Goal: Feedback & Contribution: Submit feedback/report problem

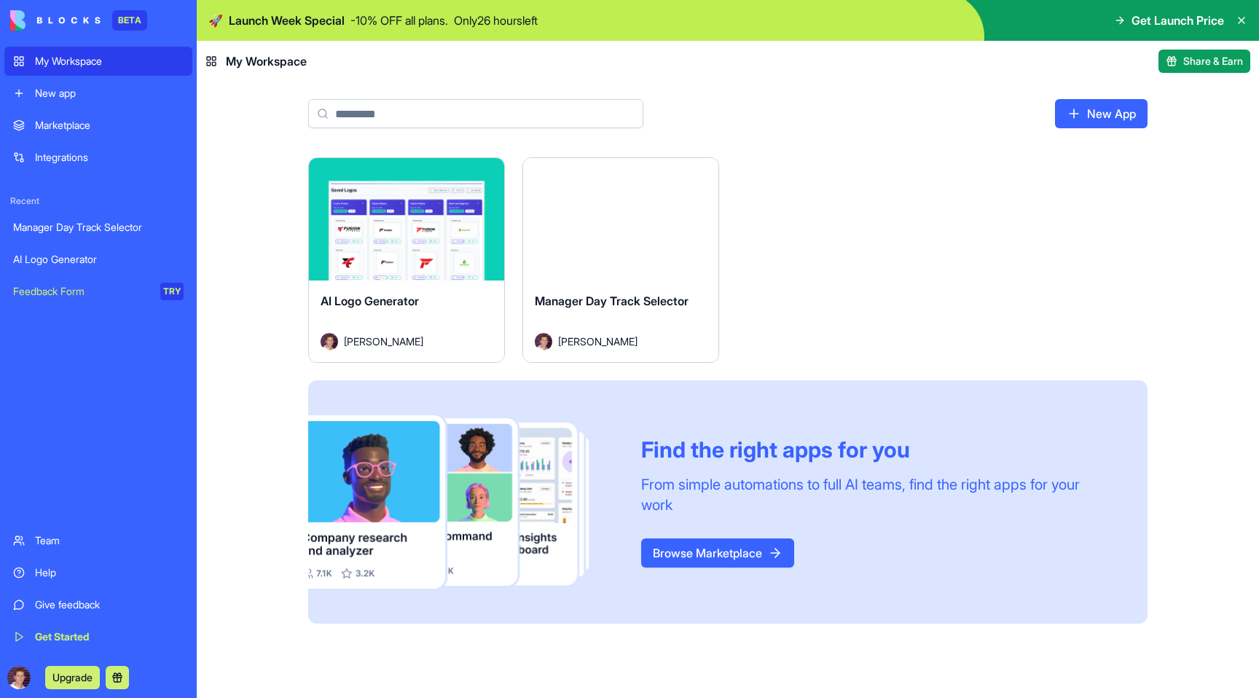
click at [42, 222] on div "Manager Day Track Selector" at bounding box center [98, 227] width 171 height 15
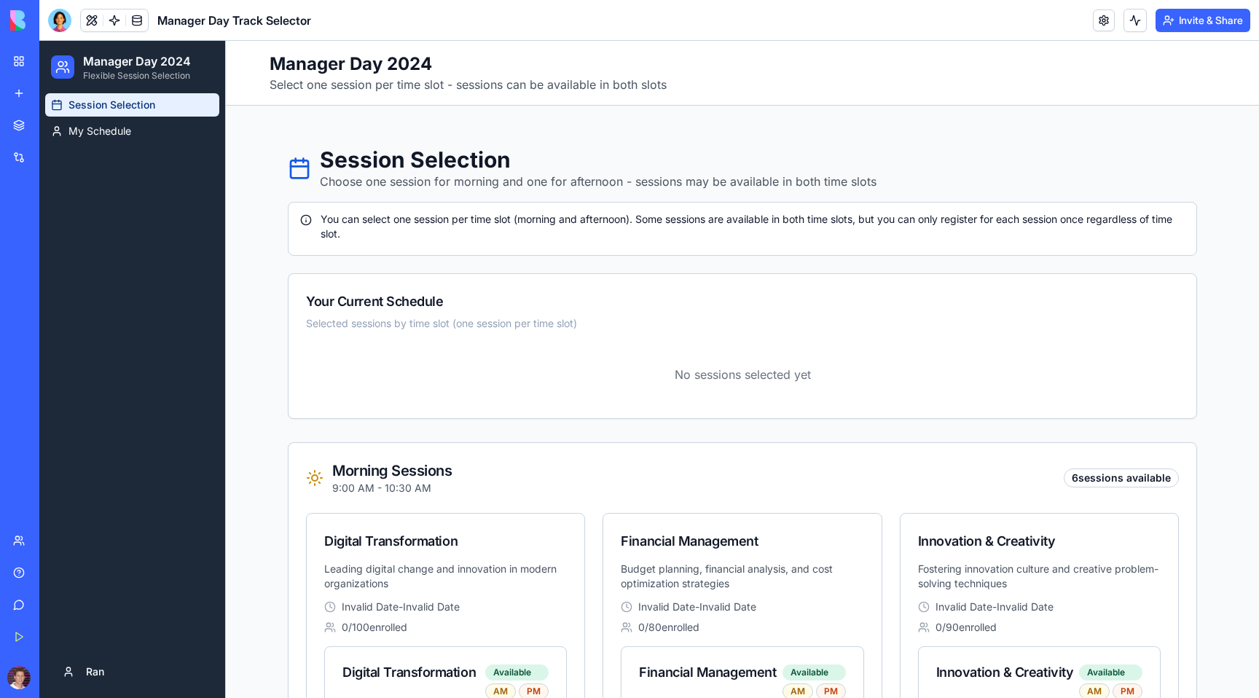
click at [412, 53] on h1 "Manager Day 2024" at bounding box center [468, 63] width 397 height 23
click at [426, 69] on h1 "Manager Day 2024" at bounding box center [468, 63] width 397 height 23
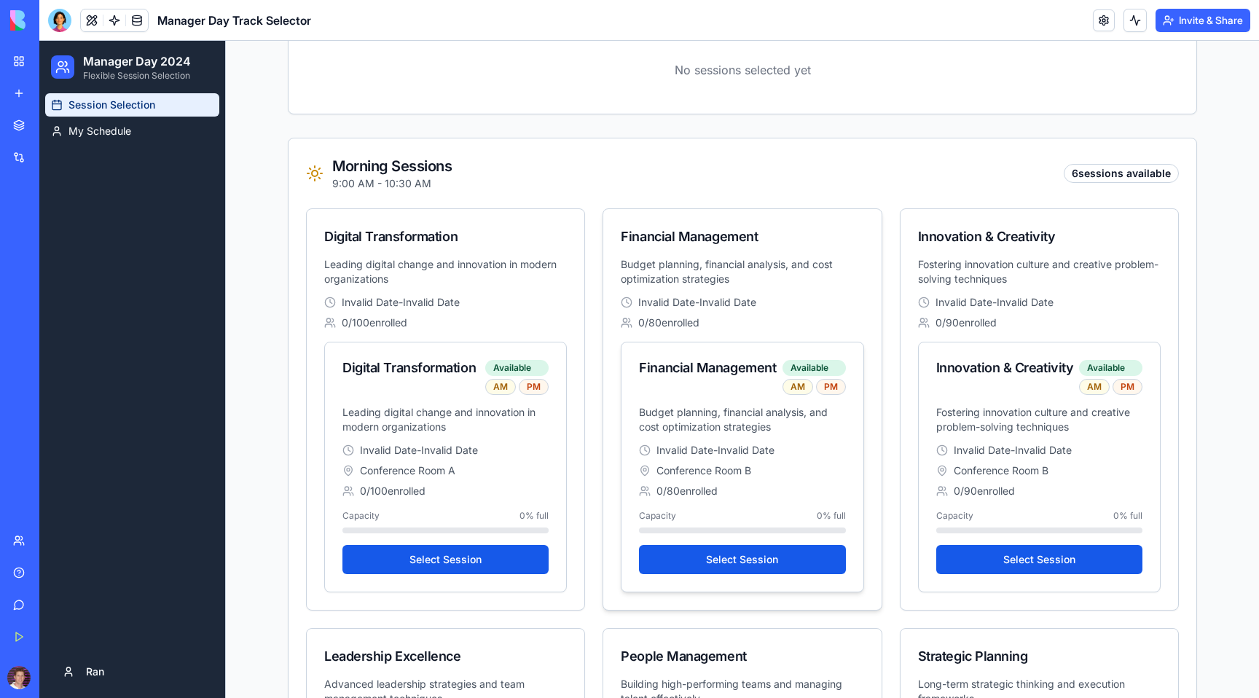
scroll to position [310, 0]
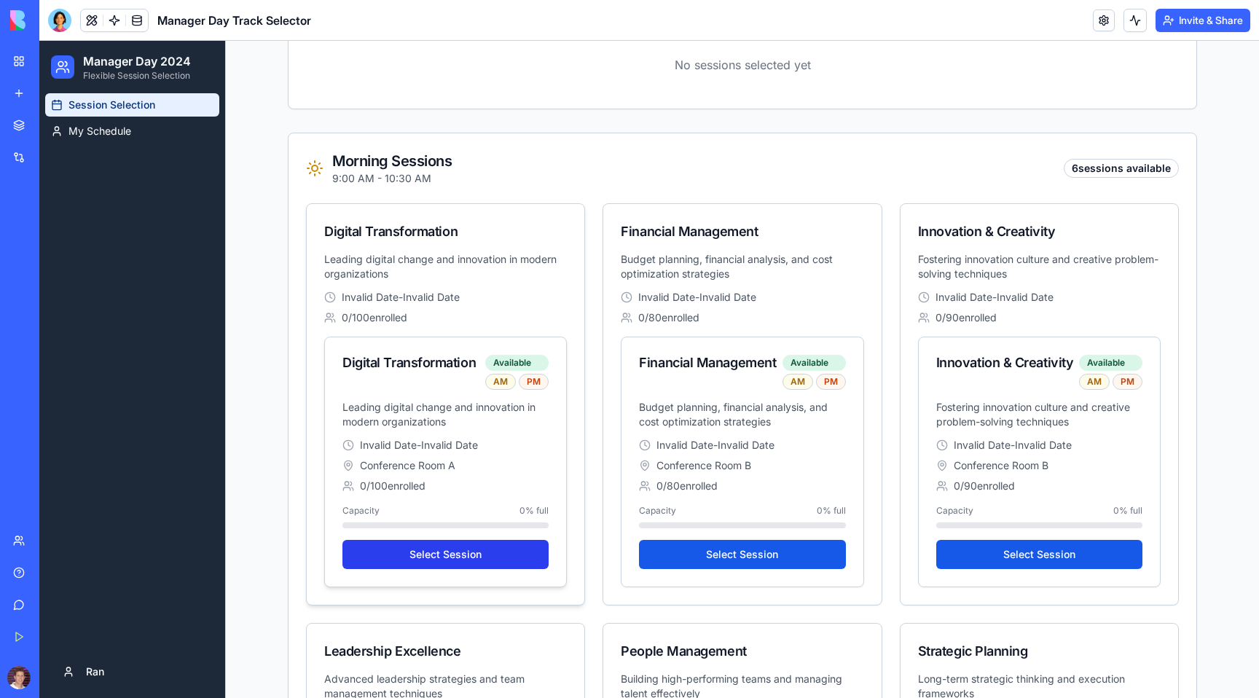
click at [459, 555] on button "Select Session" at bounding box center [445, 554] width 206 height 29
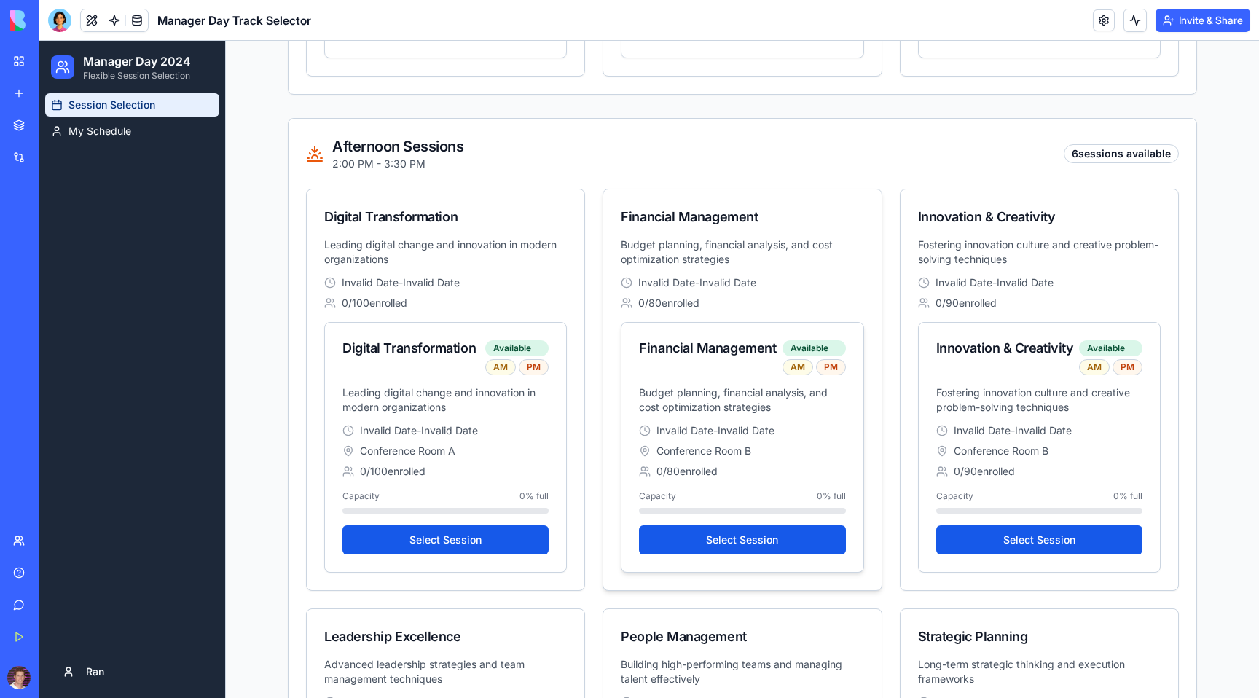
scroll to position [1267, 0]
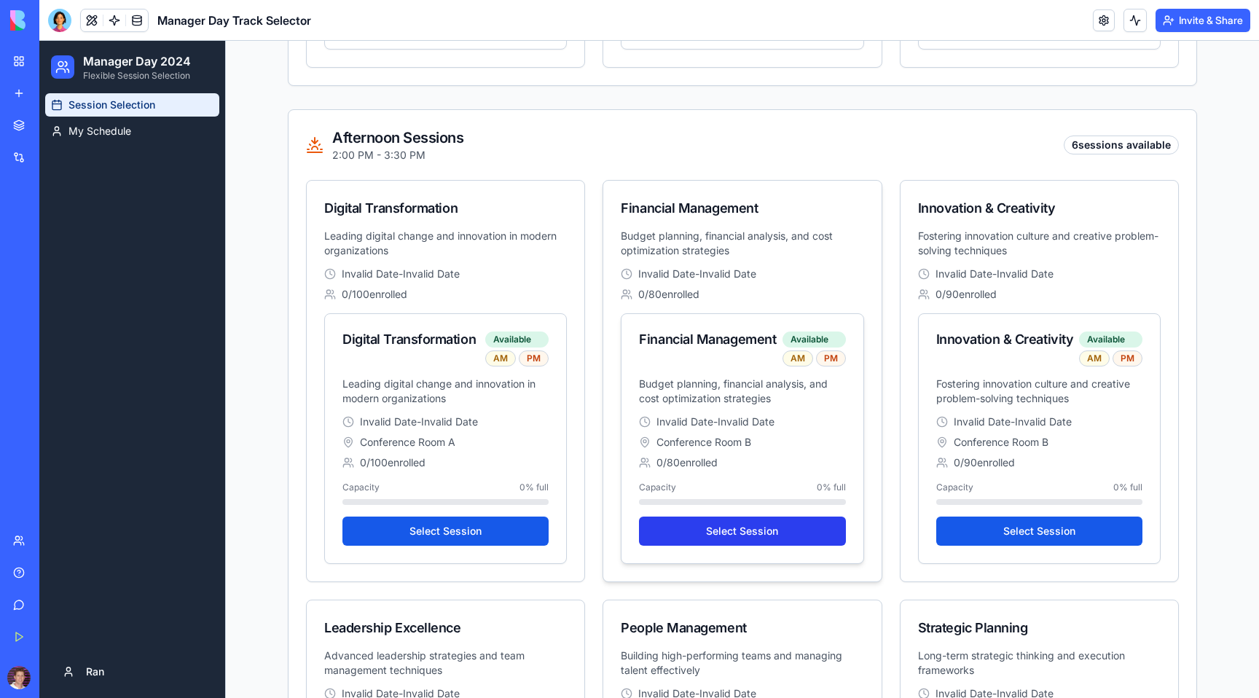
click at [743, 534] on button "Select Session" at bounding box center [742, 531] width 206 height 29
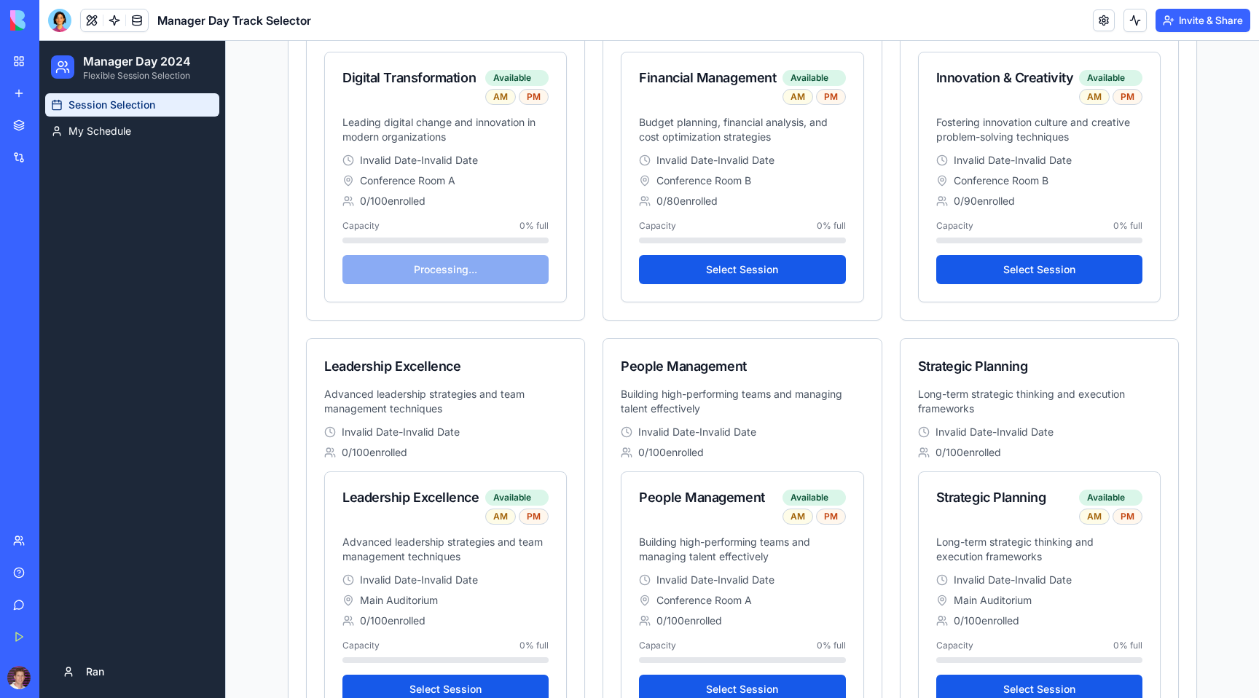
scroll to position [595, 0]
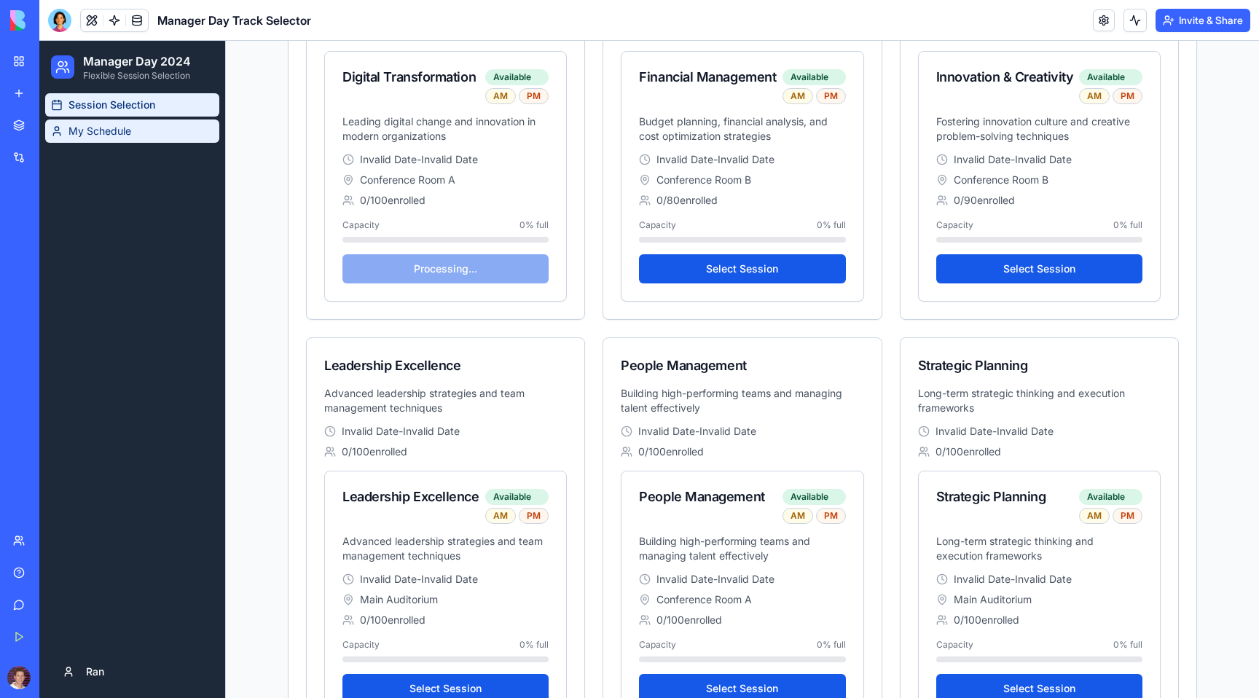
click at [106, 136] on span "My Schedule" at bounding box center [99, 131] width 63 height 15
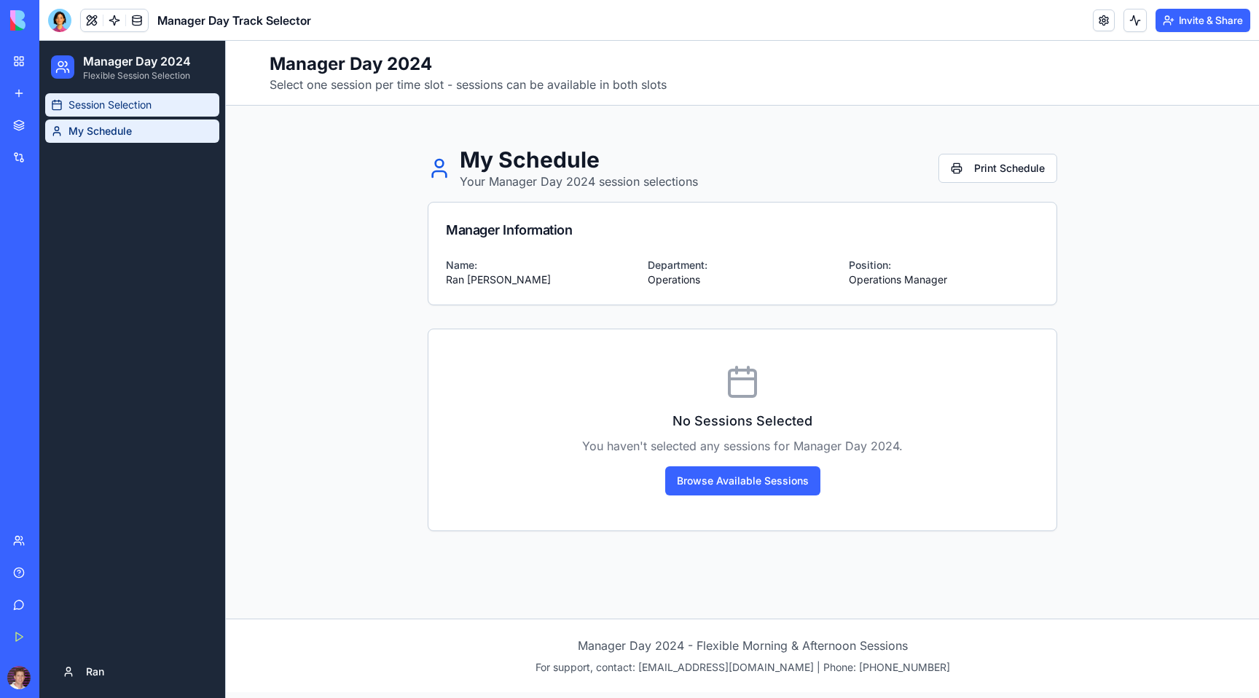
click at [132, 112] on link "Session Selection" at bounding box center [132, 104] width 174 height 23
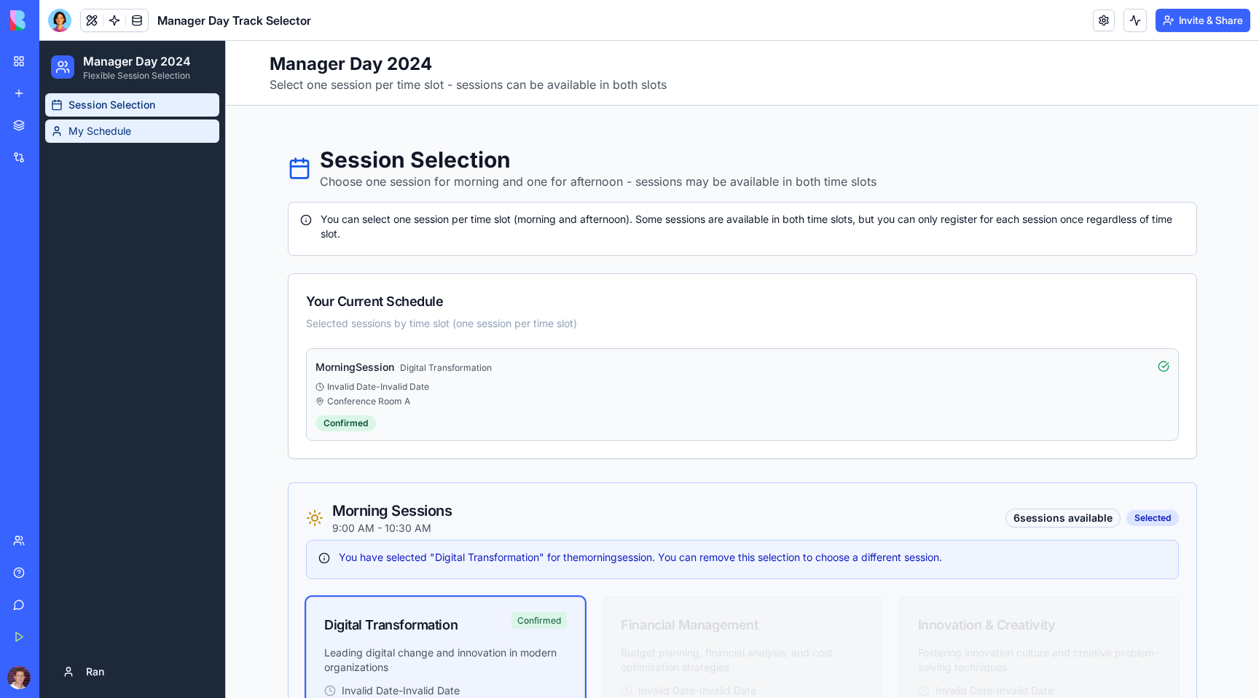
click at [131, 127] on span "My Schedule" at bounding box center [99, 131] width 63 height 15
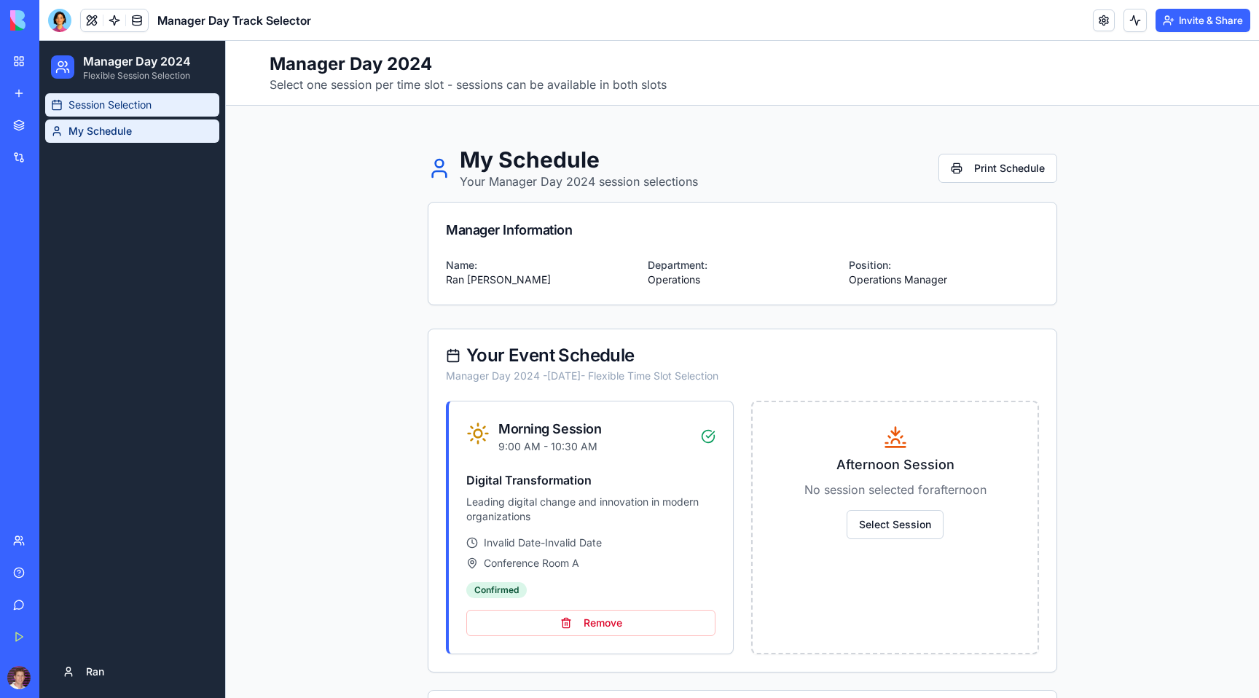
click at [123, 114] on link "Session Selection" at bounding box center [132, 104] width 174 height 23
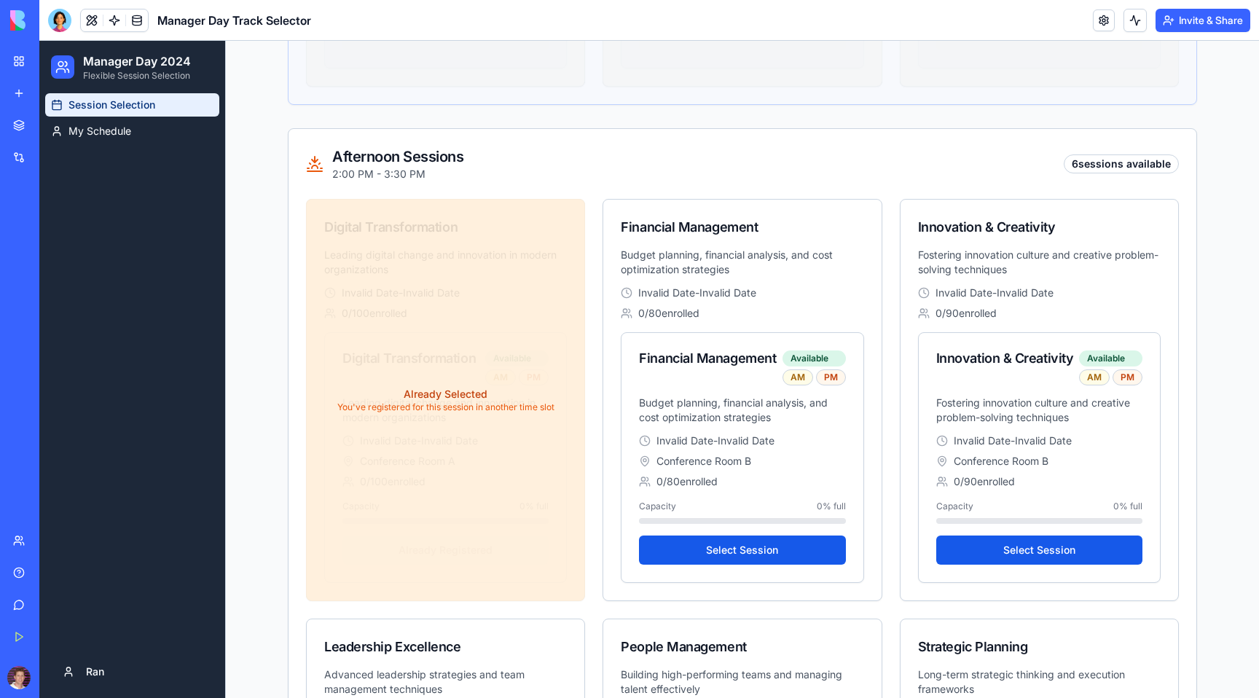
scroll to position [1400, 0]
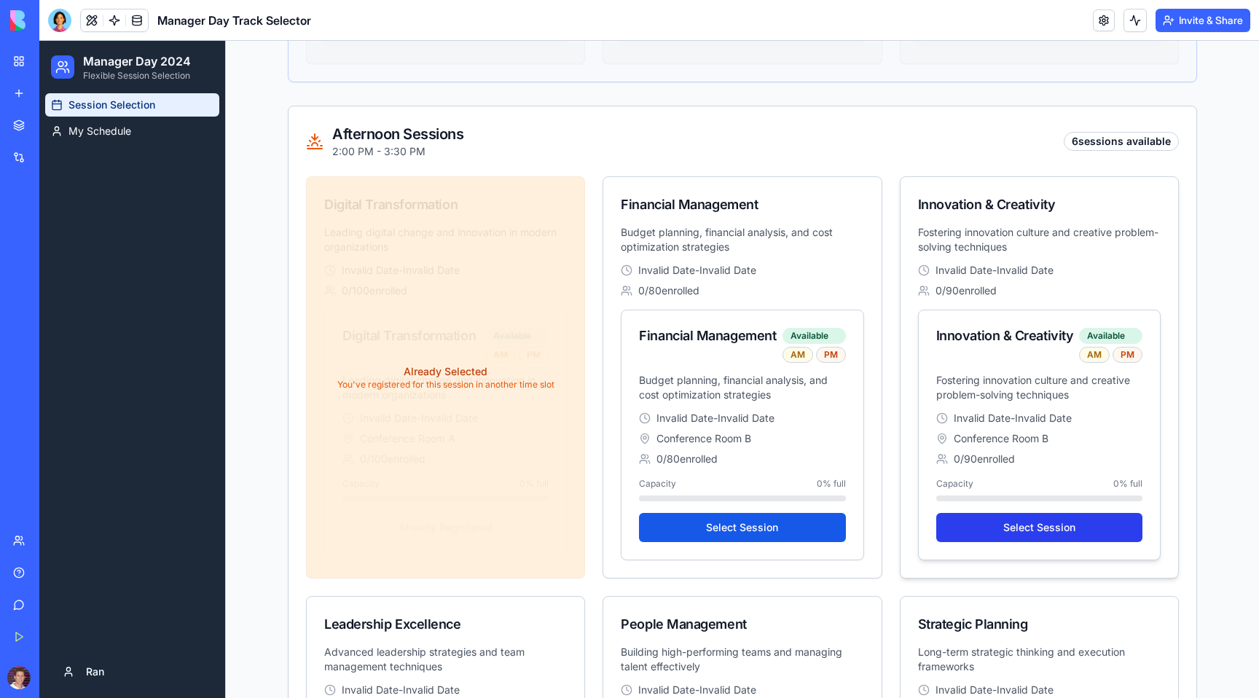
click at [1026, 527] on button "Select Session" at bounding box center [1039, 527] width 206 height 29
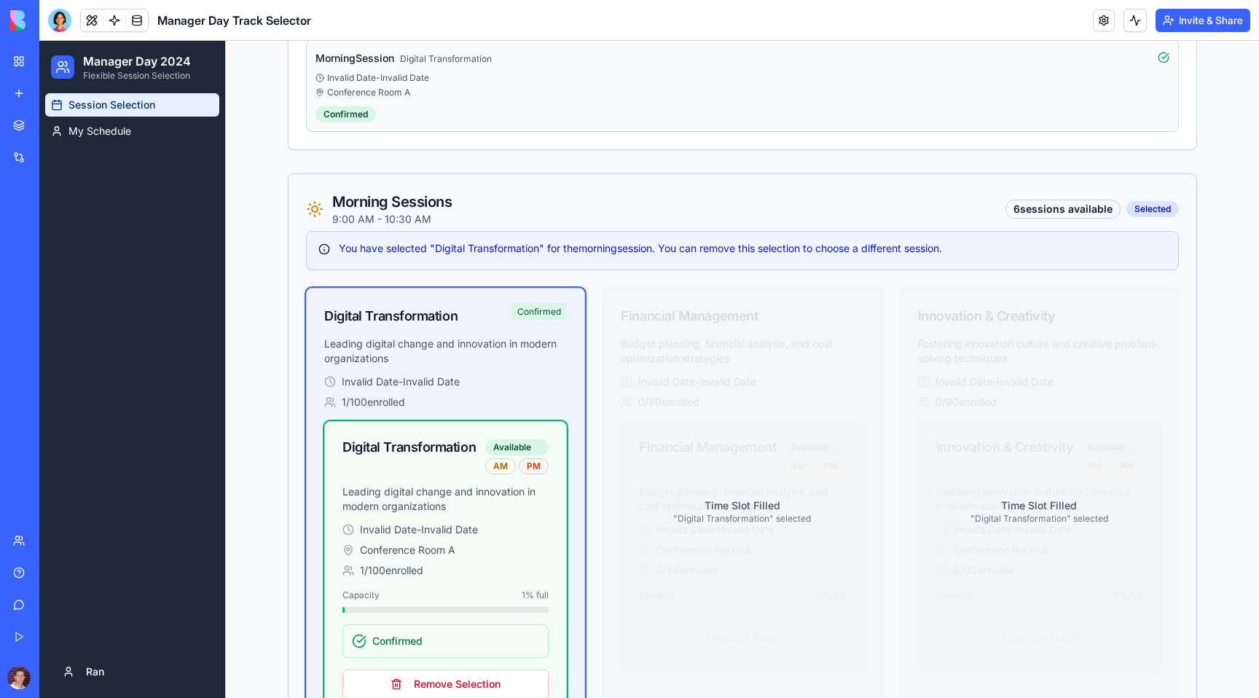
scroll to position [0, 0]
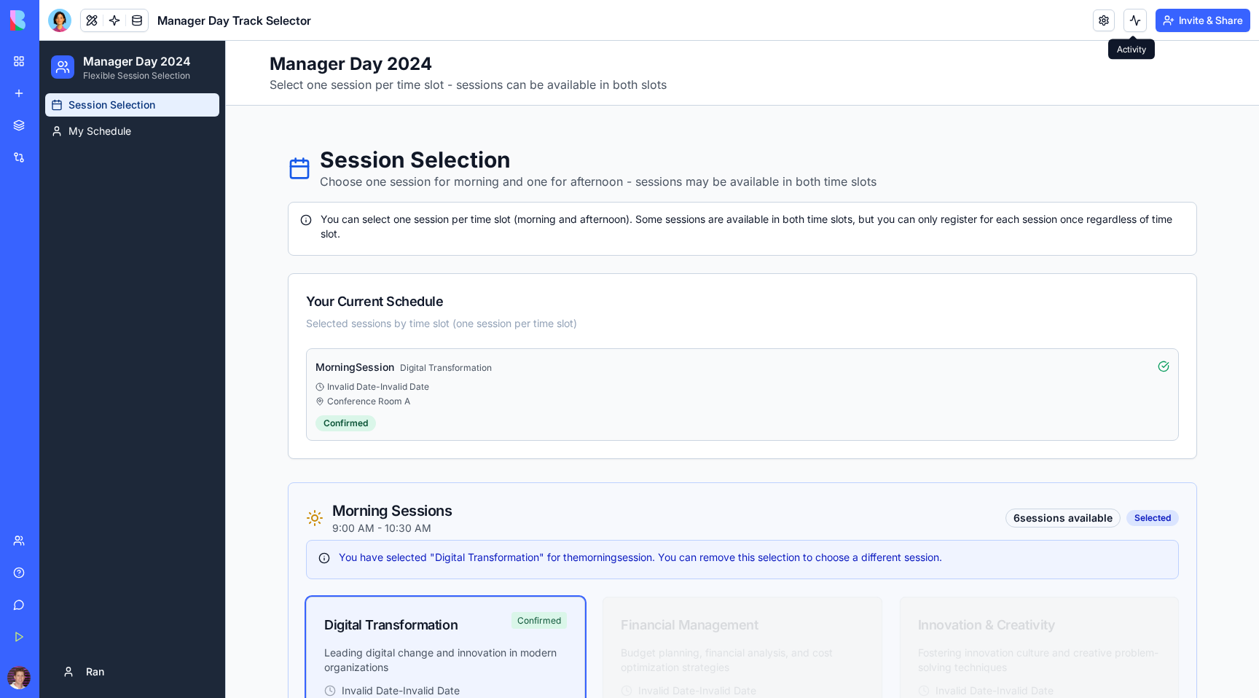
click at [1126, 30] on button at bounding box center [1135, 20] width 23 height 23
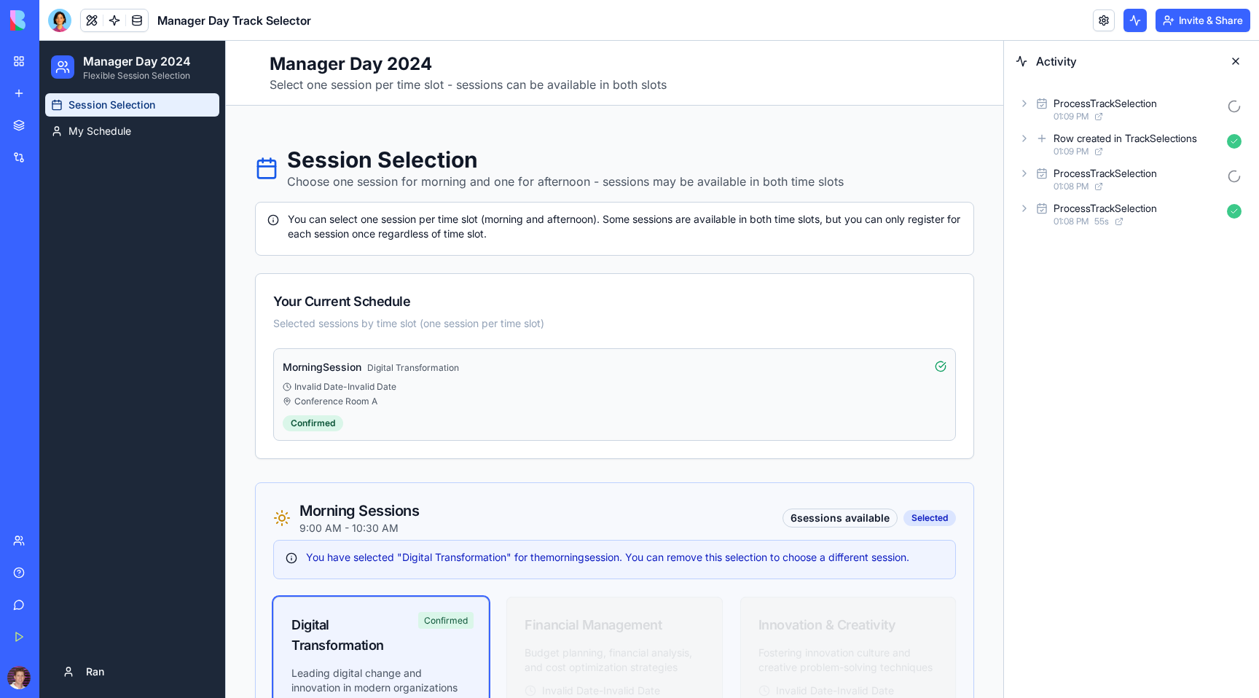
click at [1131, 20] on button at bounding box center [1135, 20] width 23 height 23
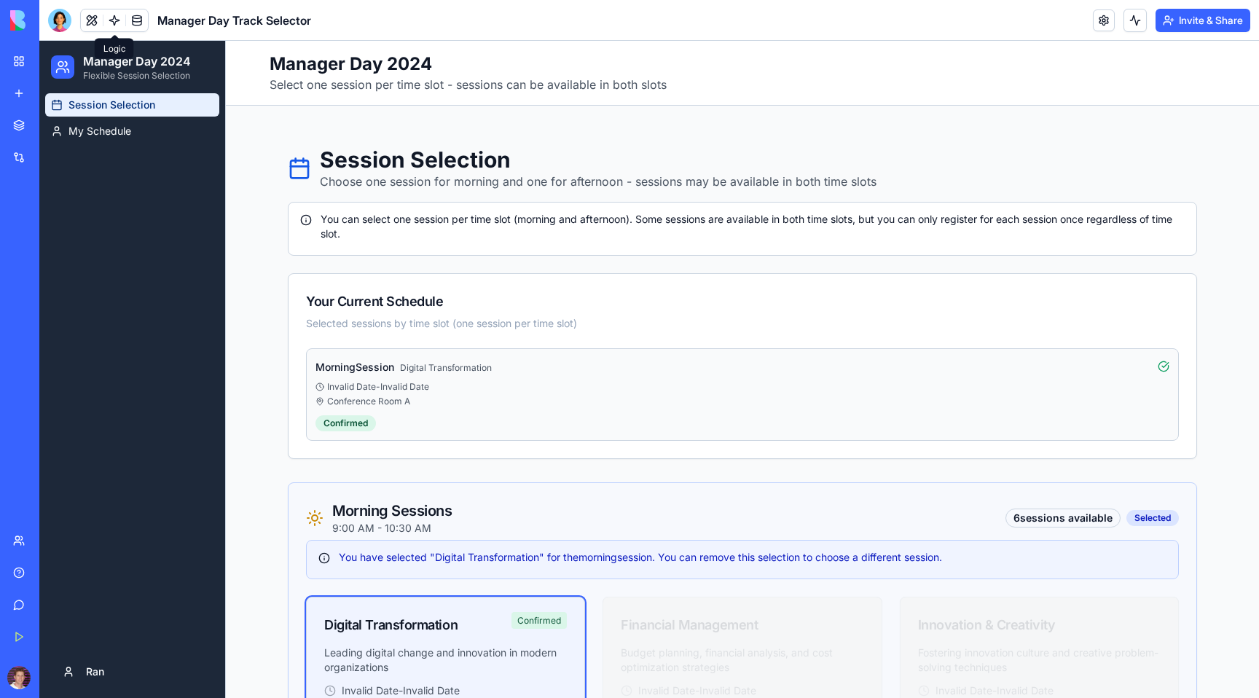
click at [114, 15] on link at bounding box center [114, 20] width 22 height 22
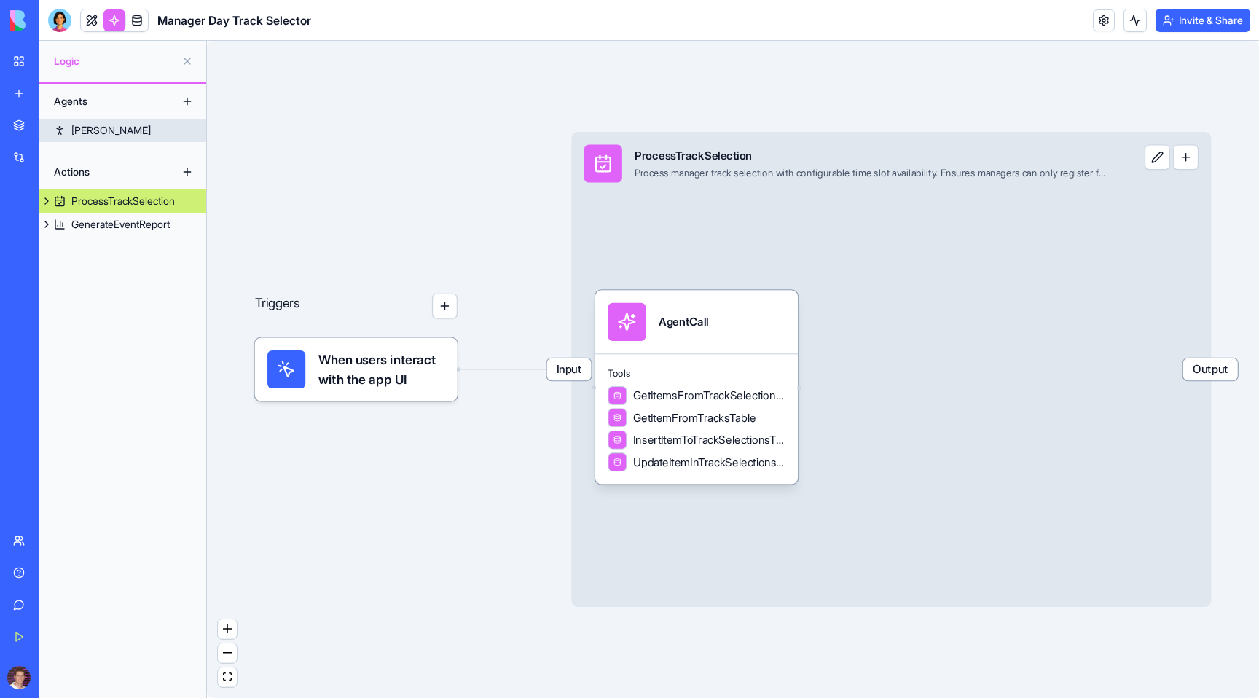
click at [85, 133] on div "[PERSON_NAME]" at bounding box center [110, 130] width 79 height 15
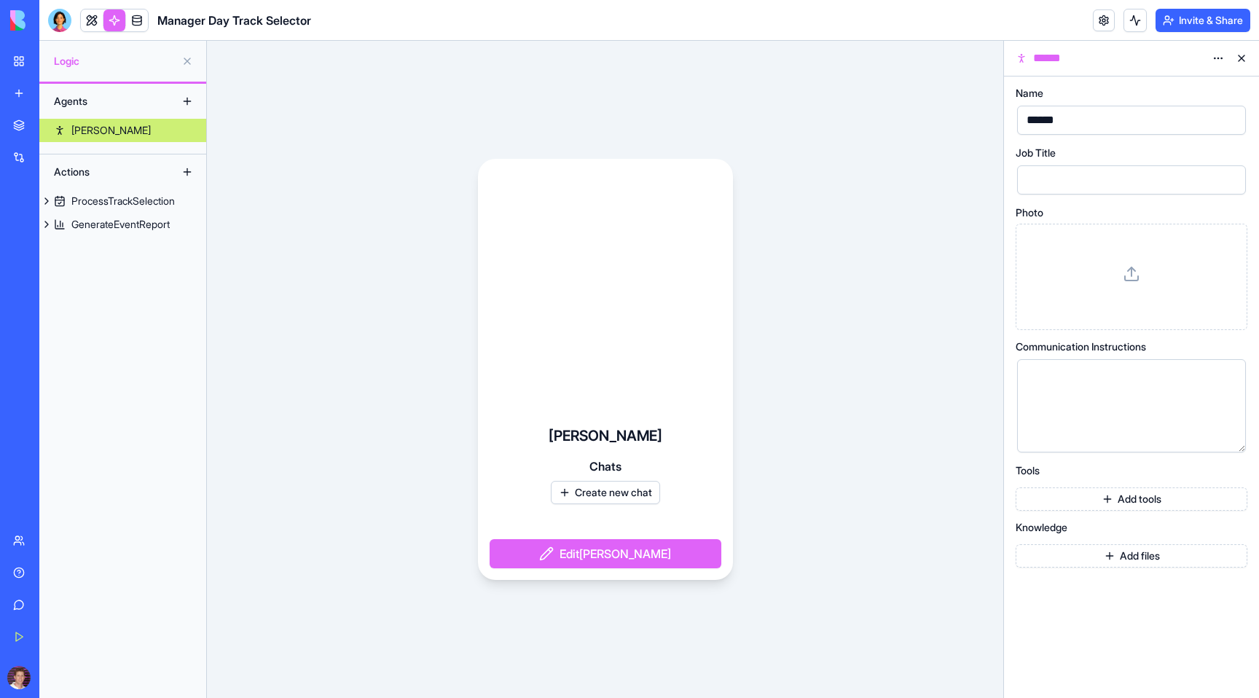
click at [1218, 55] on html "BETA My Workspace New app Marketplace Integrations Recent Manager Day Track Sel…" at bounding box center [629, 349] width 1259 height 698
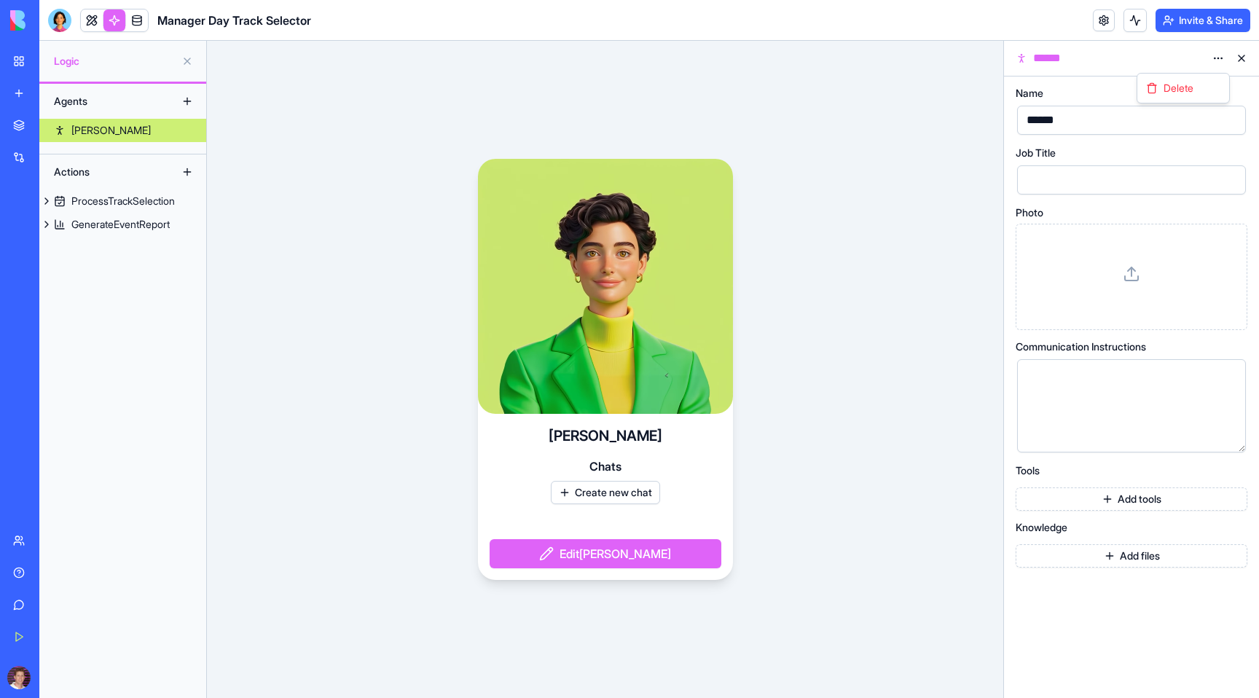
click at [1218, 55] on html "BETA My Workspace New app Marketplace Integrations Recent Manager Day Track Sel…" at bounding box center [629, 349] width 1259 height 698
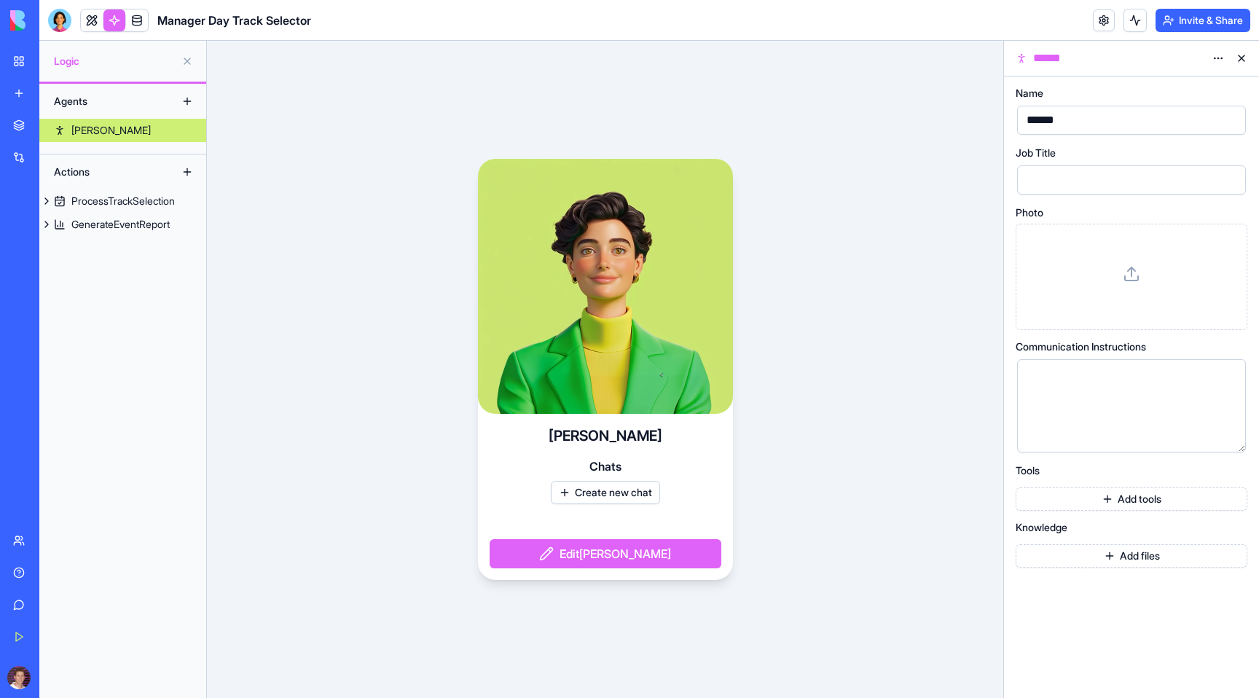
click at [1133, 512] on div "Name ****** Job Title Photo Communication Instructions Tools Add tools Knowledg…" at bounding box center [1132, 327] width 232 height 479
click at [1132, 502] on button "Add tools" at bounding box center [1132, 498] width 232 height 23
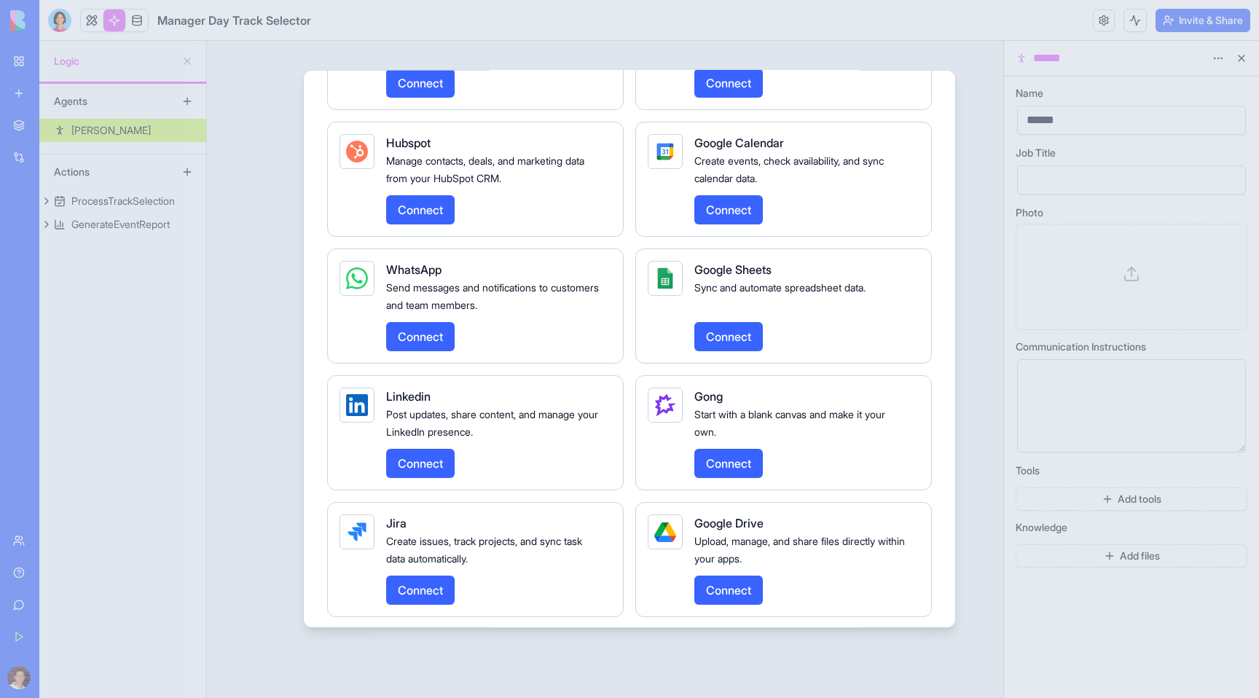
scroll to position [2615, 0]
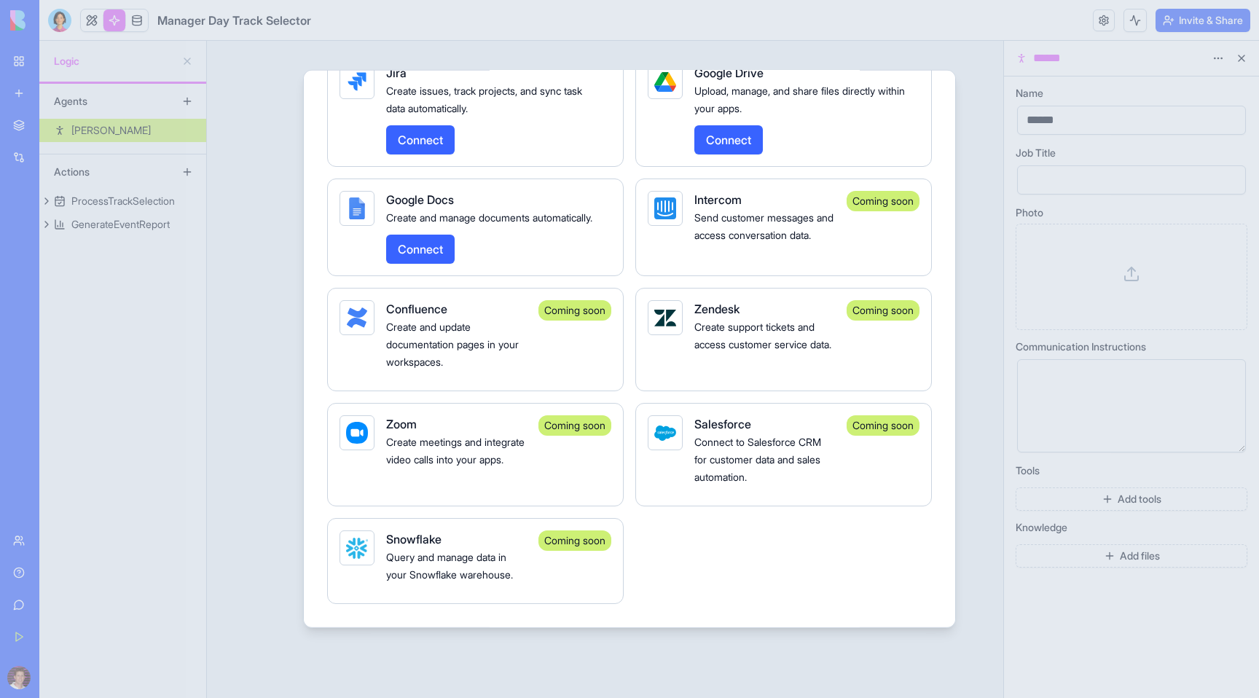
click at [267, 348] on div at bounding box center [629, 349] width 1259 height 698
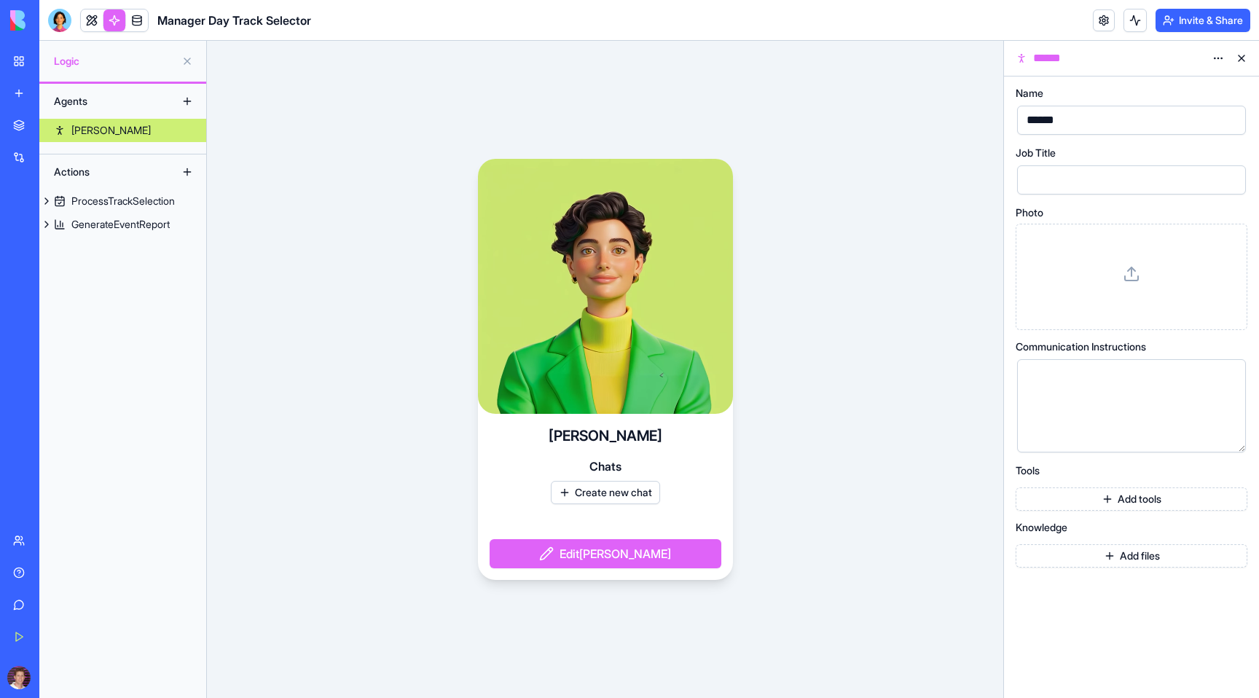
click at [73, 173] on div "Actions" at bounding box center [105, 171] width 117 height 23
click at [101, 58] on span "Logic" at bounding box center [115, 61] width 122 height 15
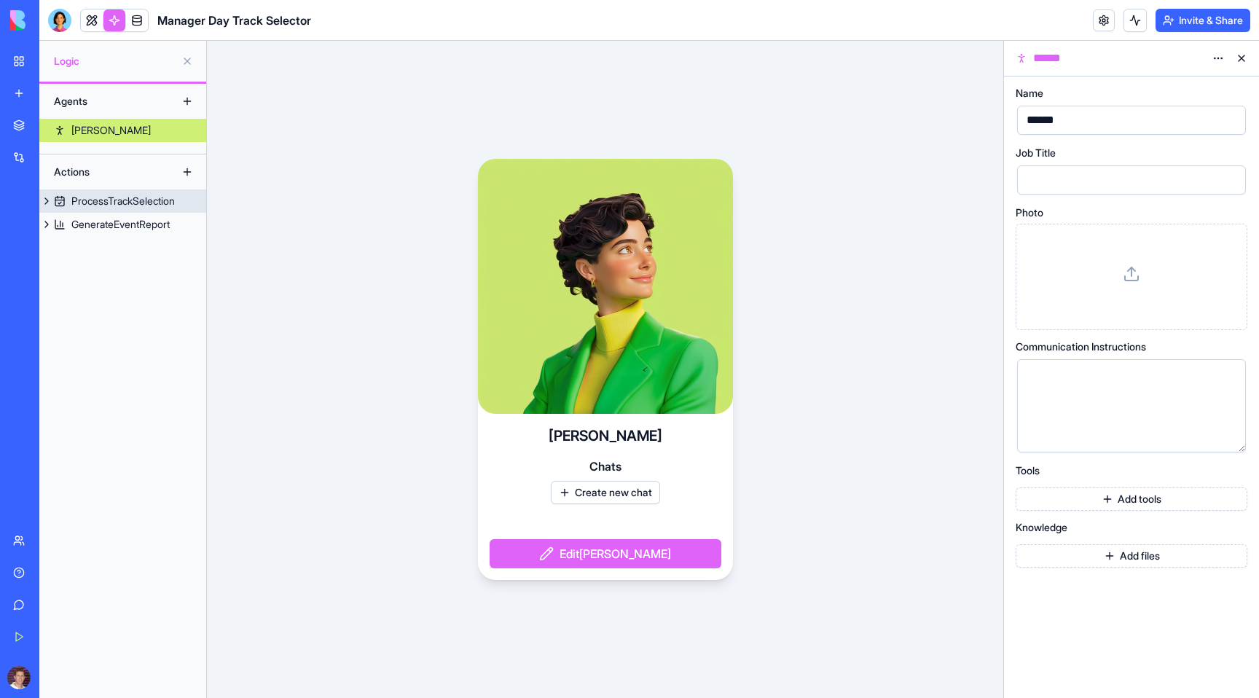
click at [45, 197] on button at bounding box center [46, 200] width 15 height 23
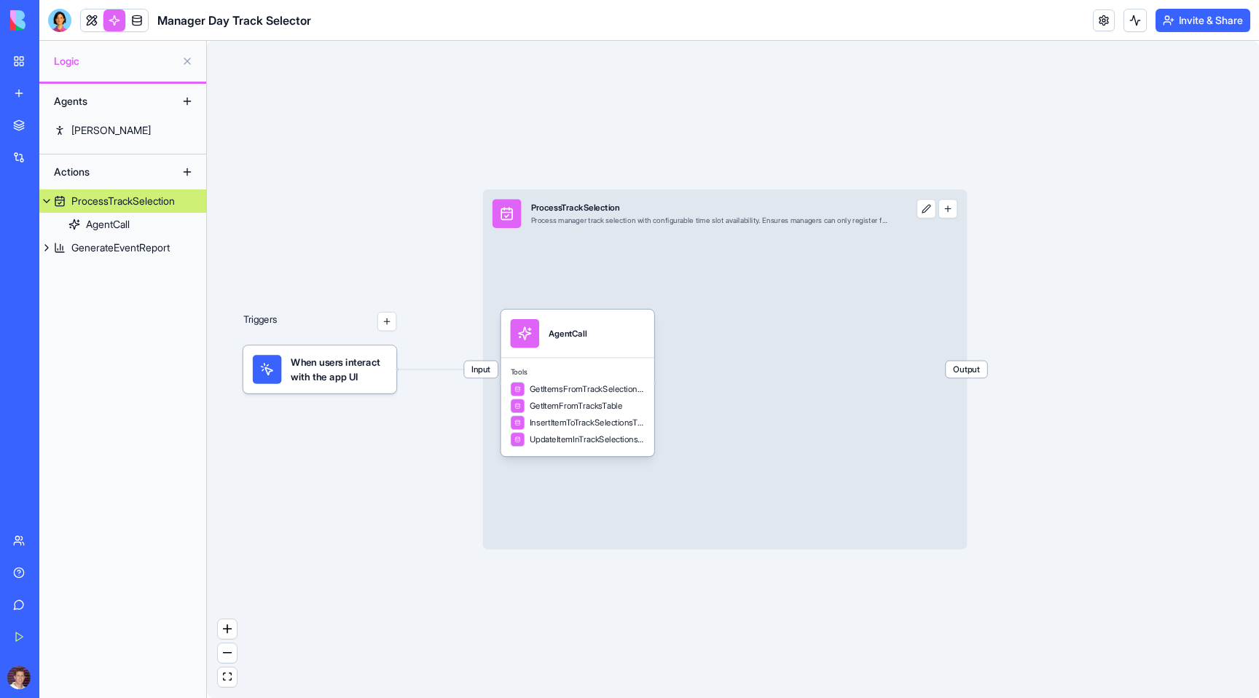
click at [350, 369] on span "When users interact with the app UI" at bounding box center [339, 369] width 96 height 28
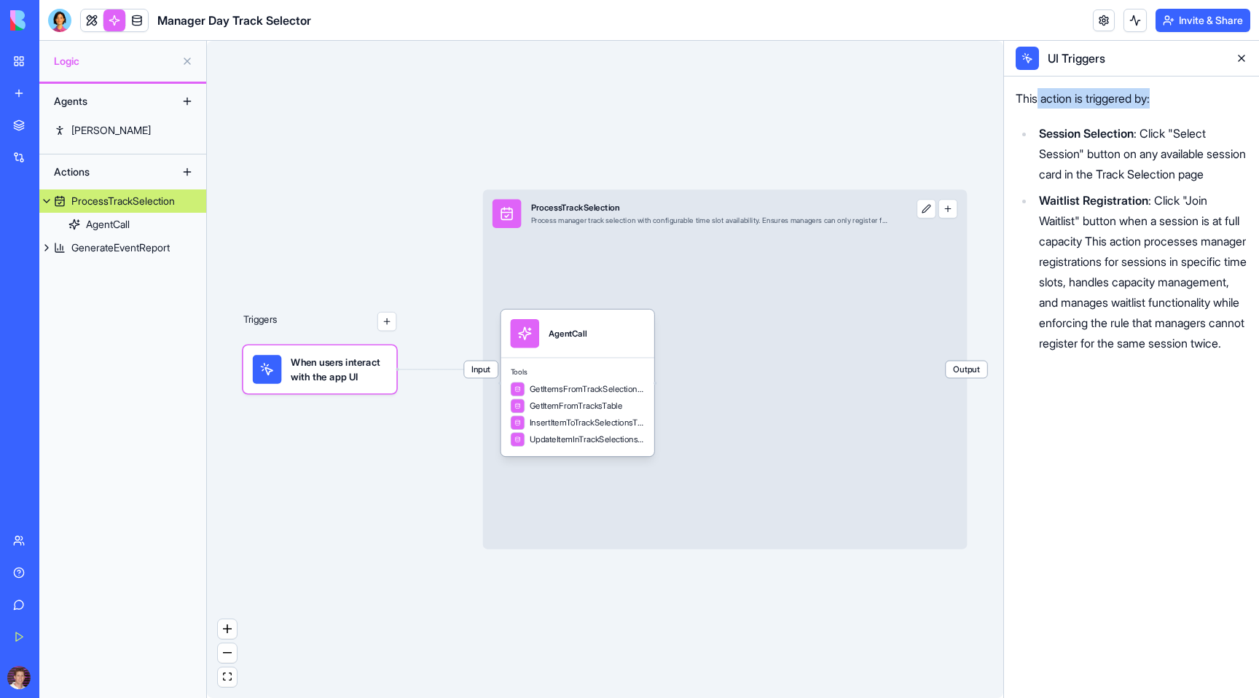
drag, startPoint x: 1036, startPoint y: 92, endPoint x: 1224, endPoint y: 97, distance: 188.1
click at [1223, 95] on p "This action is triggered by:" at bounding box center [1132, 98] width 232 height 20
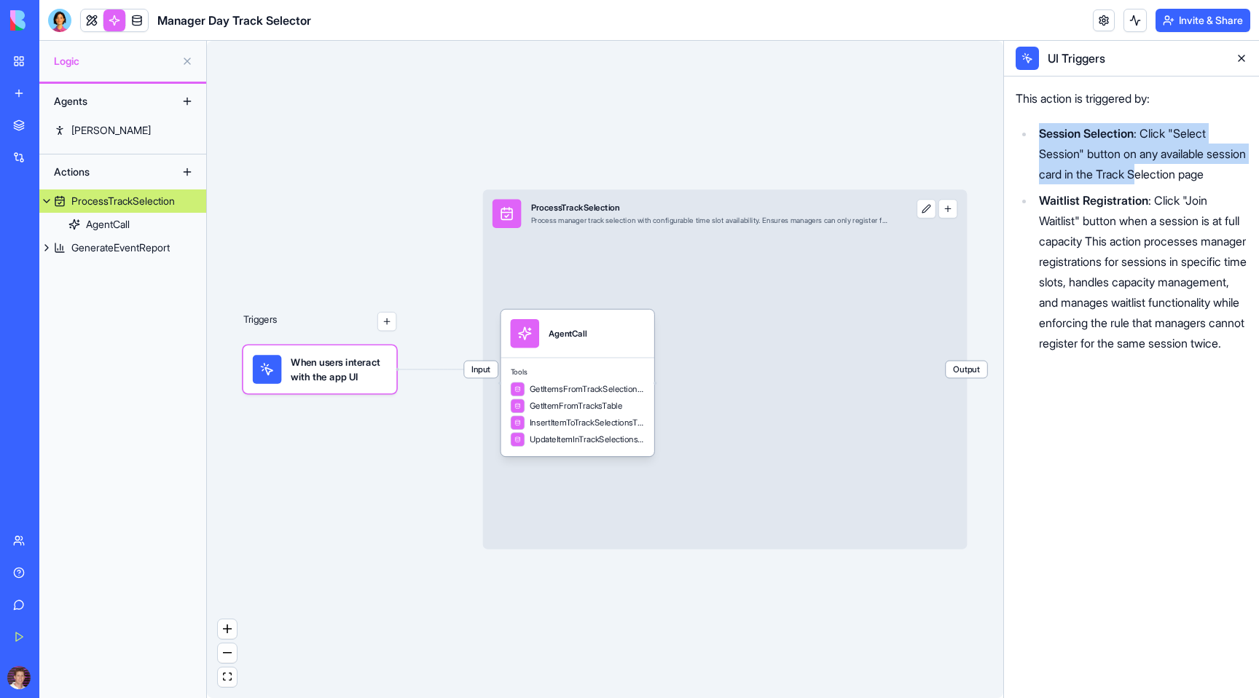
drag, startPoint x: 1038, startPoint y: 135, endPoint x: 1187, endPoint y: 180, distance: 156.1
click at [1187, 179] on li "Session Selection : Click "Select Session" button on any available session card…" at bounding box center [1141, 153] width 213 height 61
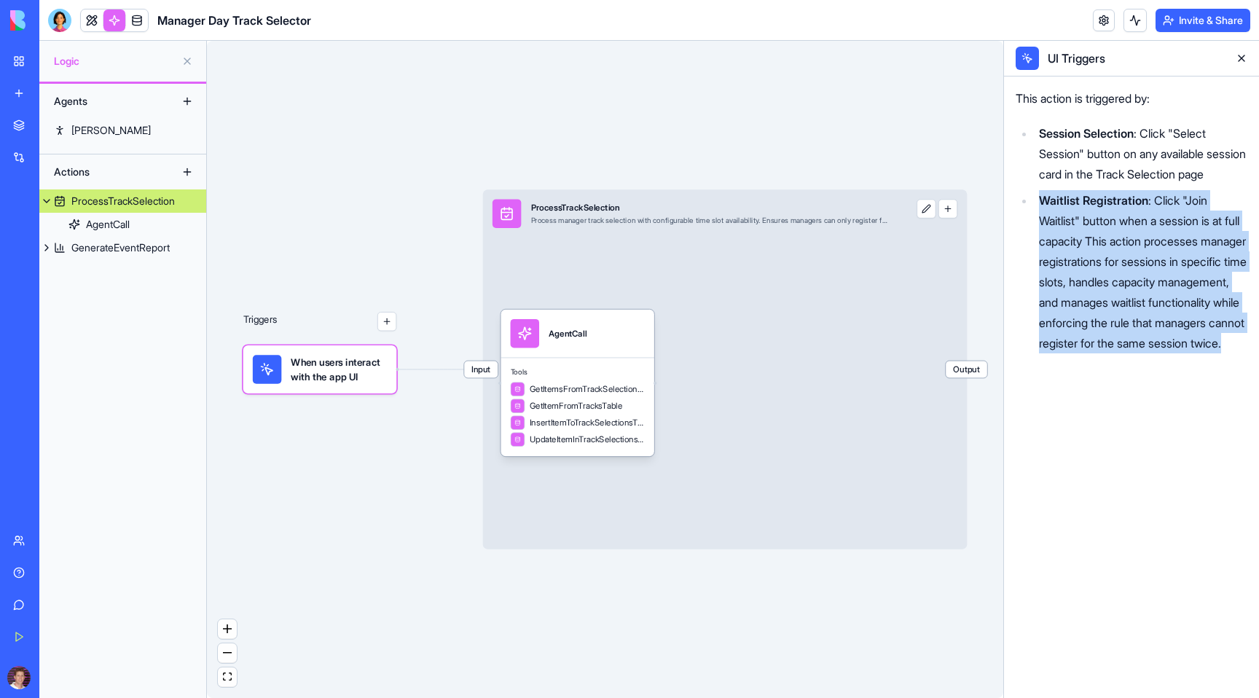
drag, startPoint x: 1039, startPoint y: 218, endPoint x: 1162, endPoint y: 391, distance: 212.1
click at [1162, 353] on li "Waitlist Registration : Click "Join Waitlist" button when a session is at full …" at bounding box center [1141, 271] width 213 height 163
click at [482, 372] on span "Input" at bounding box center [481, 369] width 34 height 17
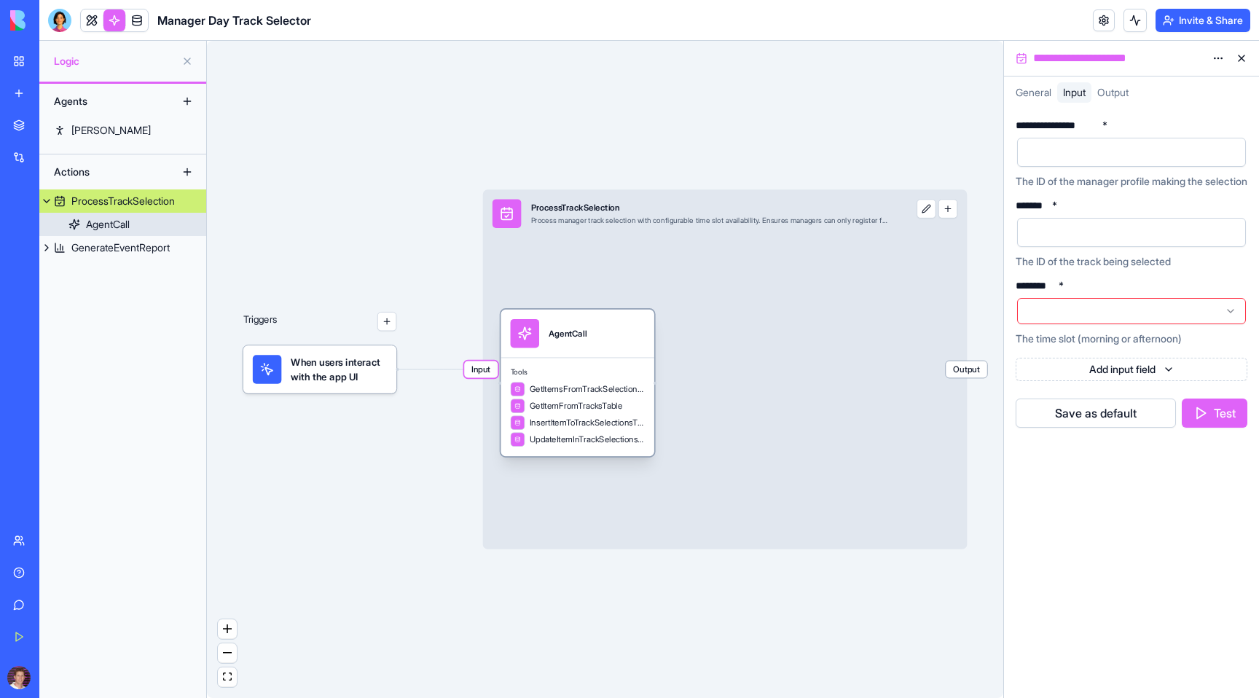
click at [631, 353] on div "AgentCall" at bounding box center [578, 334] width 154 height 48
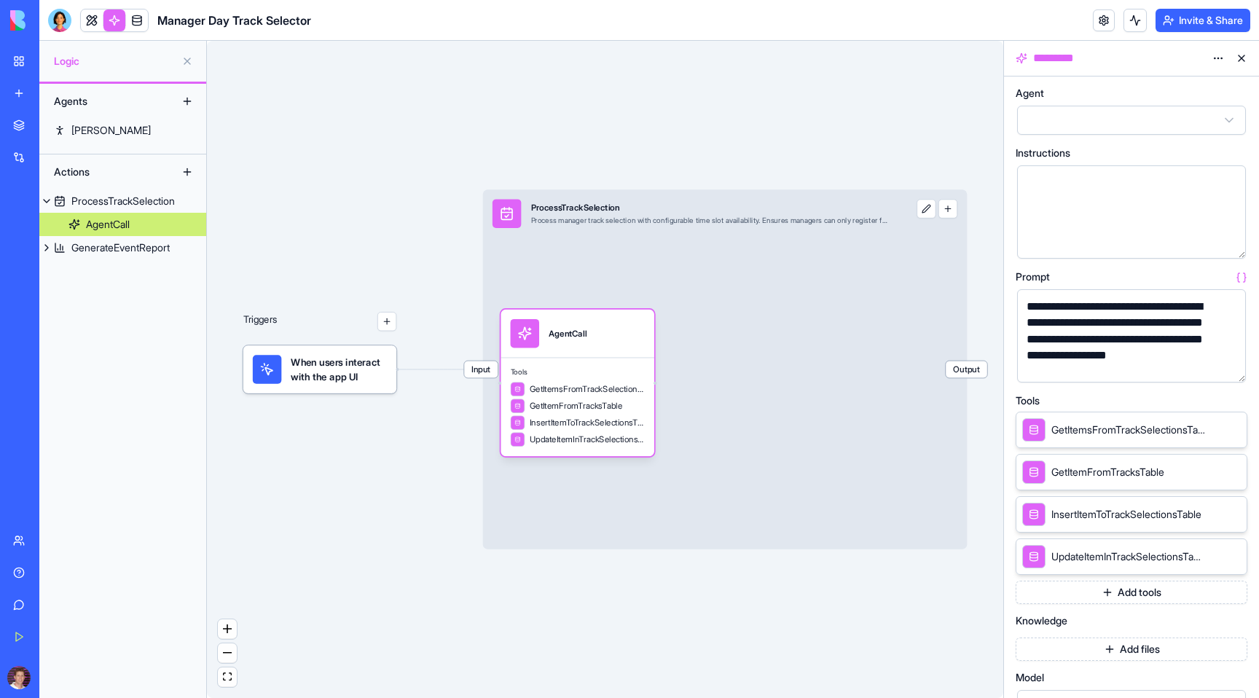
click at [1230, 365] on button "button" at bounding box center [1231, 367] width 23 height 23
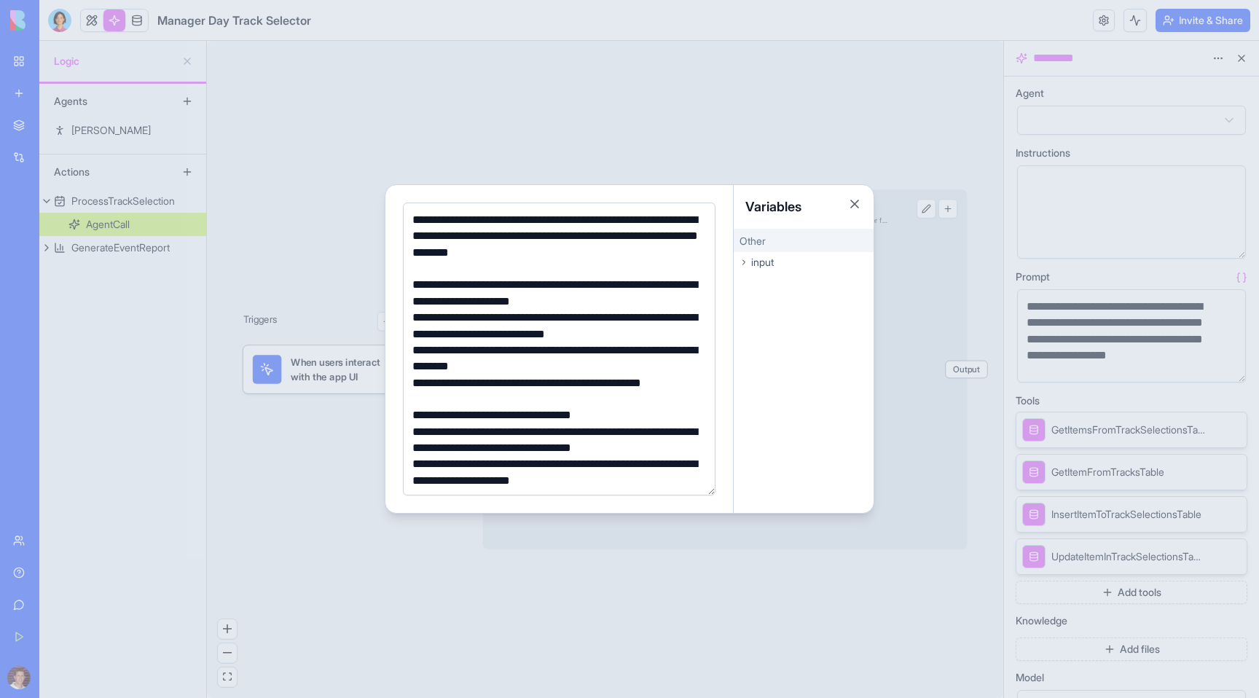
click at [747, 259] on icon at bounding box center [744, 262] width 9 height 9
click at [772, 285] on span "managerProfileId" at bounding box center [778, 284] width 67 height 12
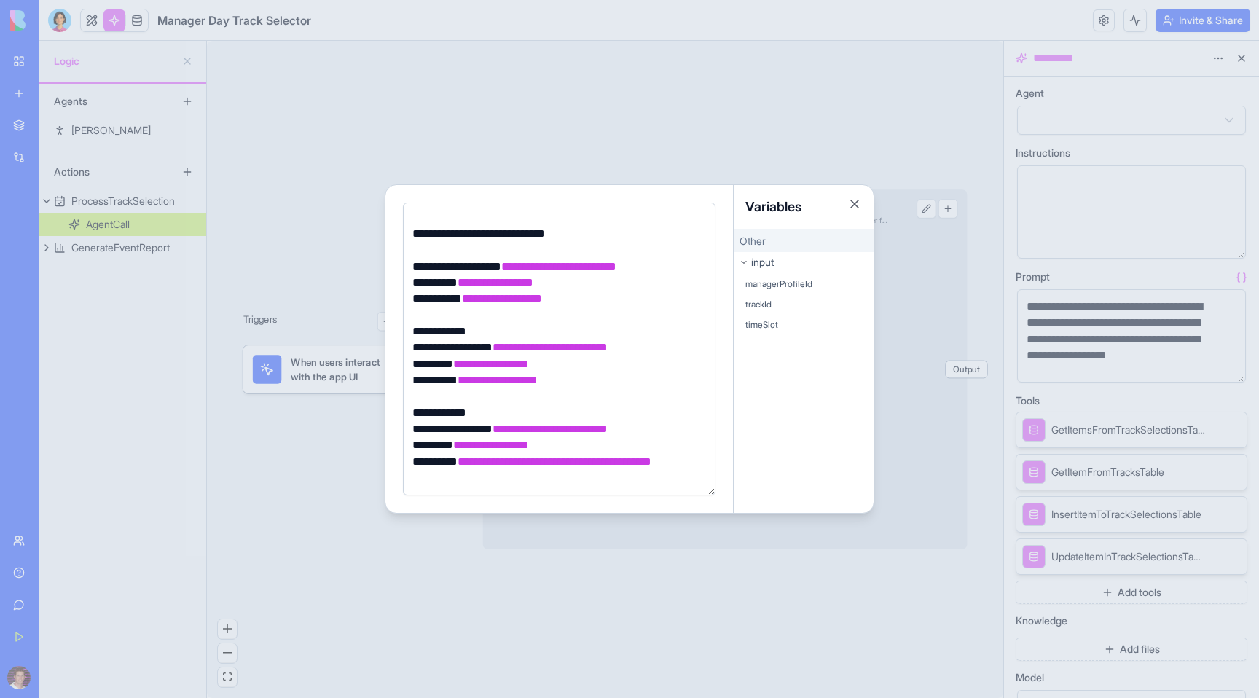
click at [772, 303] on span "trackId" at bounding box center [758, 305] width 26 height 12
click at [564, 347] on span "**********" at bounding box center [550, 347] width 115 height 11
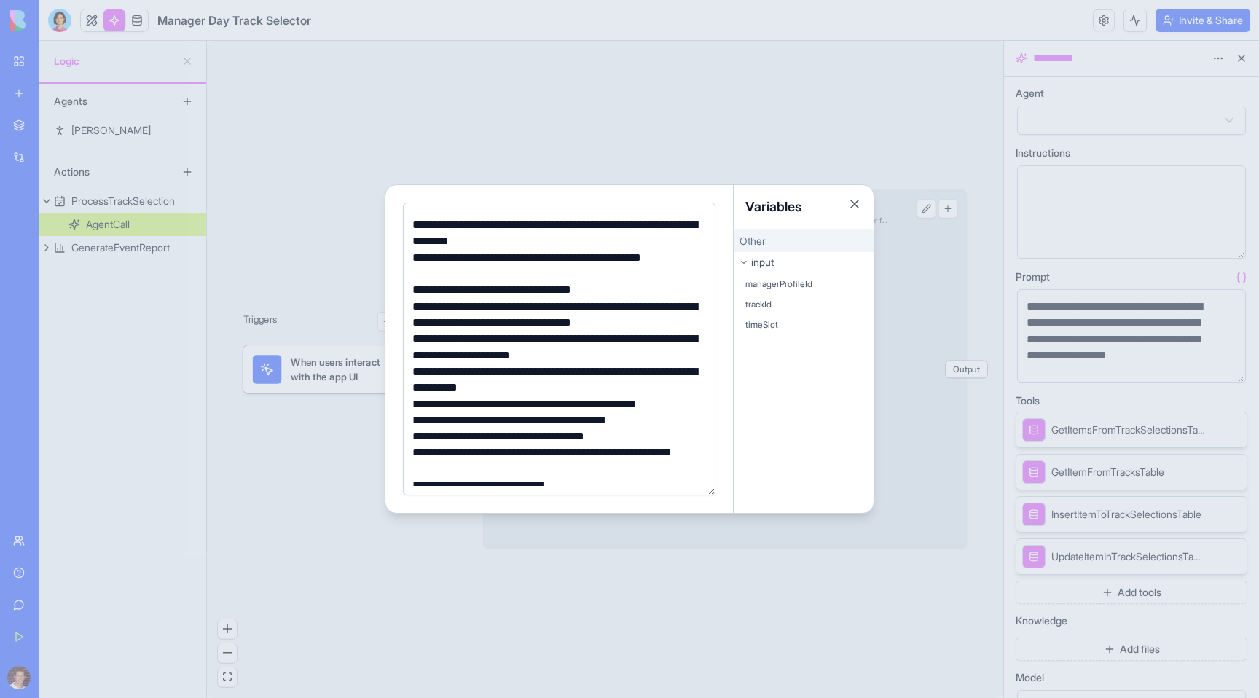
scroll to position [0, 0]
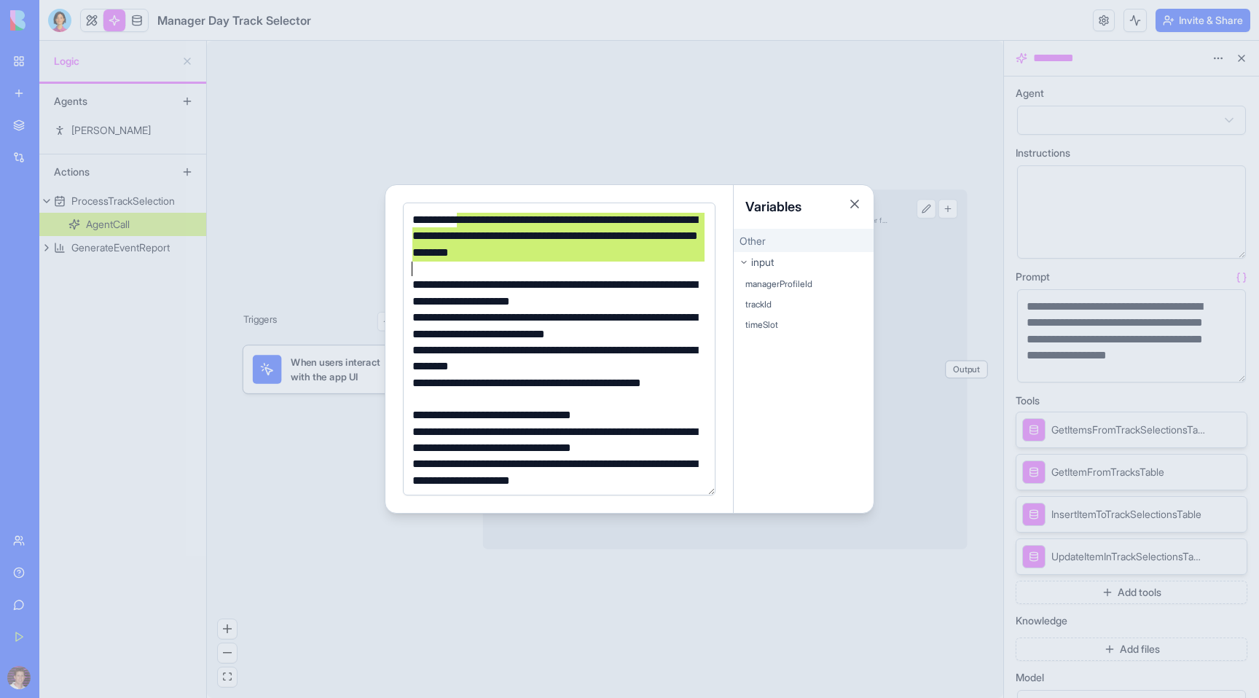
drag, startPoint x: 456, startPoint y: 220, endPoint x: 666, endPoint y: 275, distance: 217.0
click at [665, 275] on div "**********" at bounding box center [557, 529] width 298 height 635
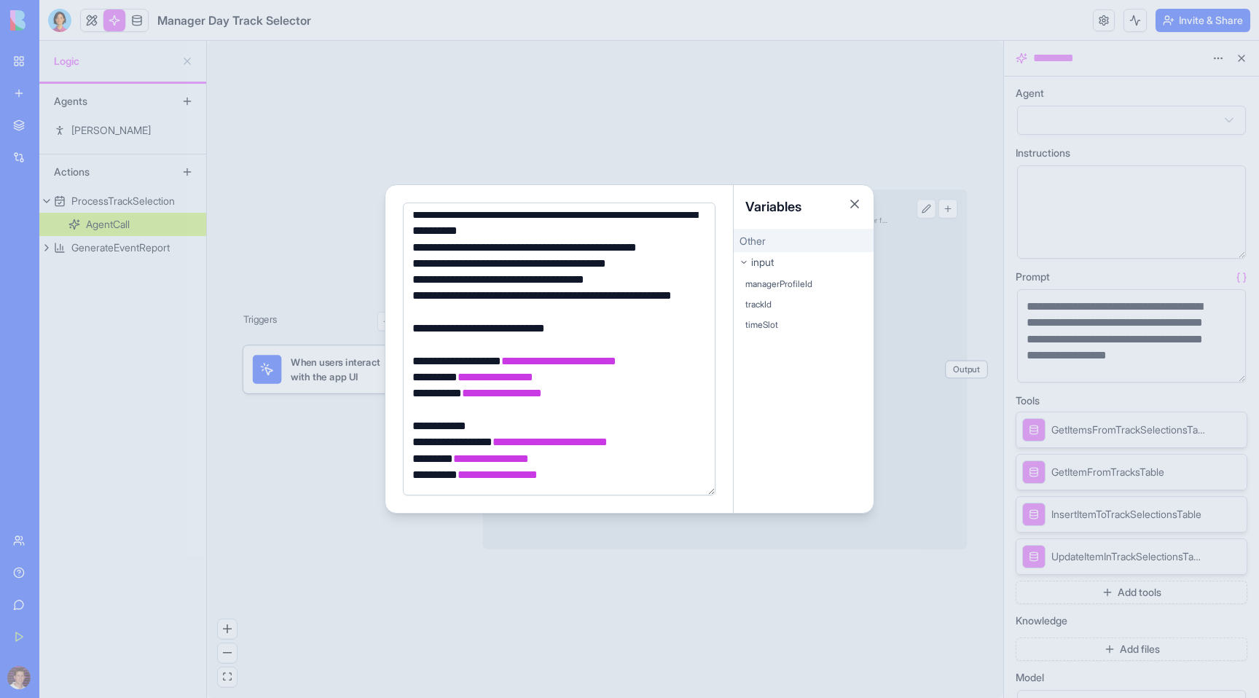
scroll to position [362, 0]
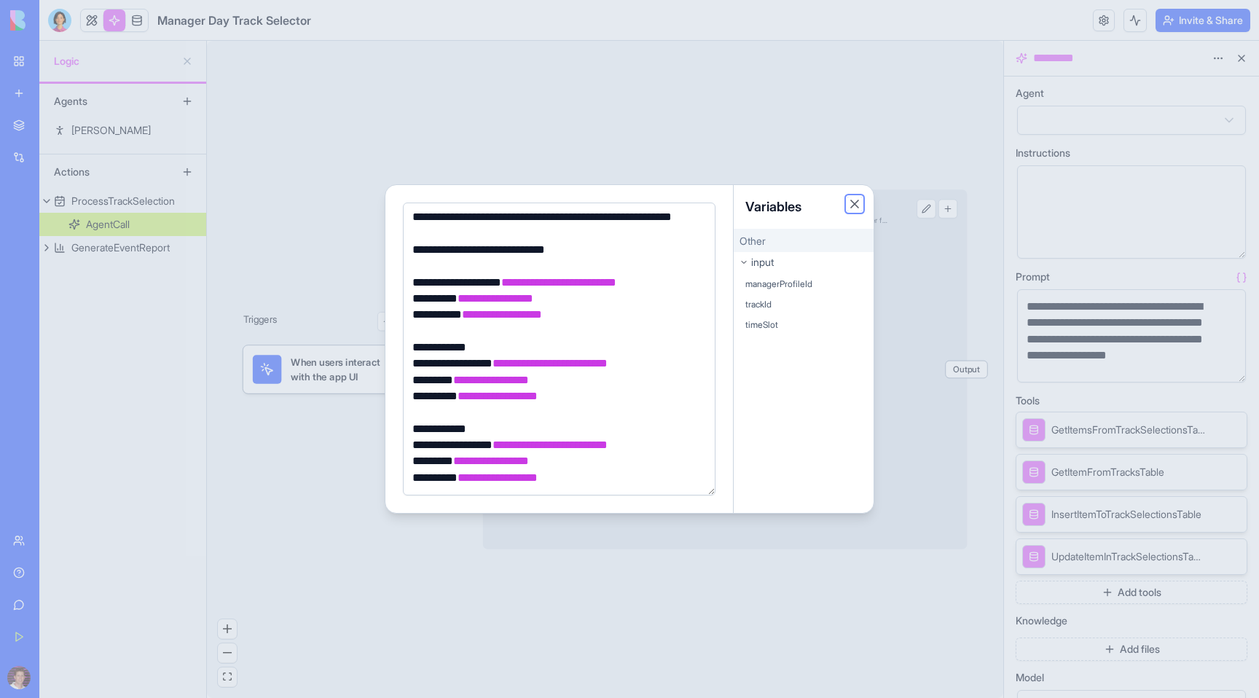
click at [850, 197] on button "Close" at bounding box center [854, 204] width 15 height 15
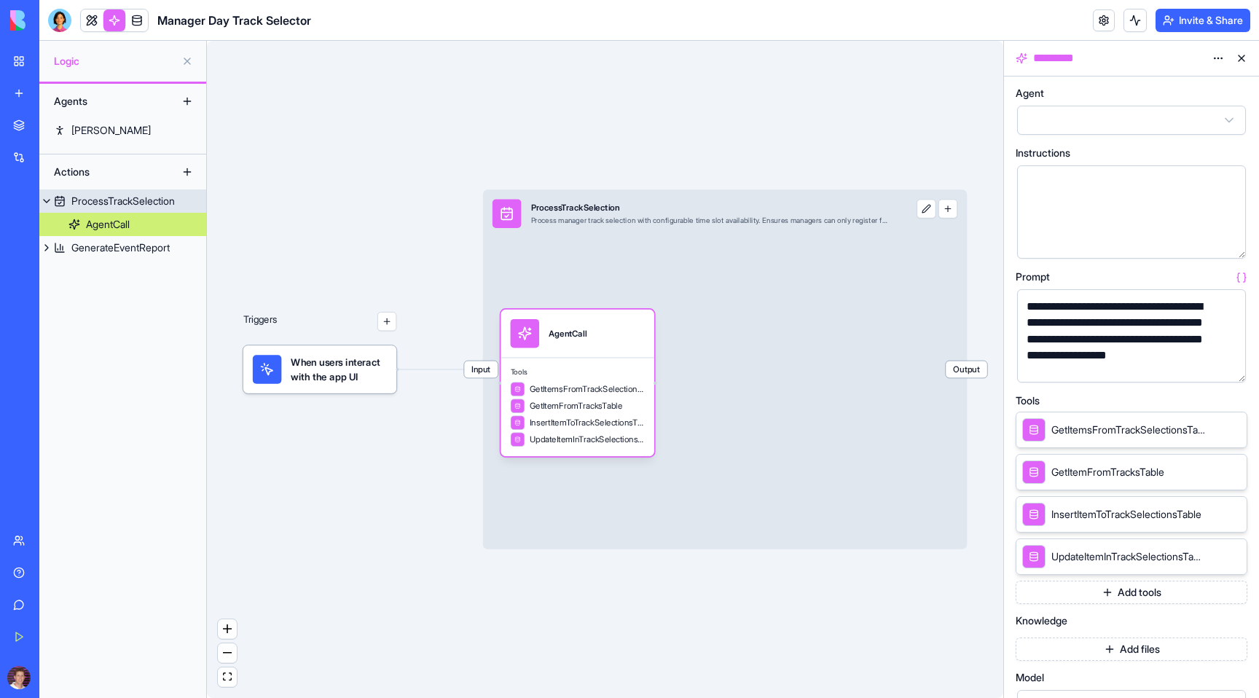
click at [929, 216] on button at bounding box center [926, 208] width 19 height 19
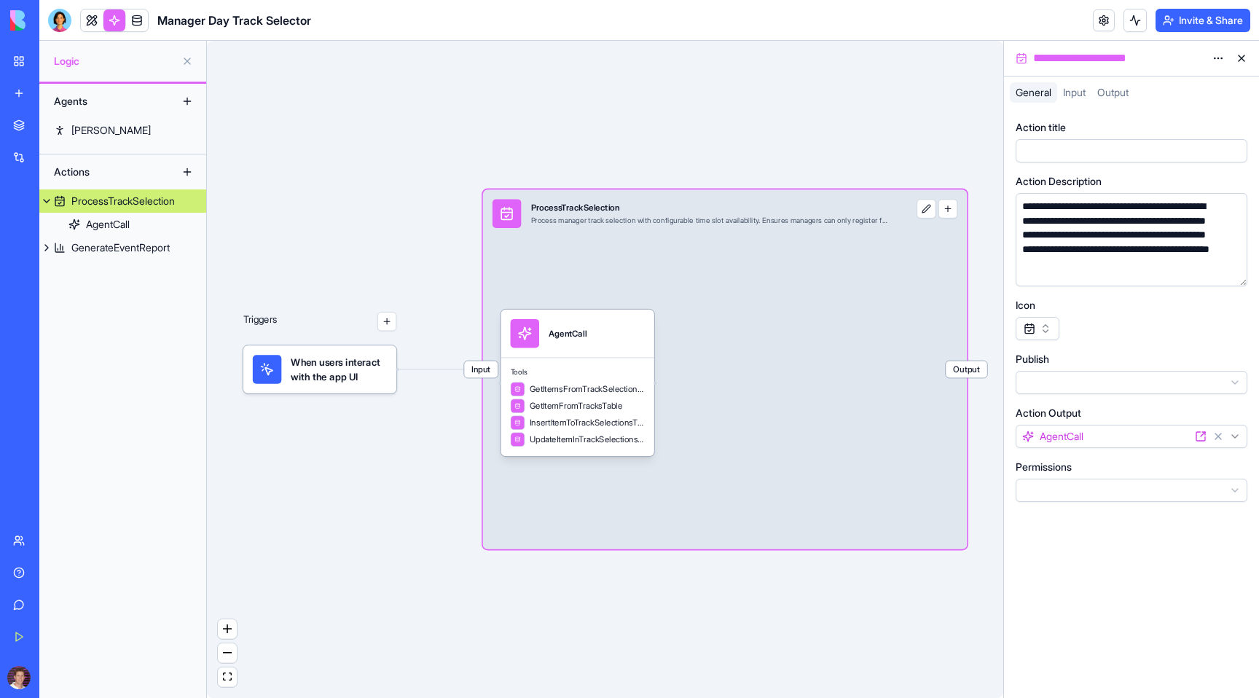
click at [1235, 273] on button "button" at bounding box center [1232, 271] width 23 height 23
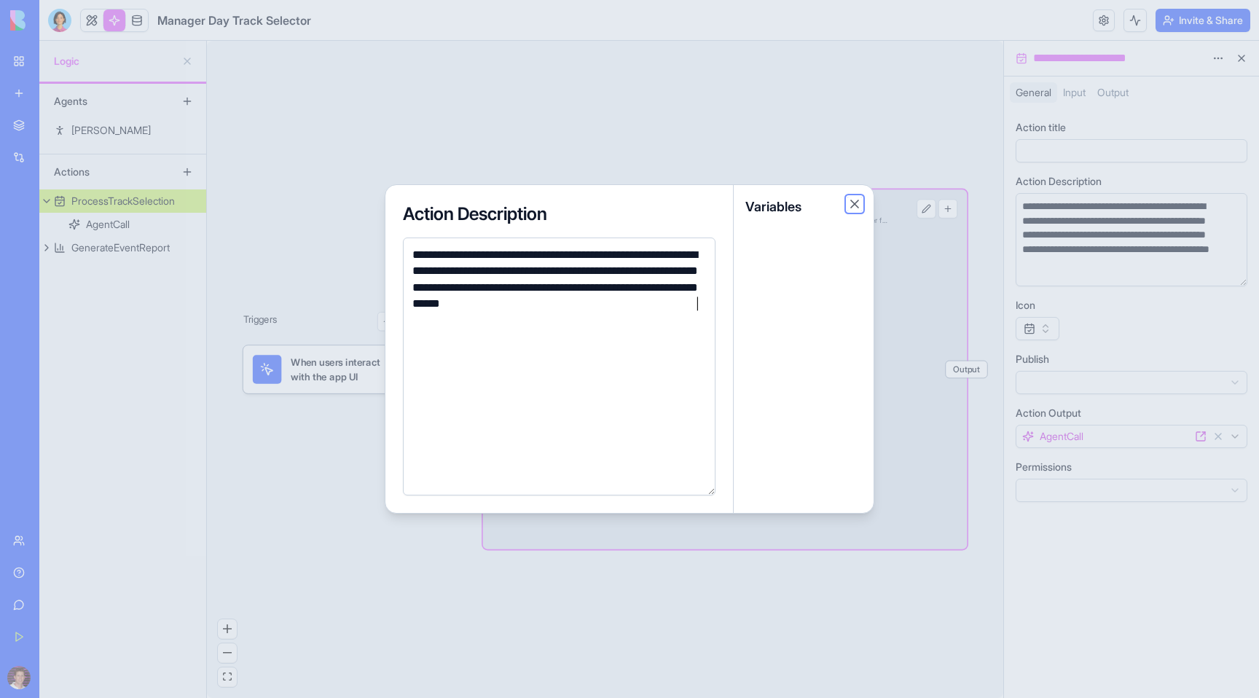
click at [853, 203] on button "Close" at bounding box center [854, 204] width 15 height 15
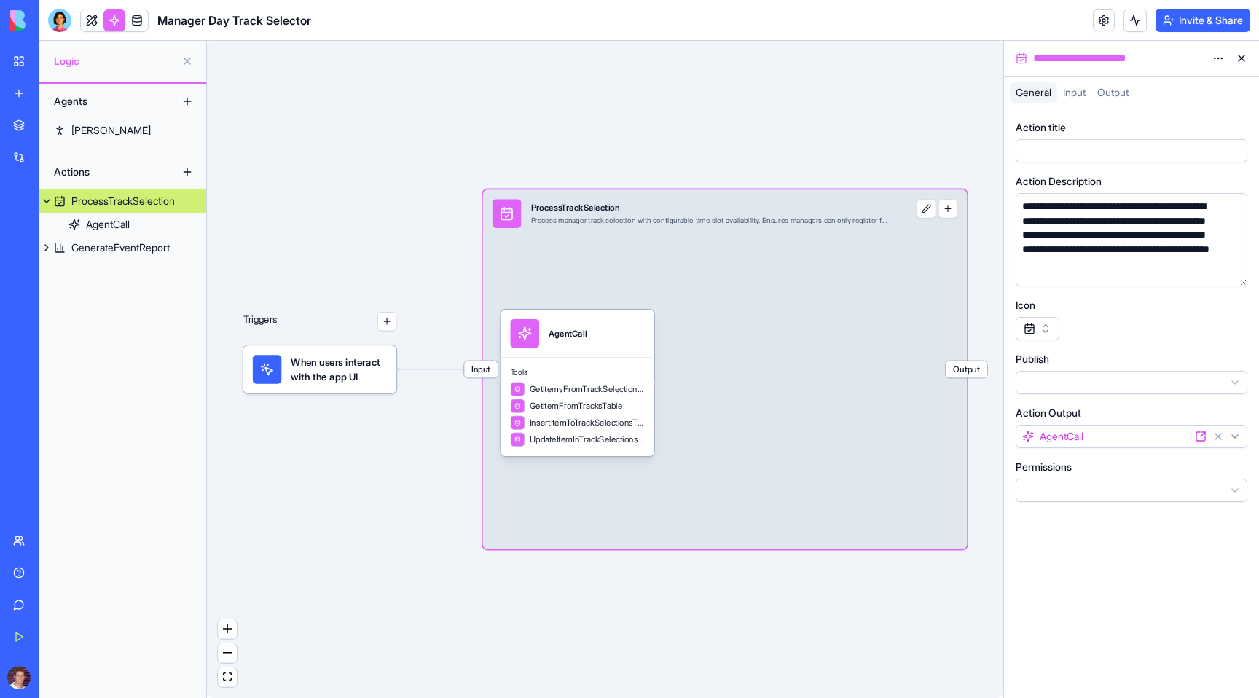
click at [976, 375] on span "Output" at bounding box center [967, 369] width 42 height 17
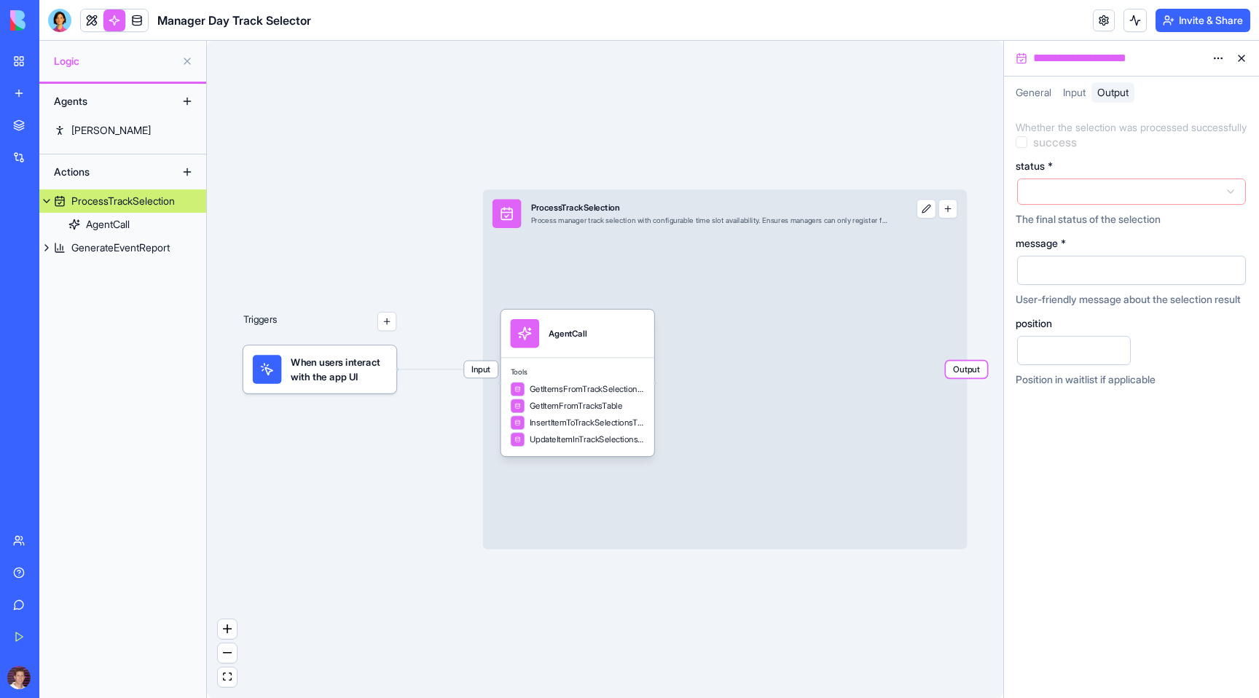
click at [1238, 55] on button at bounding box center [1241, 58] width 23 height 23
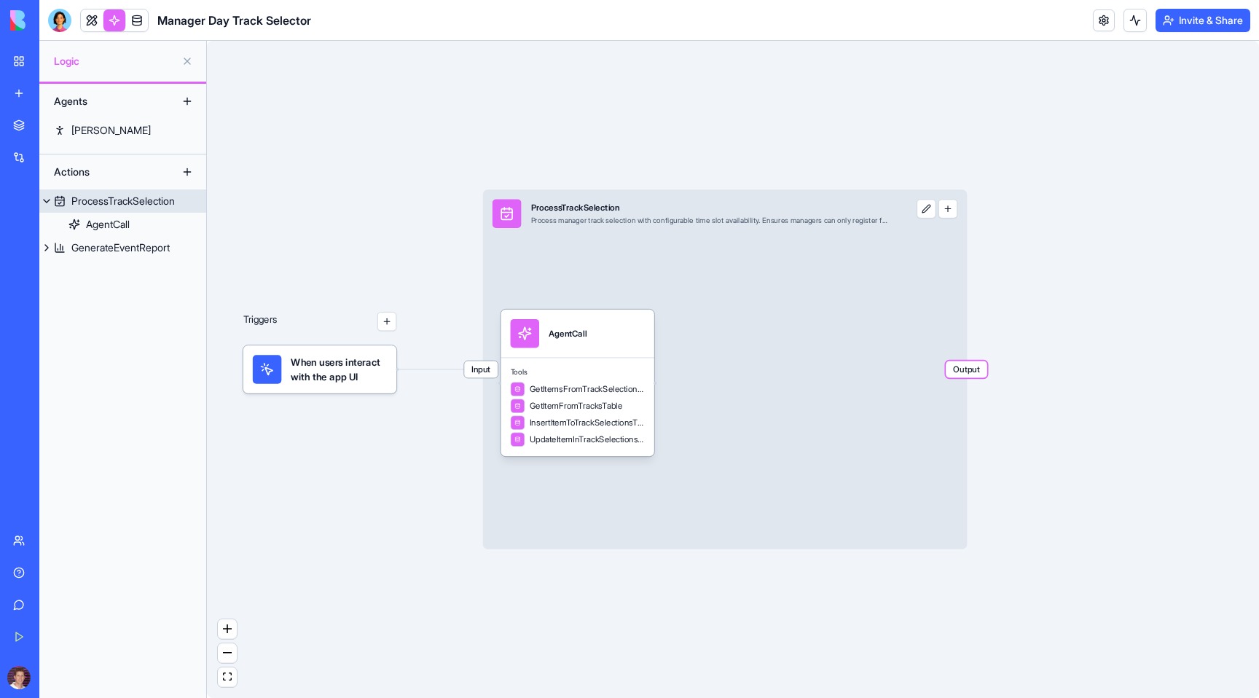
click at [978, 373] on span "Output" at bounding box center [967, 369] width 42 height 17
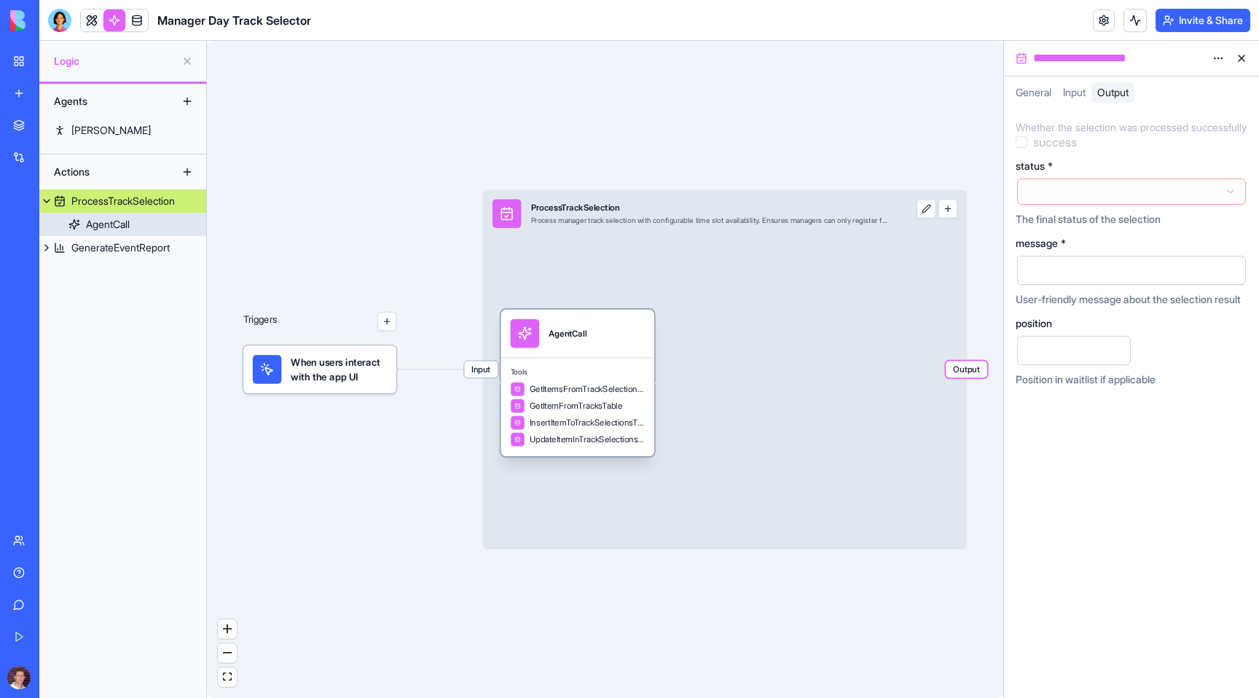
click at [598, 433] on div "UpdateItemInTrackSelectionsTable" at bounding box center [578, 439] width 134 height 15
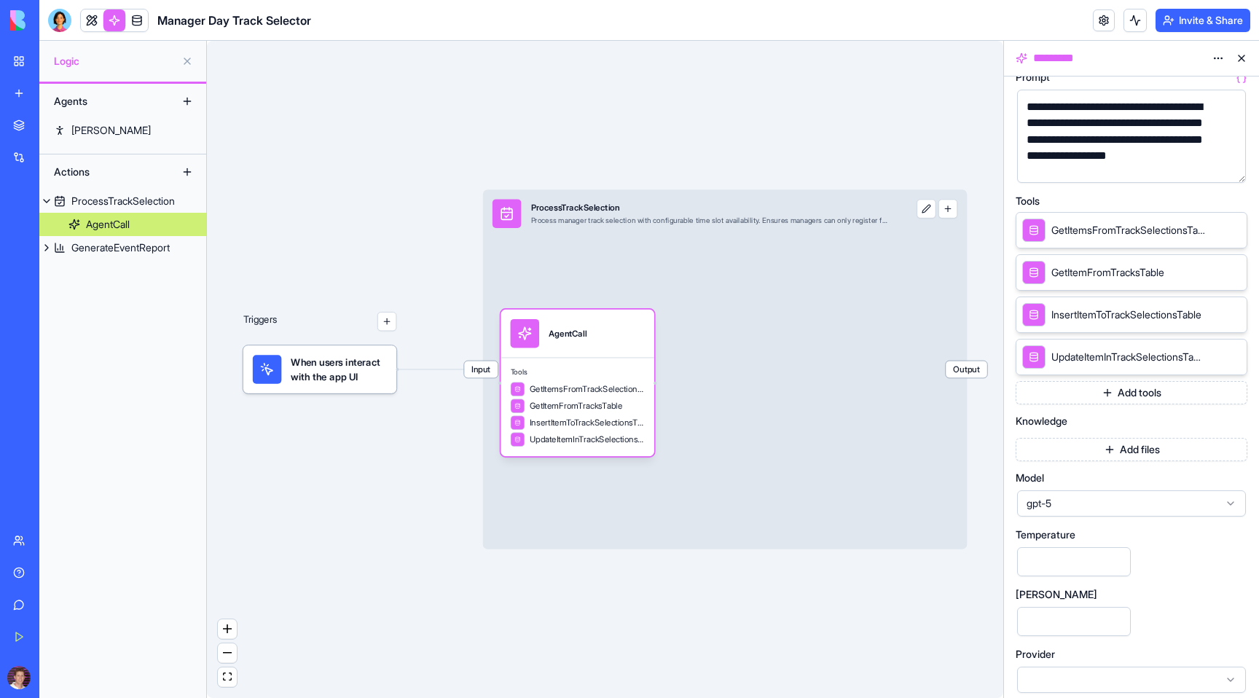
scroll to position [208, 0]
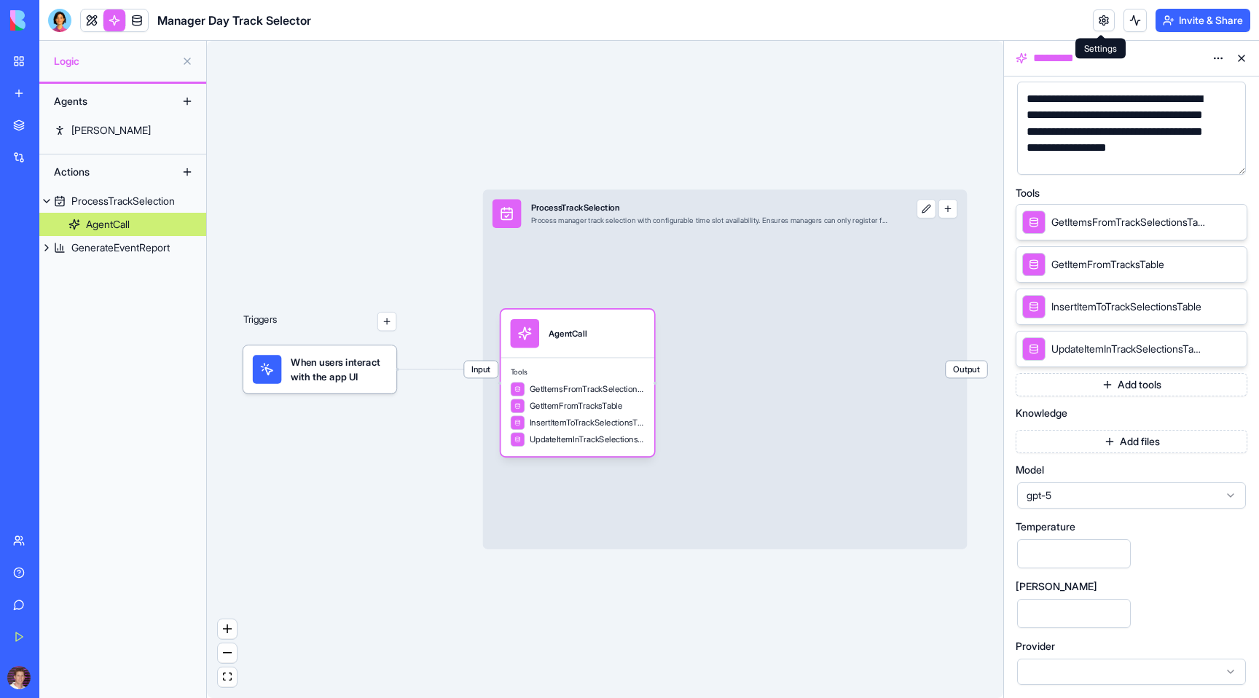
click at [1106, 25] on link at bounding box center [1104, 20] width 22 height 22
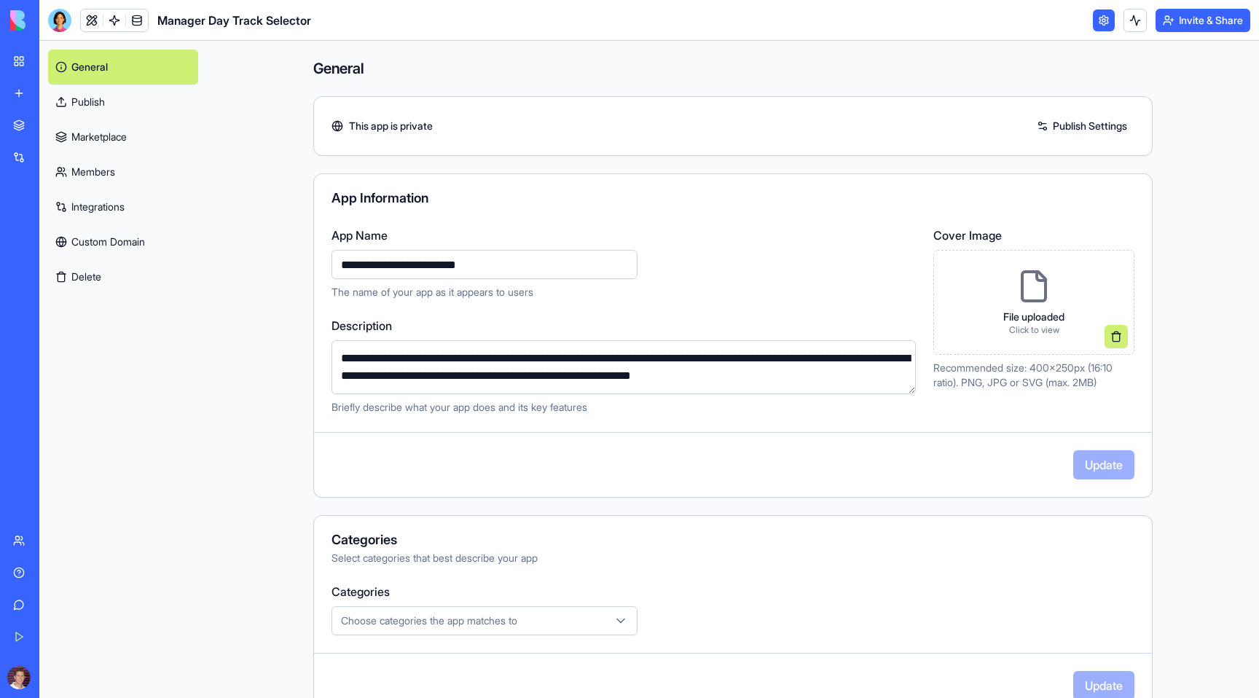
click at [105, 168] on link "Members" at bounding box center [123, 171] width 150 height 35
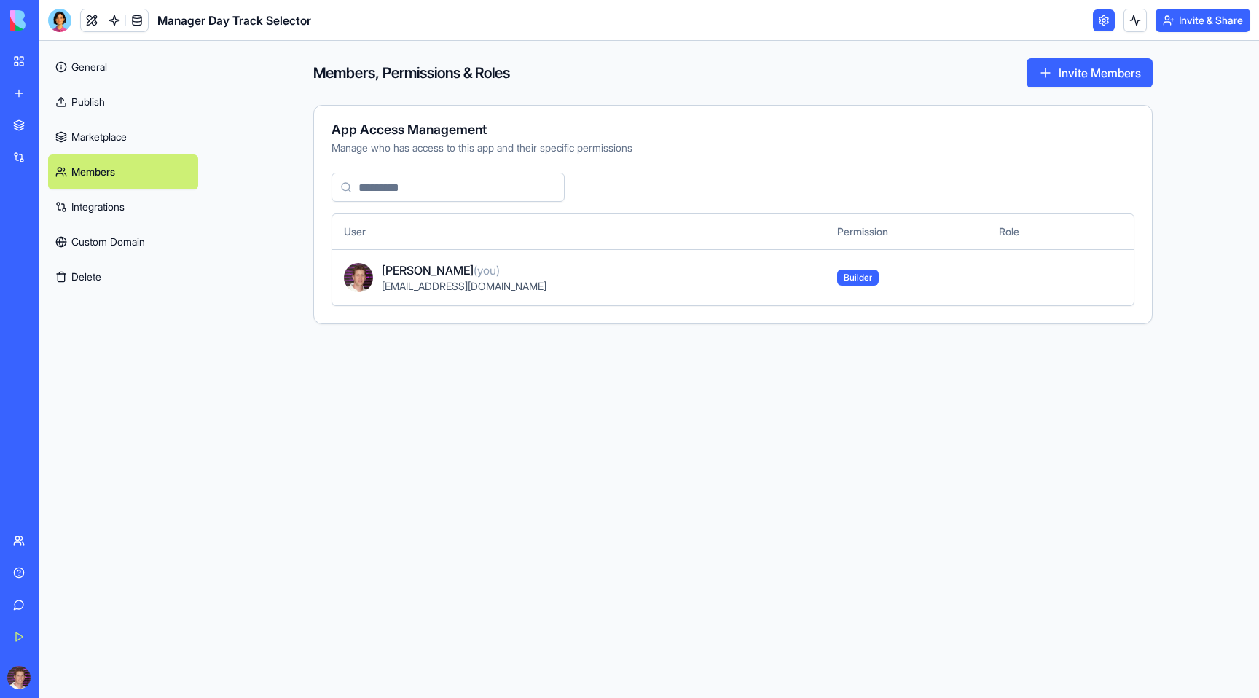
click at [990, 274] on td at bounding box center [1034, 277] width 95 height 56
click at [474, 292] on div "[EMAIL_ADDRESS][DOMAIN_NAME]" at bounding box center [598, 286] width 432 height 15
click at [459, 286] on span "[EMAIL_ADDRESS][DOMAIN_NAME]" at bounding box center [464, 286] width 165 height 12
click at [826, 252] on td "Builder" at bounding box center [907, 277] width 162 height 56
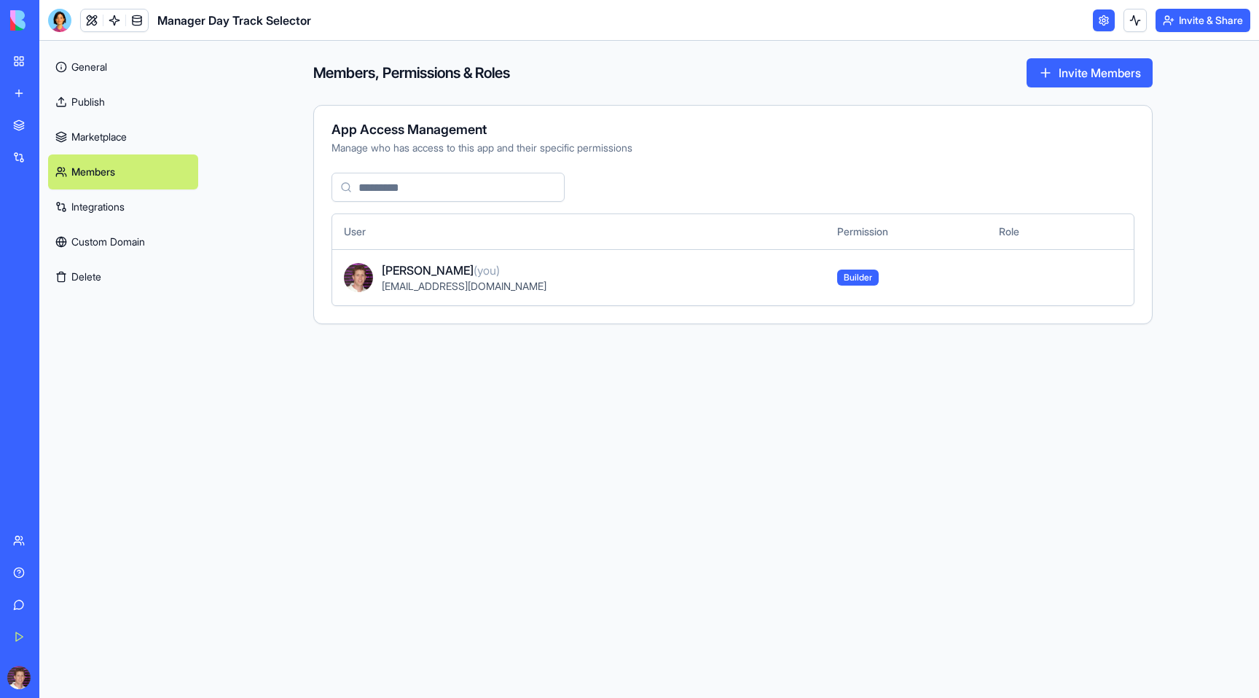
click at [837, 273] on span "Builder" at bounding box center [858, 278] width 42 height 16
click at [987, 287] on td at bounding box center [1034, 277] width 95 height 56
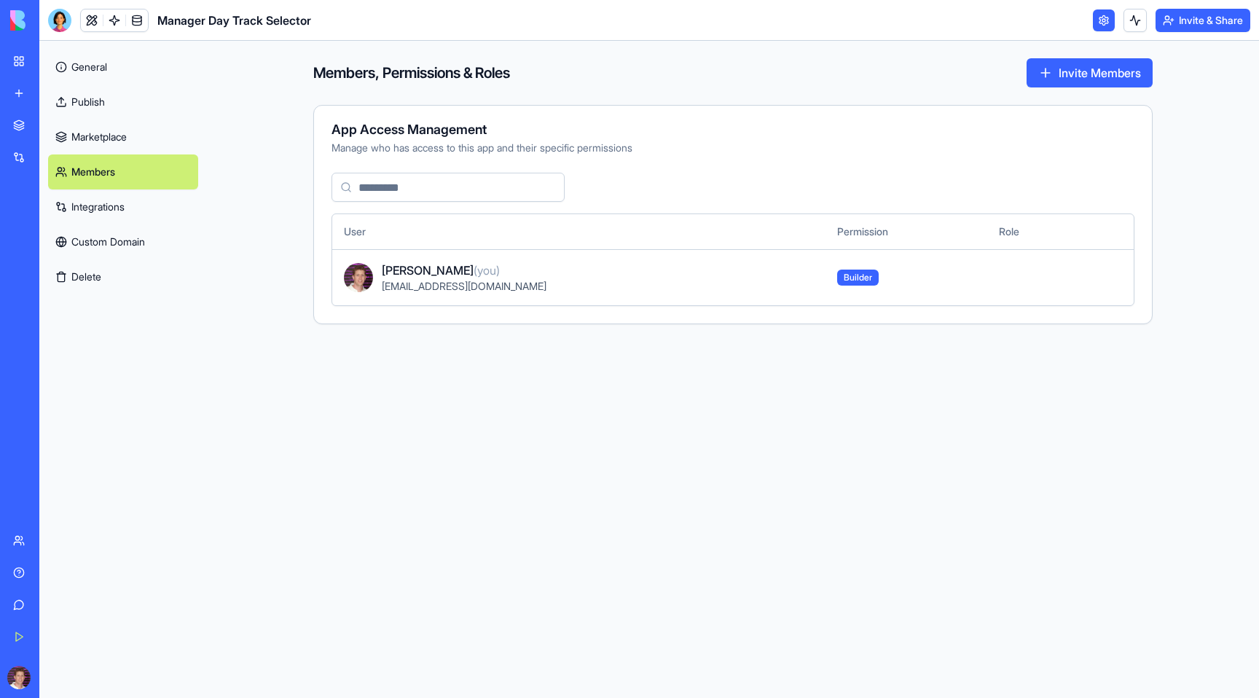
click at [987, 287] on td at bounding box center [1034, 277] width 95 height 56
click at [1065, 291] on td at bounding box center [1034, 277] width 95 height 56
click at [89, 101] on link "Publish" at bounding box center [123, 102] width 150 height 35
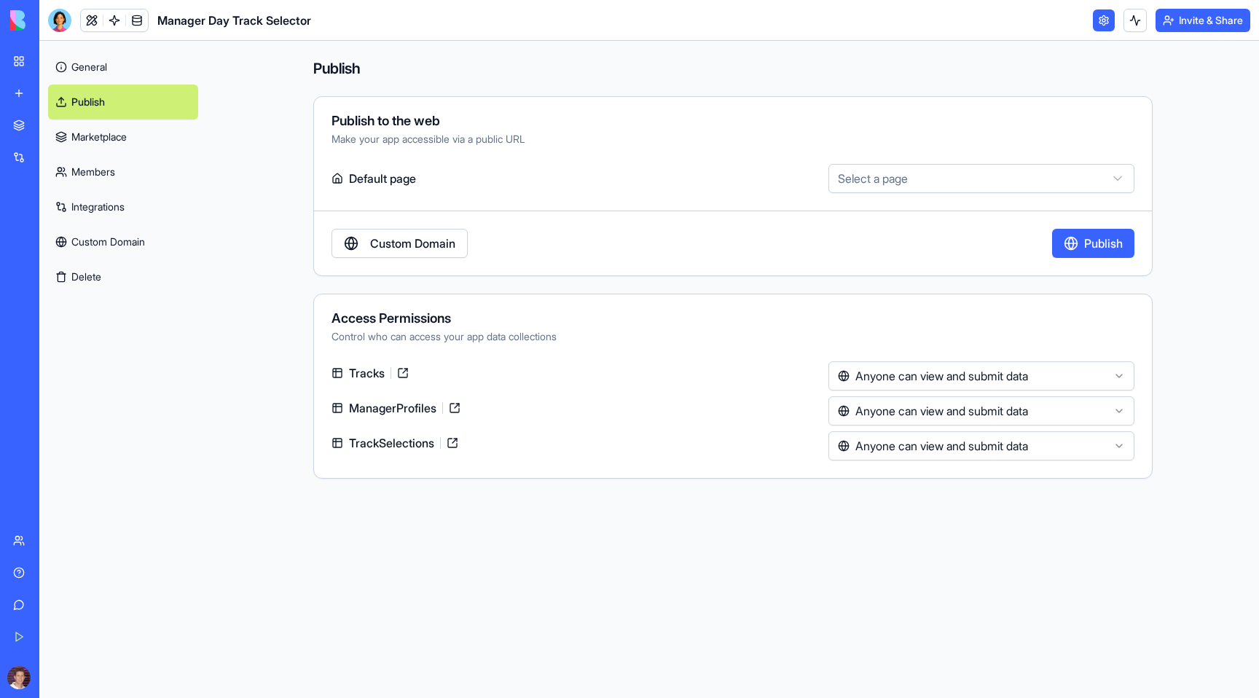
click at [925, 173] on html "**********" at bounding box center [629, 349] width 1259 height 698
click at [420, 243] on html "**********" at bounding box center [629, 349] width 1259 height 698
click at [420, 243] on link "Custom Domain" at bounding box center [400, 243] width 136 height 29
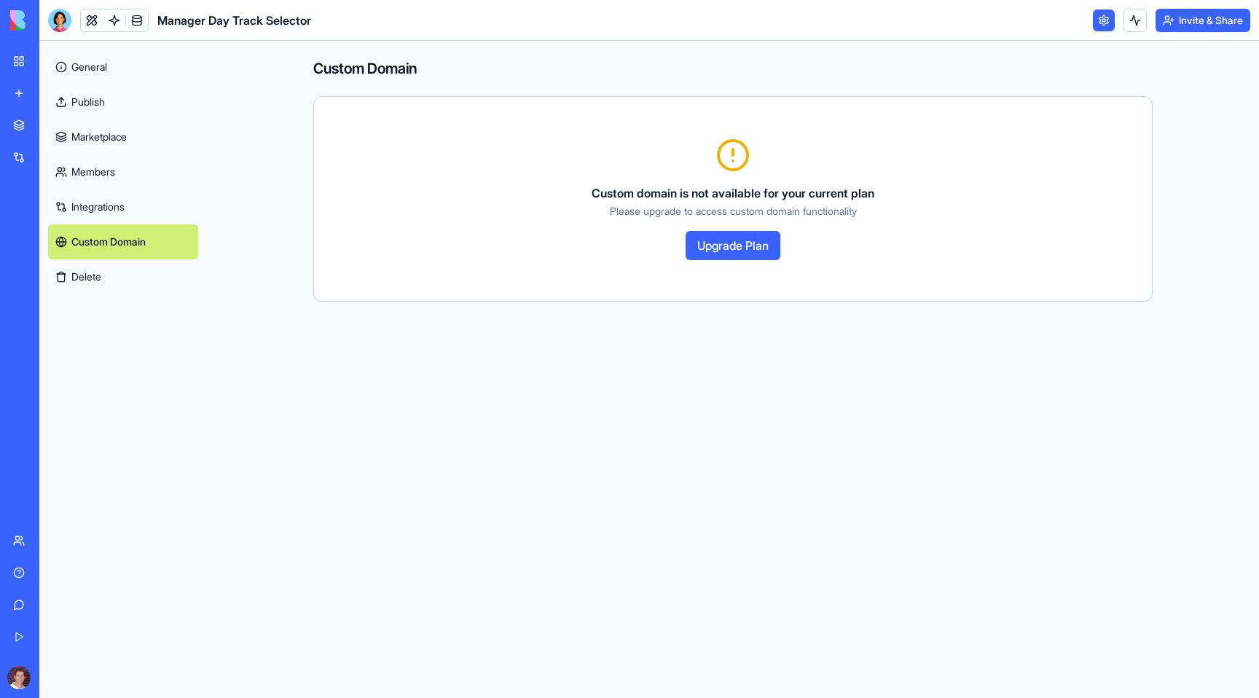
click at [92, 63] on link "General" at bounding box center [123, 67] width 150 height 35
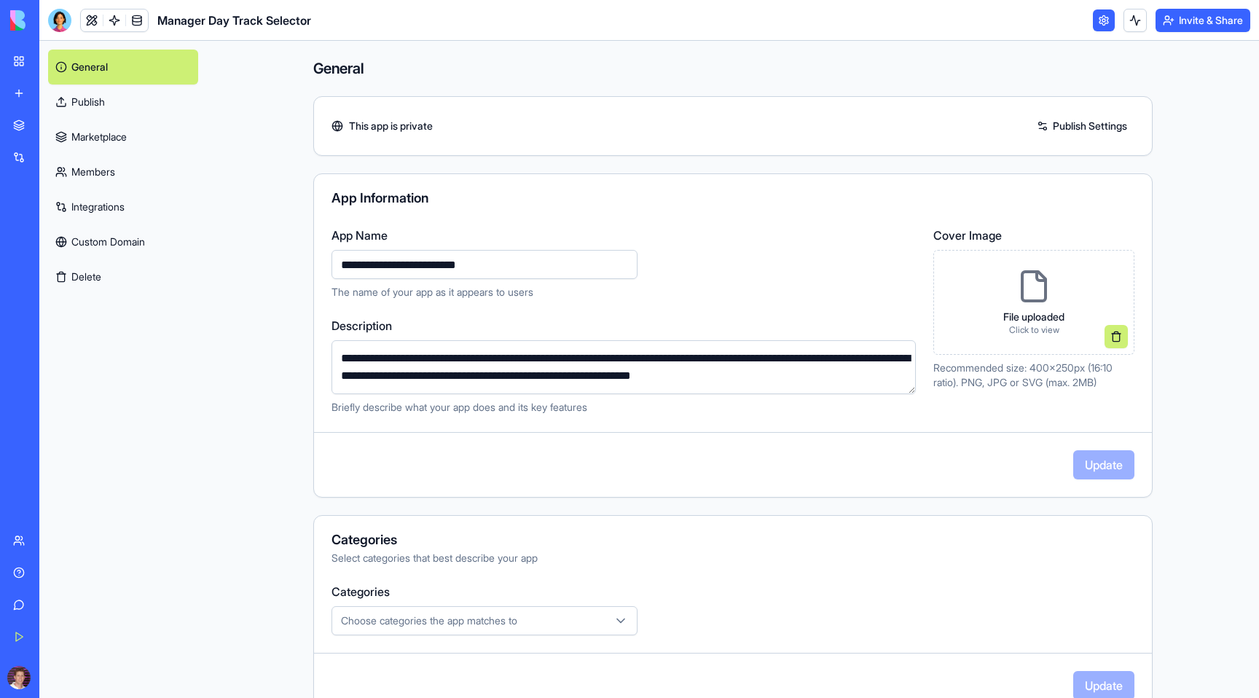
click at [98, 117] on link "Publish" at bounding box center [123, 102] width 150 height 35
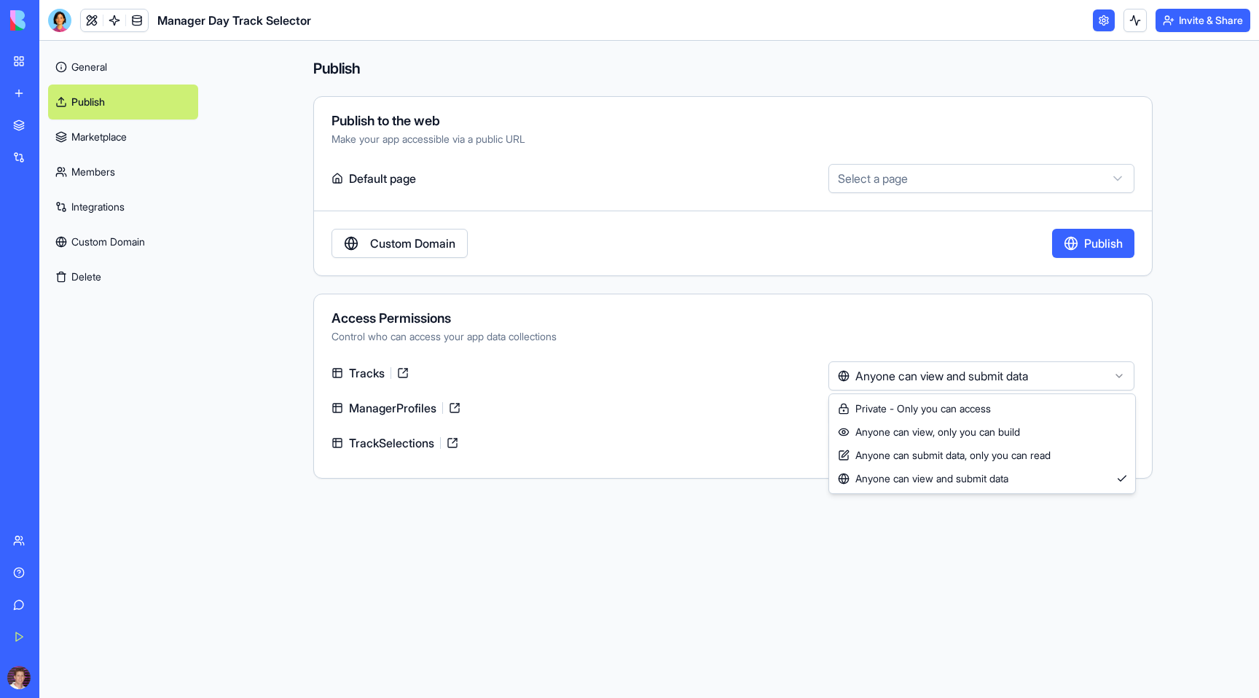
click at [993, 378] on html "**********" at bounding box center [629, 349] width 1259 height 698
click at [743, 452] on html "**********" at bounding box center [629, 349] width 1259 height 698
click at [411, 370] on link at bounding box center [402, 372] width 23 height 23
click at [1121, 375] on html "**********" at bounding box center [629, 349] width 1259 height 698
click at [632, 450] on html "**********" at bounding box center [629, 349] width 1259 height 698
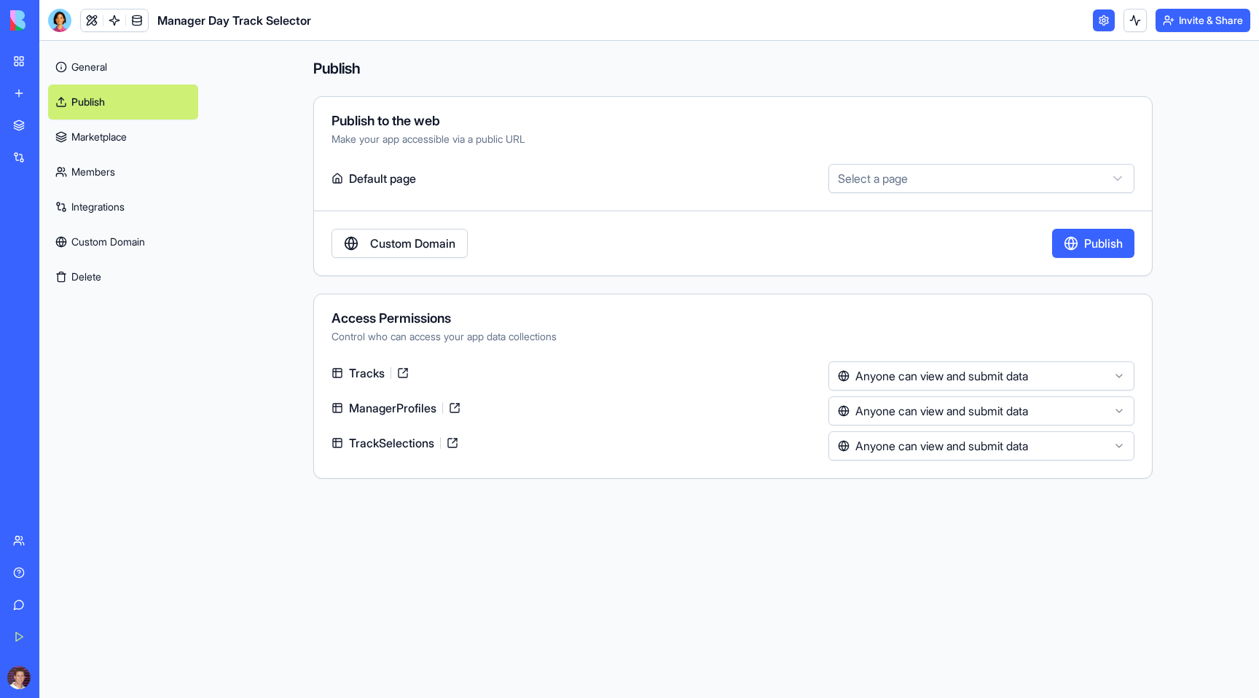
click at [114, 131] on link "Marketplace" at bounding box center [123, 137] width 150 height 35
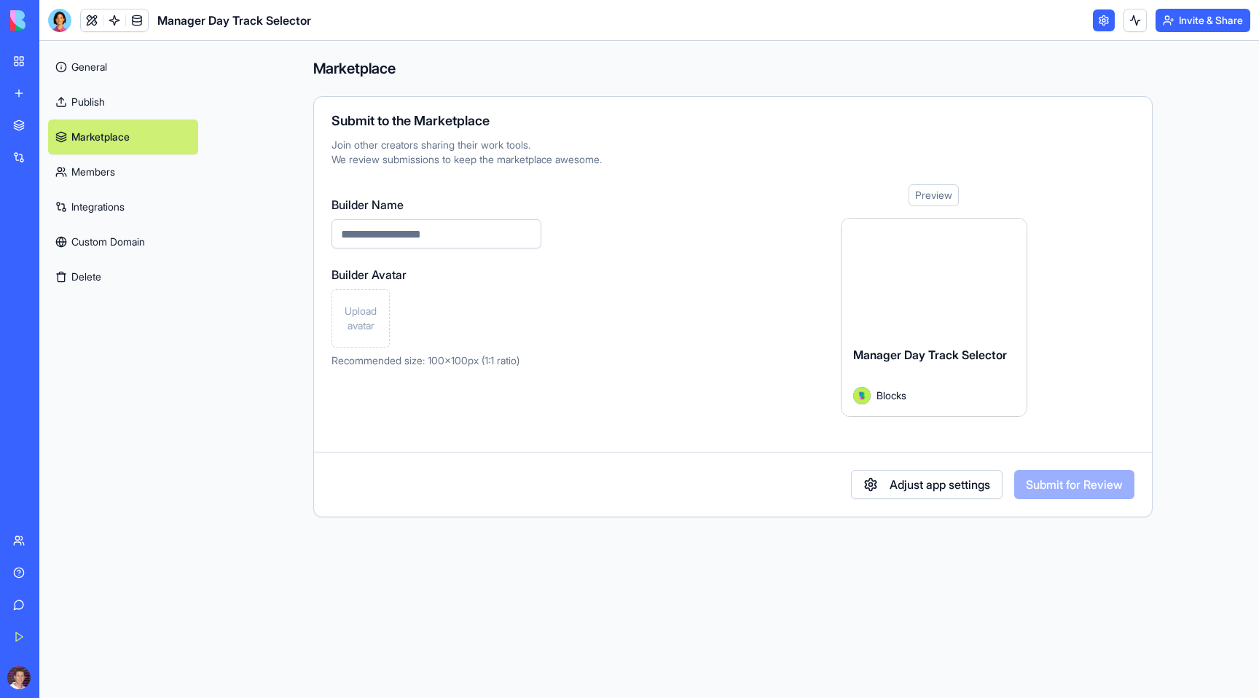
click at [86, 176] on link "Members" at bounding box center [123, 171] width 150 height 35
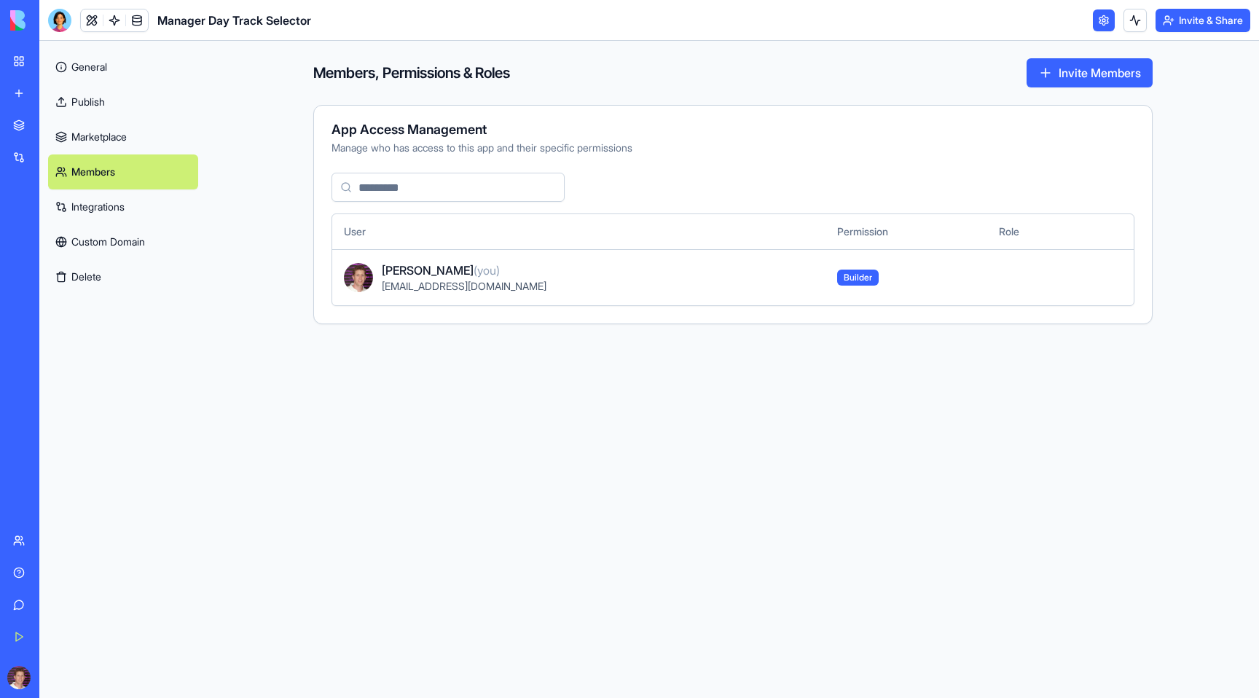
click at [107, 241] on link "Custom Domain" at bounding box center [123, 241] width 150 height 35
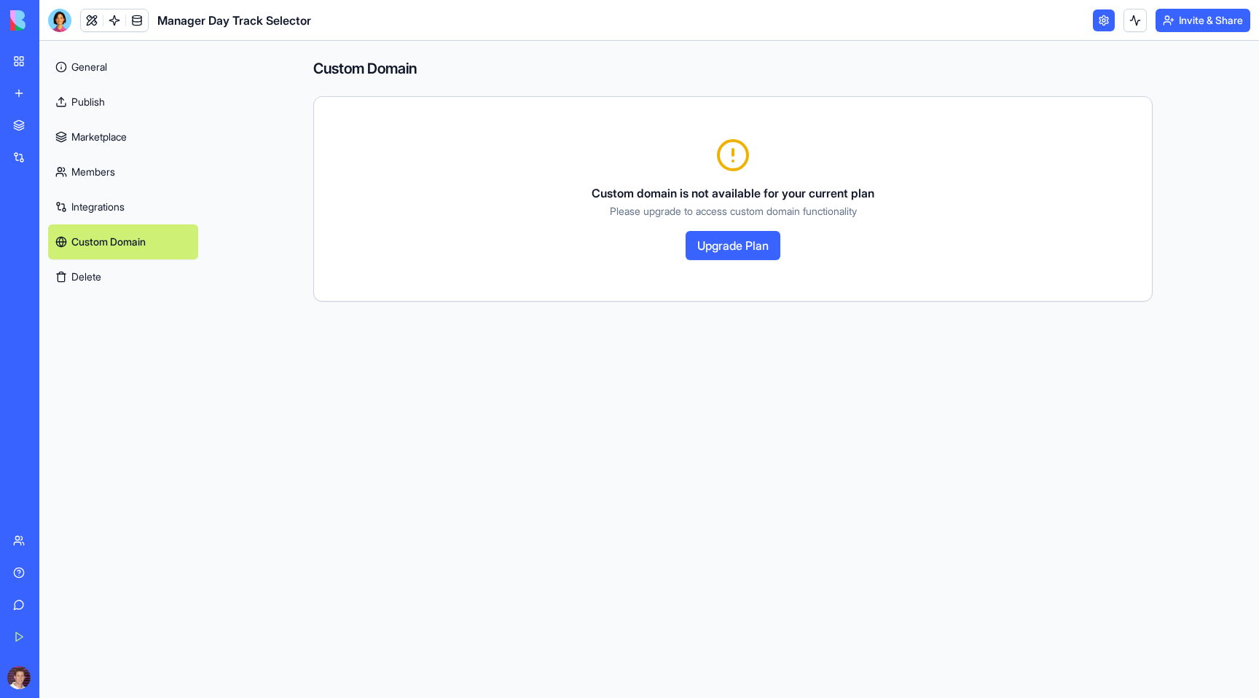
drag, startPoint x: 90, startPoint y: 273, endPoint x: 224, endPoint y: 147, distance: 183.5
click at [224, 147] on div "General Publish Marketplace Members Integrations Custom Domain Delete Custom Do…" at bounding box center [649, 369] width 1220 height 657
click at [274, 352] on div "Custom Domain Custom domain is not available for your current plan Please upgra…" at bounding box center [733, 369] width 933 height 657
click at [78, 88] on link "Publish" at bounding box center [123, 102] width 150 height 35
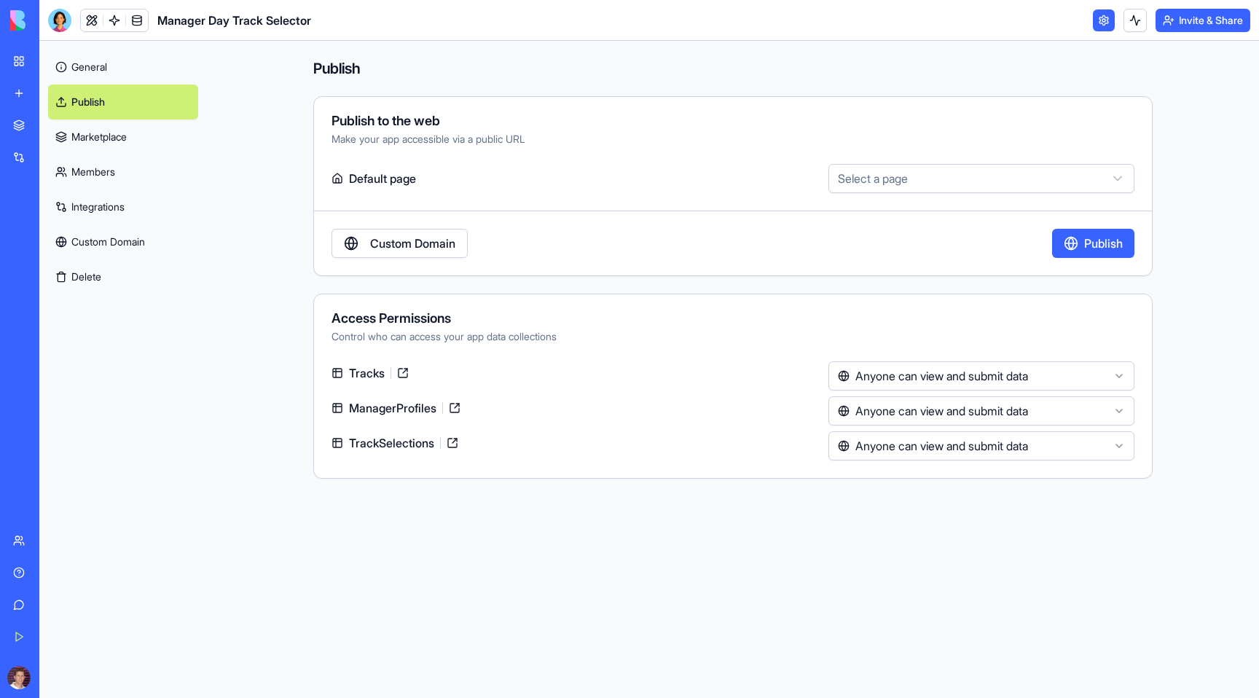
click at [1121, 173] on html "**********" at bounding box center [629, 349] width 1259 height 698
select select "**********"
click at [1096, 240] on button "Publish" at bounding box center [1093, 243] width 82 height 29
click at [337, 173] on icon at bounding box center [338, 179] width 12 height 12
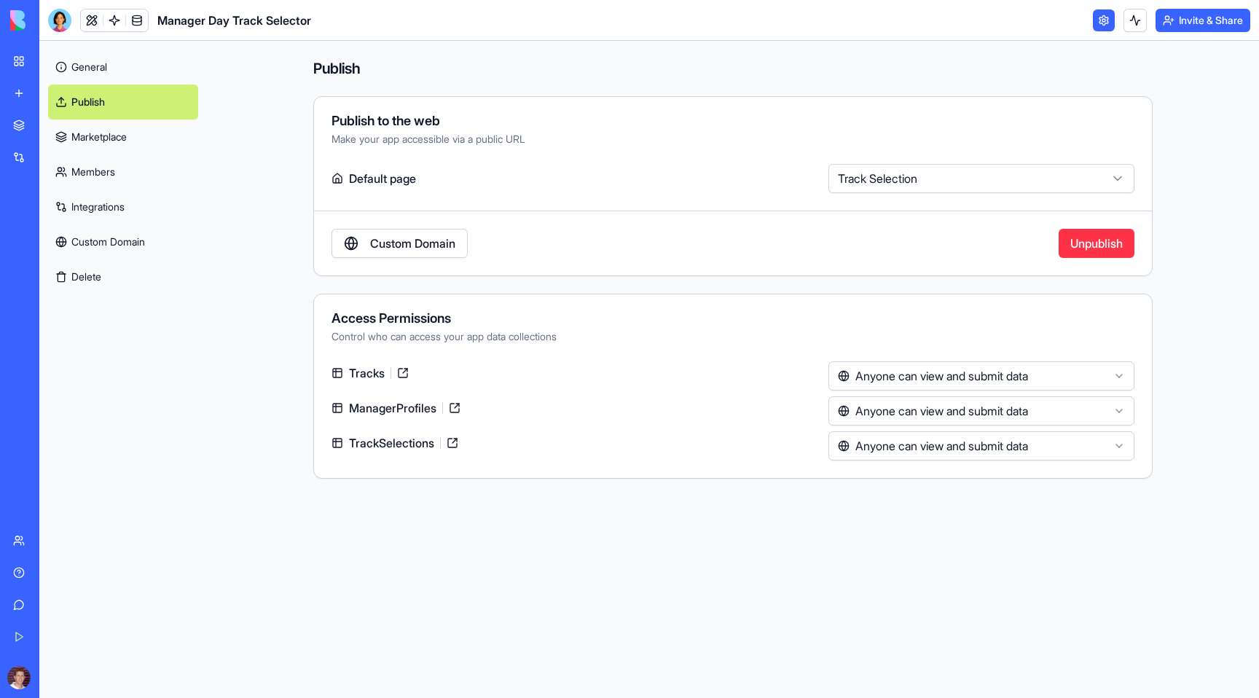
click at [134, 147] on link "Marketplace" at bounding box center [123, 137] width 150 height 35
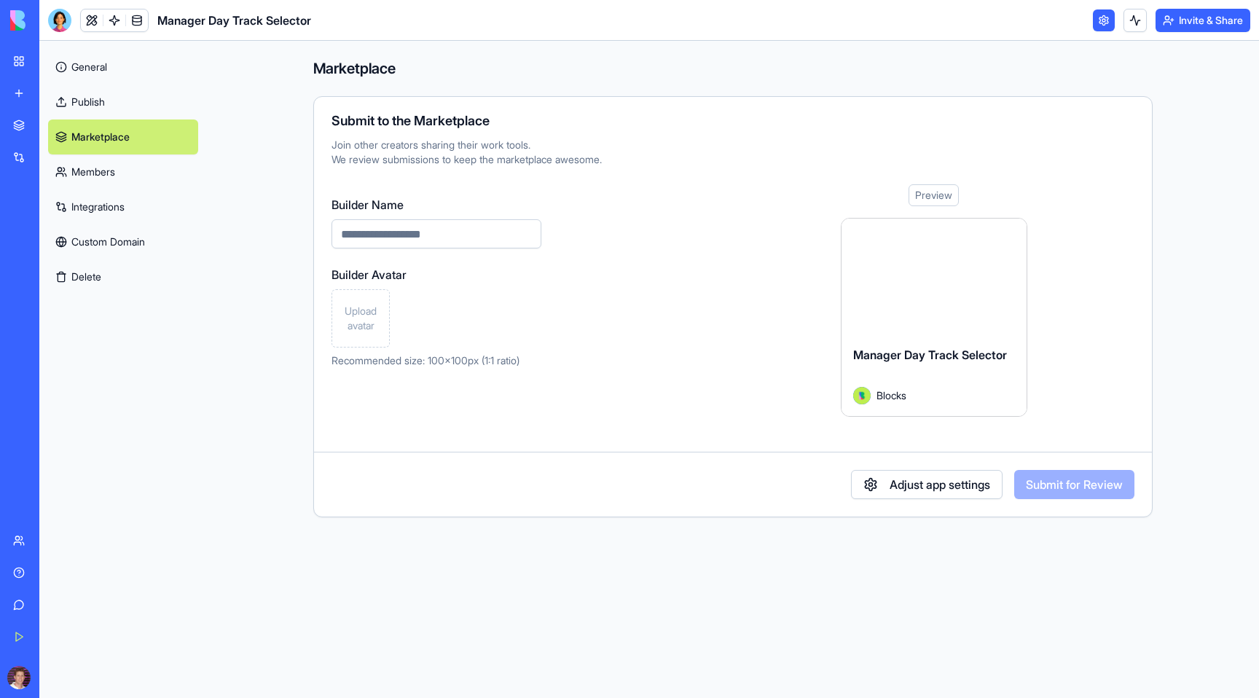
click at [104, 74] on link "General" at bounding box center [123, 67] width 150 height 35
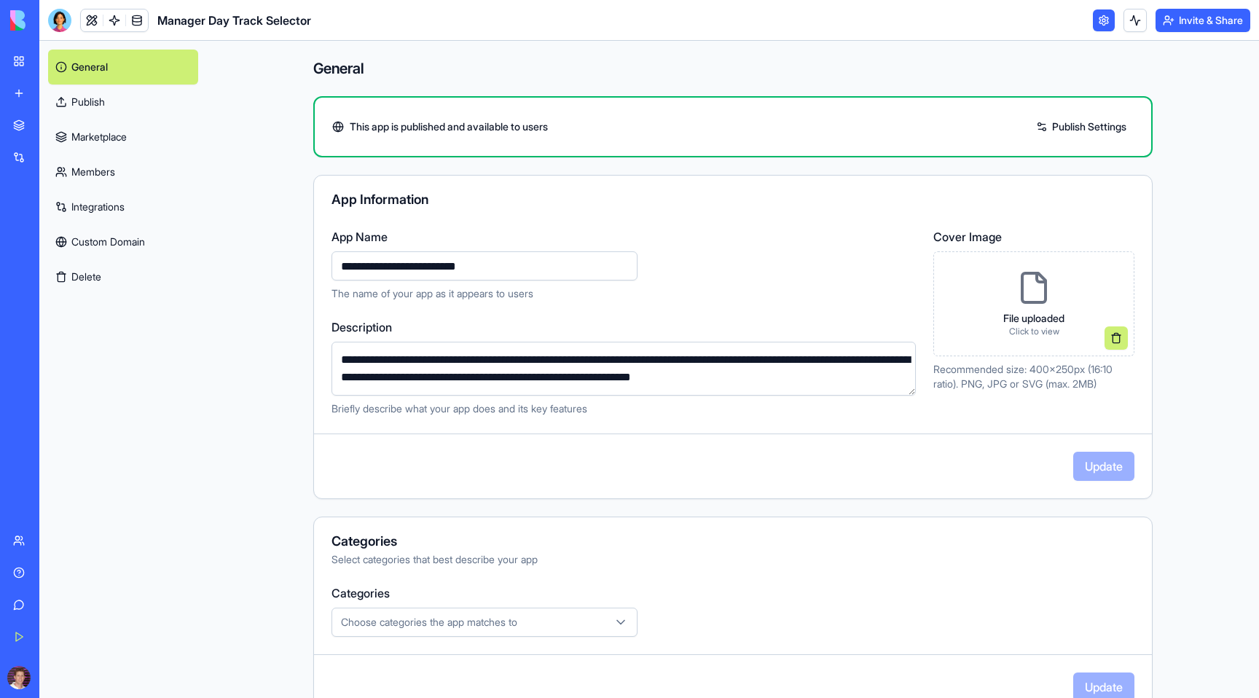
click at [1067, 127] on link "Publish Settings" at bounding box center [1081, 126] width 105 height 23
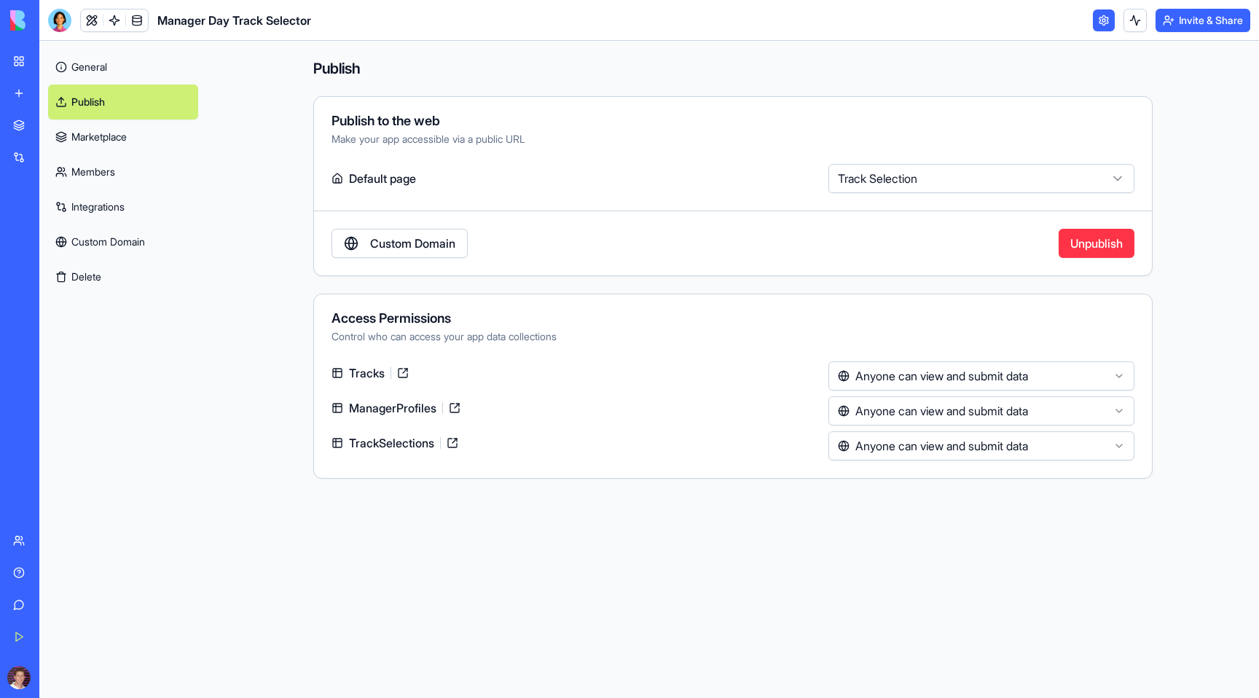
click at [159, 73] on link "General" at bounding box center [123, 67] width 150 height 35
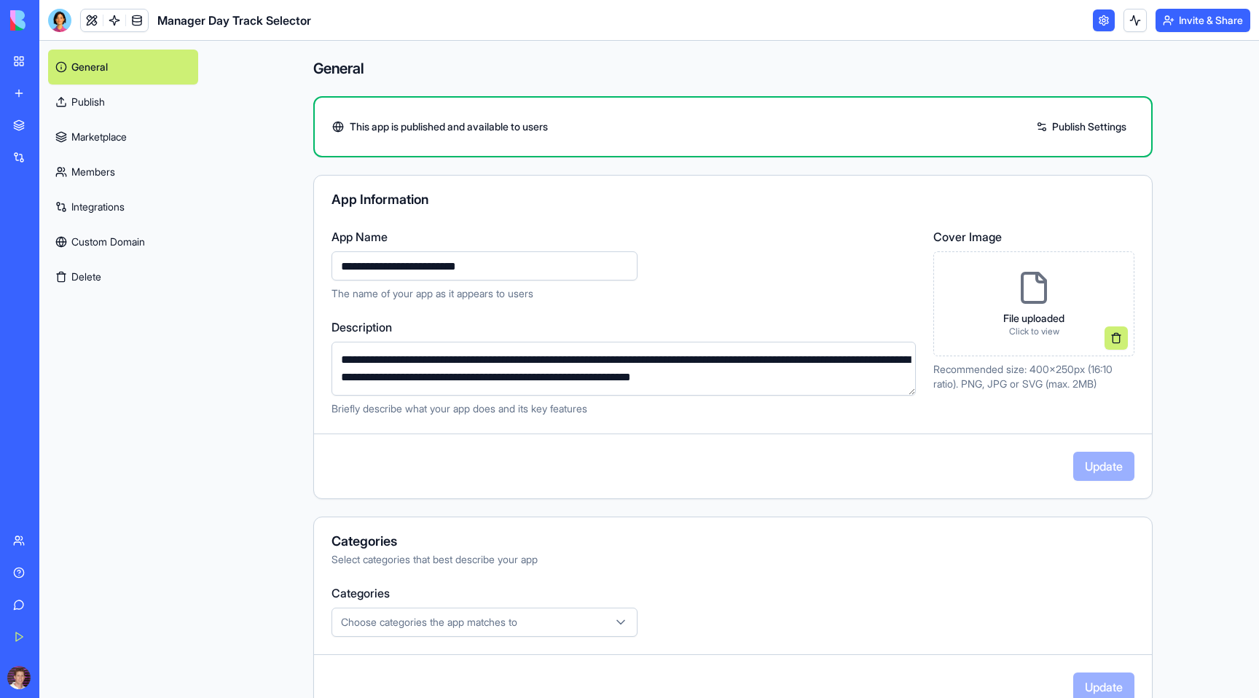
click at [84, 71] on link "General" at bounding box center [123, 67] width 150 height 35
click at [90, 95] on link "Publish" at bounding box center [123, 102] width 150 height 35
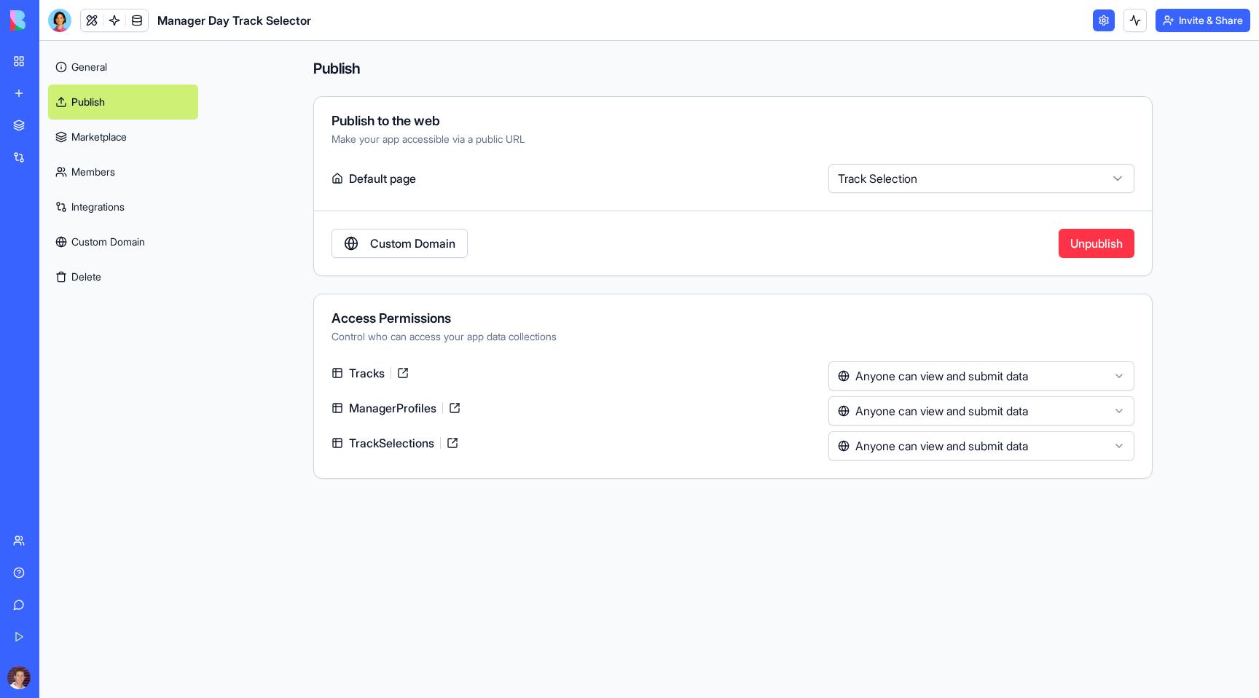
click at [488, 125] on div "Publish to the web" at bounding box center [733, 120] width 803 height 13
click at [90, 66] on link "General" at bounding box center [123, 67] width 150 height 35
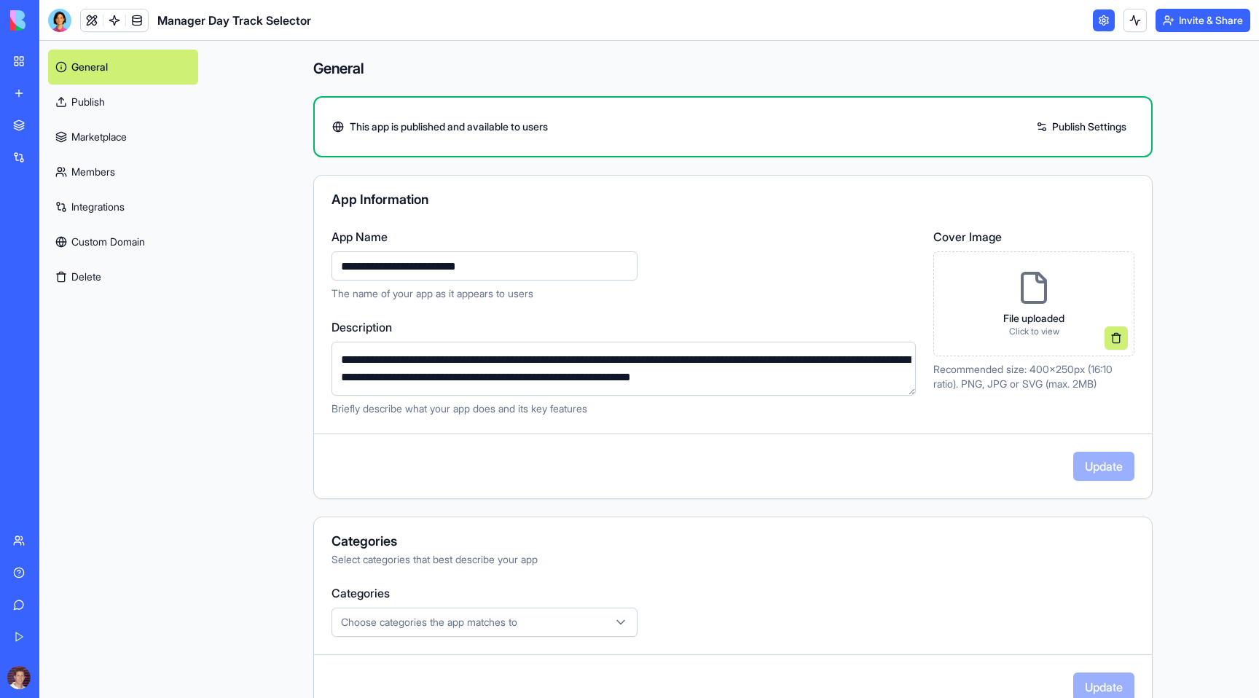
click at [86, 100] on link "Publish" at bounding box center [123, 102] width 150 height 35
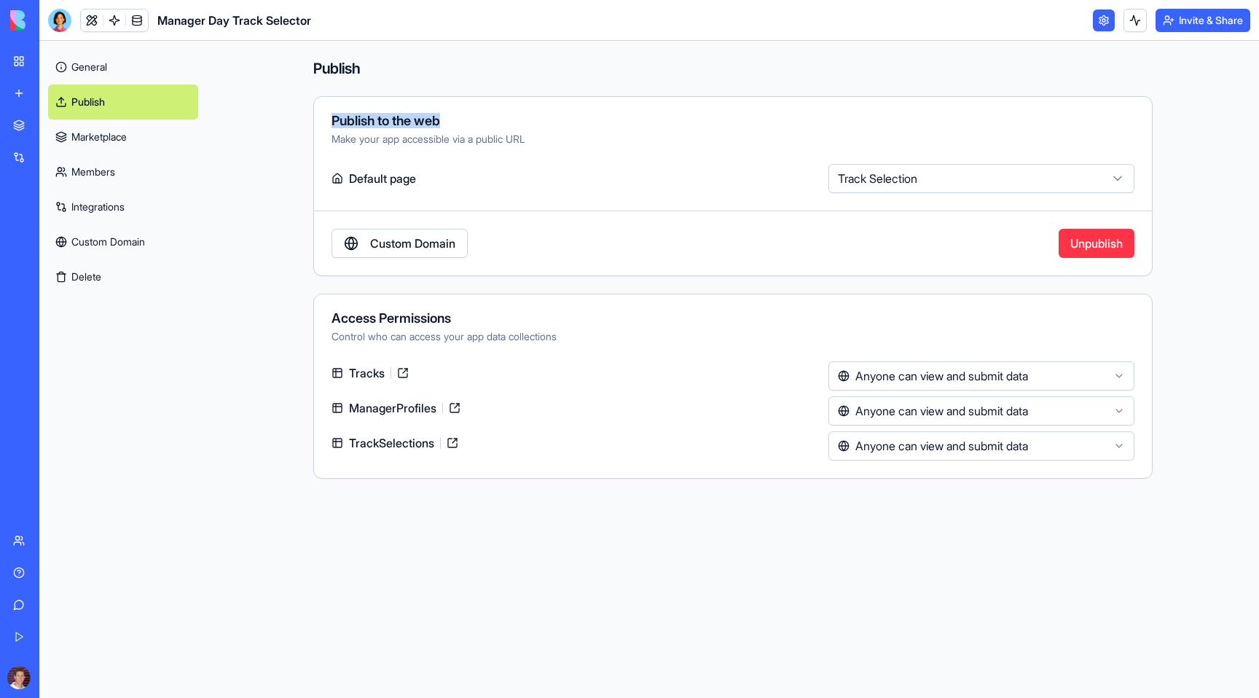
drag, startPoint x: 328, startPoint y: 118, endPoint x: 677, endPoint y: 120, distance: 349.0
click at [677, 120] on div "Publish to the web Make your app accessible via a public URL" at bounding box center [733, 130] width 838 height 32
click at [384, 171] on label "Default page" at bounding box center [577, 178] width 491 height 29
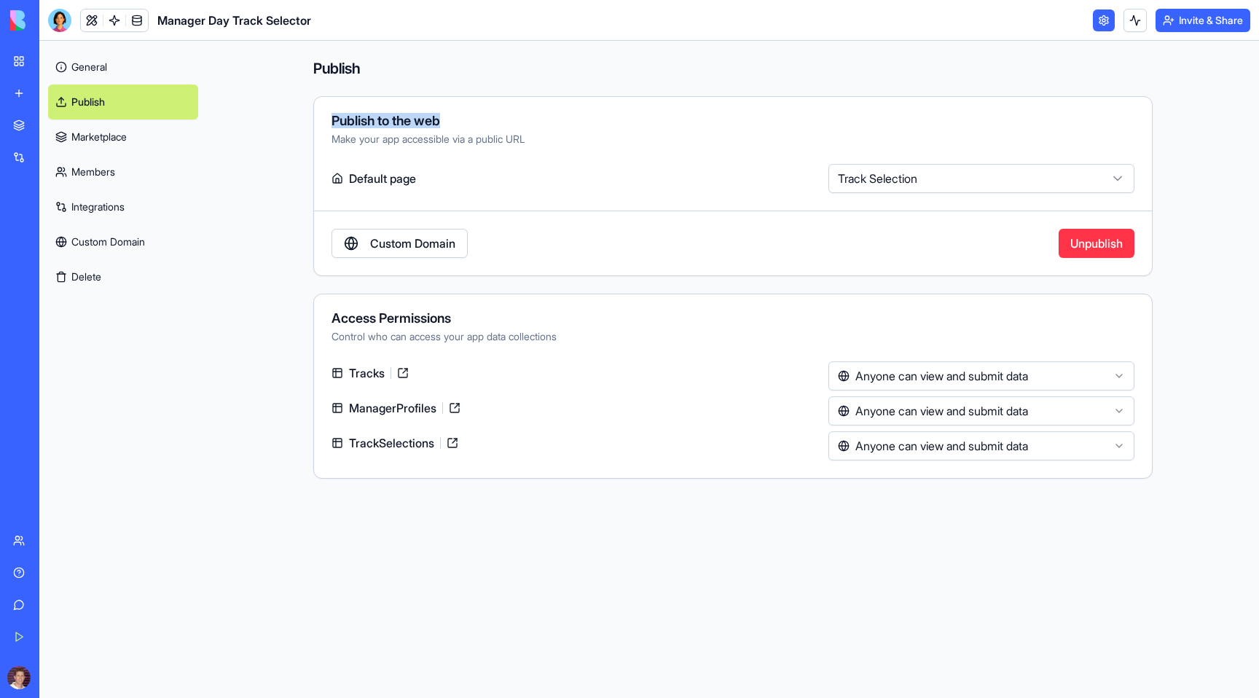
click at [54, 603] on div "Give feedback" at bounding box center [44, 605] width 19 height 15
click at [54, 610] on div "Give feedback" at bounding box center [44, 605] width 19 height 15
click at [52, 570] on div "Help" at bounding box center [44, 572] width 19 height 15
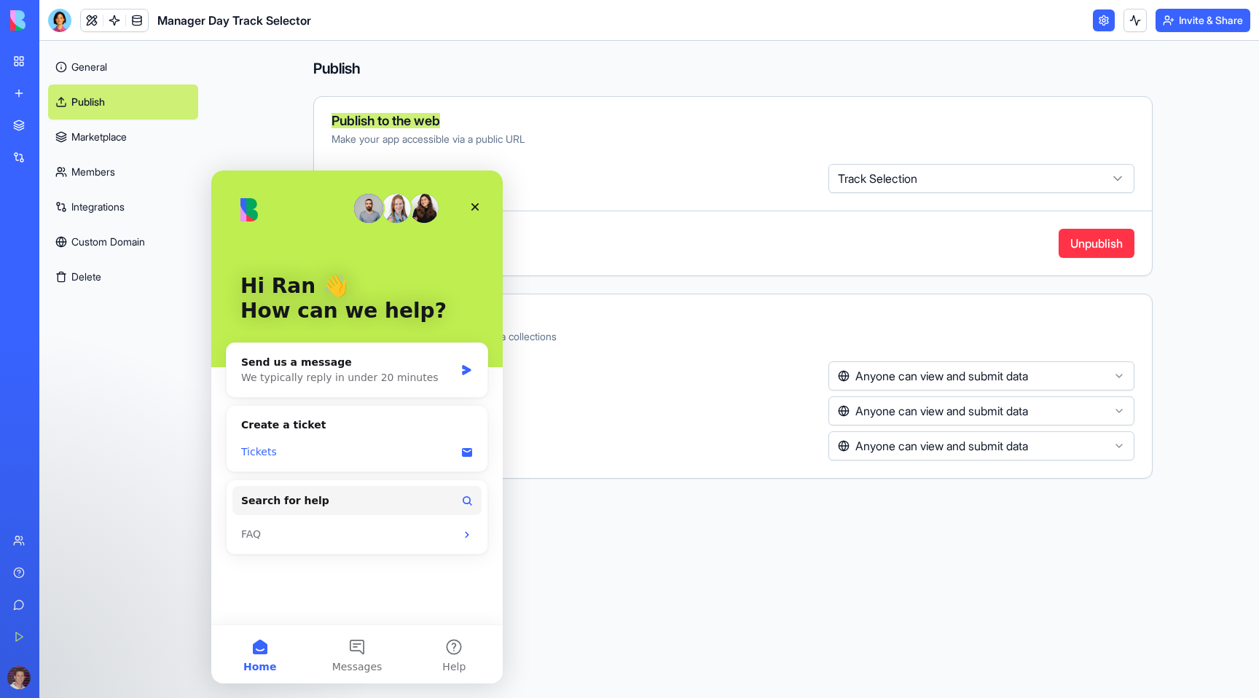
click at [261, 452] on div "Tickets" at bounding box center [348, 451] width 214 height 15
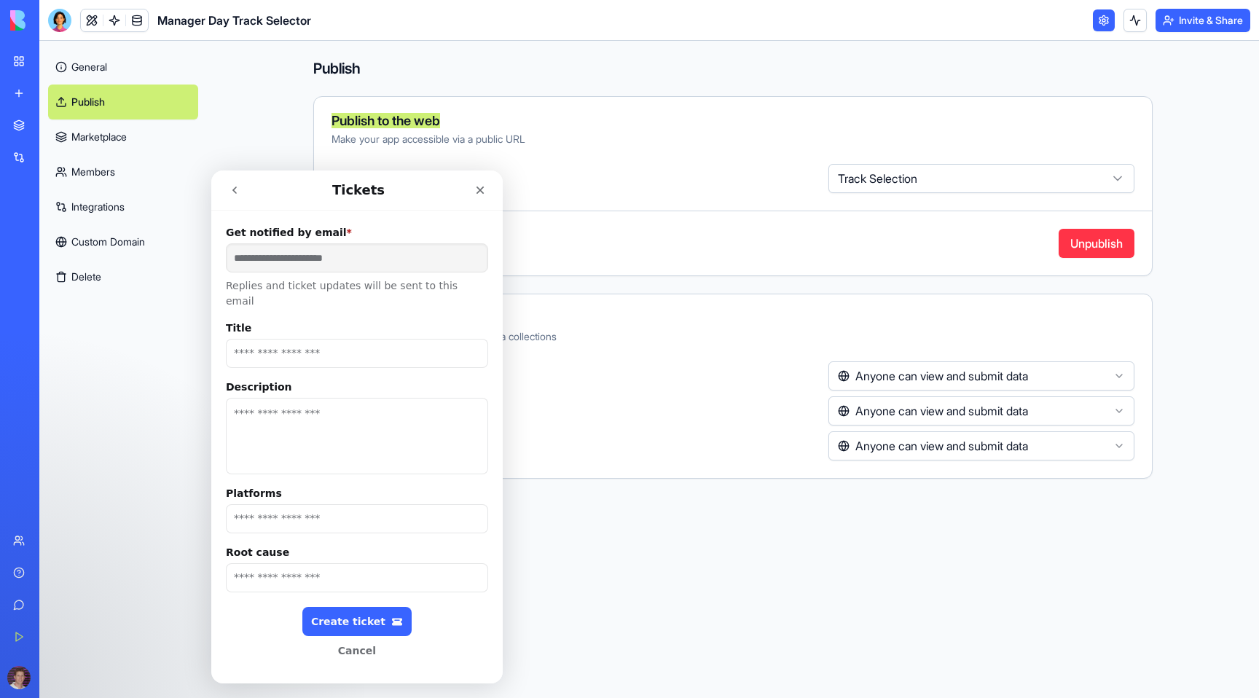
click at [229, 193] on icon "go back" at bounding box center [235, 190] width 12 height 12
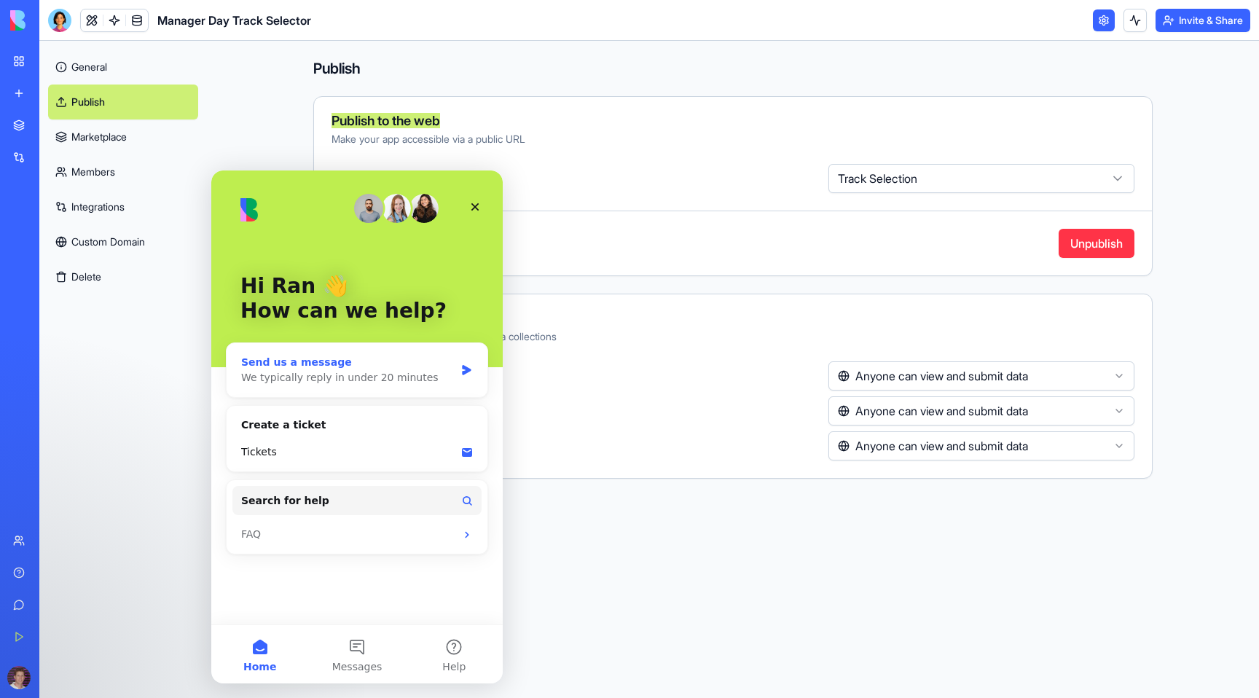
click at [310, 372] on div "We typically reply in under 20 minutes" at bounding box center [348, 377] width 214 height 15
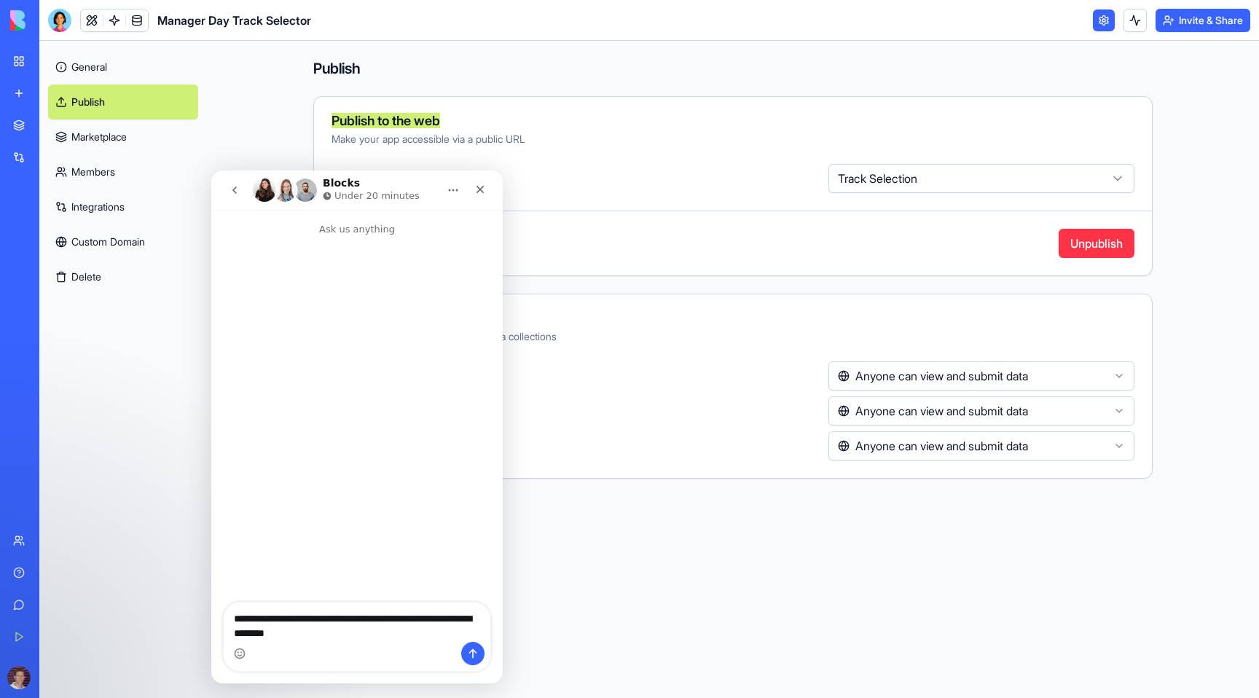
click at [238, 622] on textarea "**********" at bounding box center [357, 622] width 267 height 39
click at [247, 642] on div "Intercom messenger" at bounding box center [357, 653] width 267 height 23
click at [247, 633] on textarea "**********" at bounding box center [357, 622] width 267 height 39
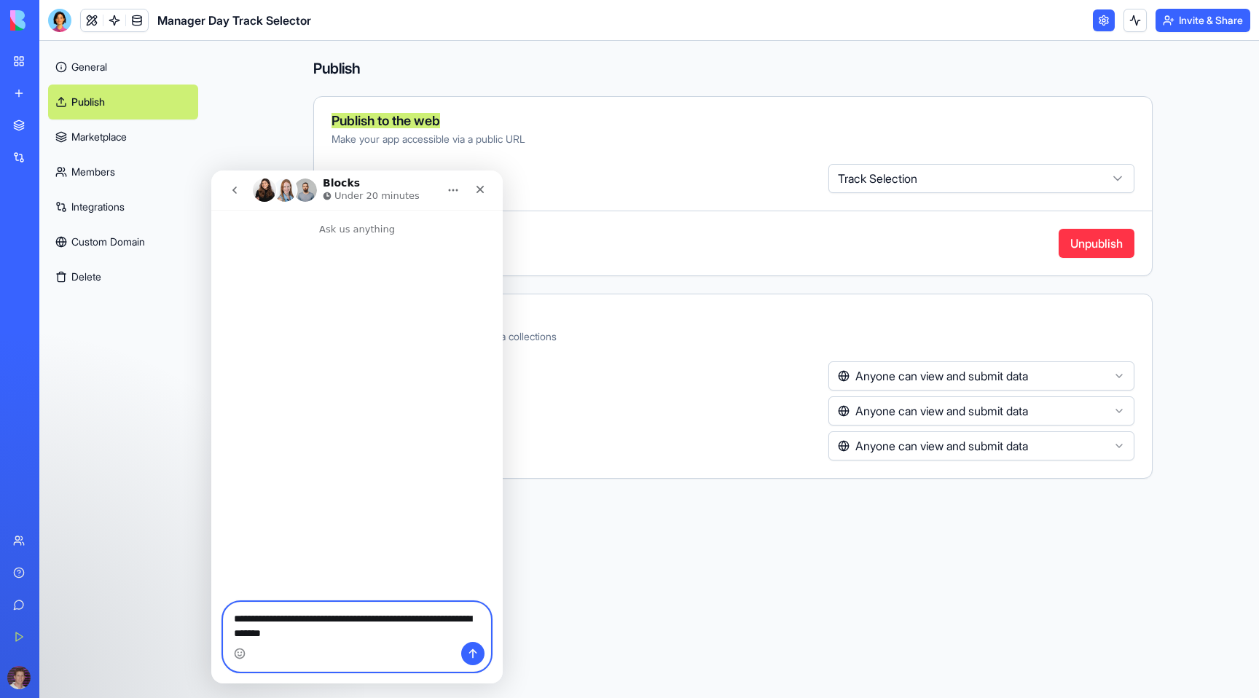
type textarea "**********"
click at [480, 652] on button "Send a message…" at bounding box center [472, 653] width 23 height 23
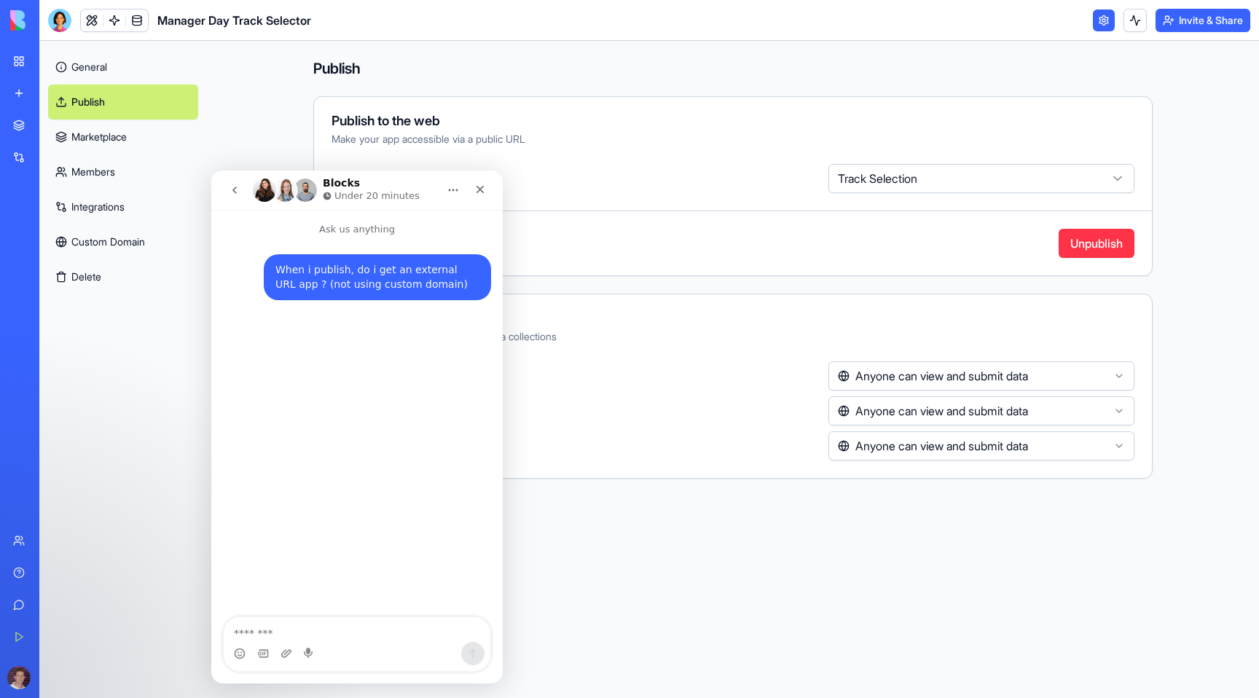
click at [718, 525] on div "**********" at bounding box center [733, 369] width 933 height 657
click at [493, 192] on div "Close" at bounding box center [480, 189] width 26 height 26
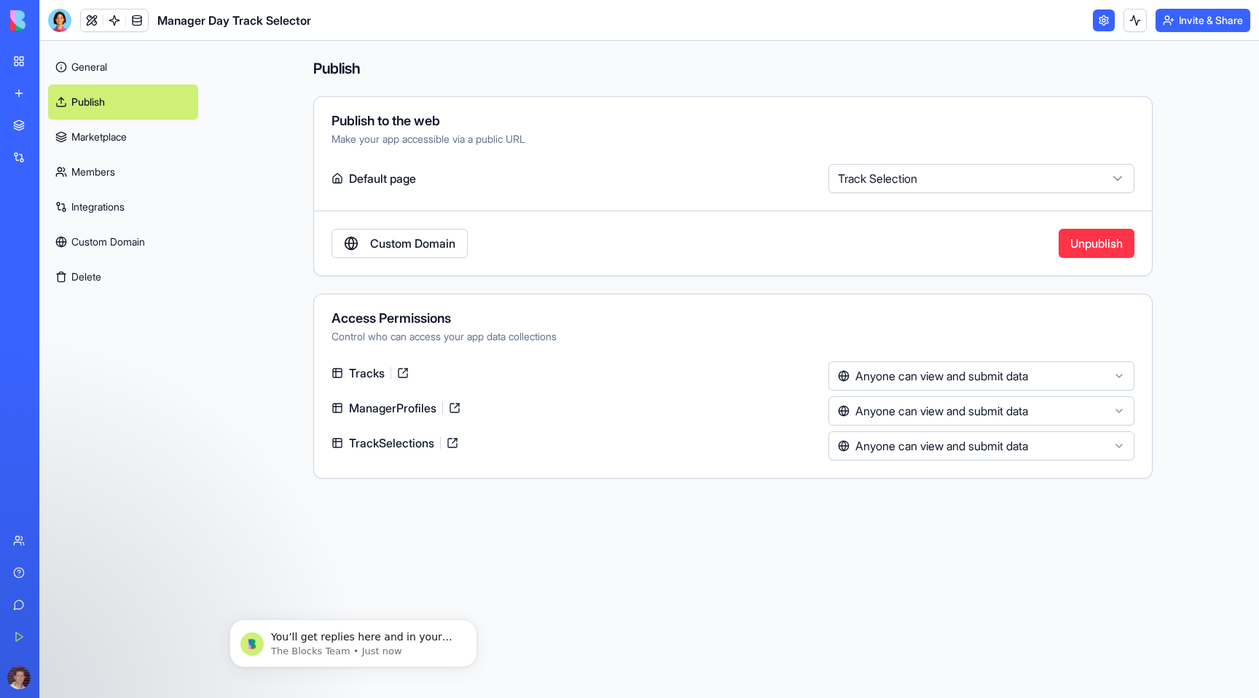
click at [89, 62] on link "General" at bounding box center [123, 67] width 150 height 35
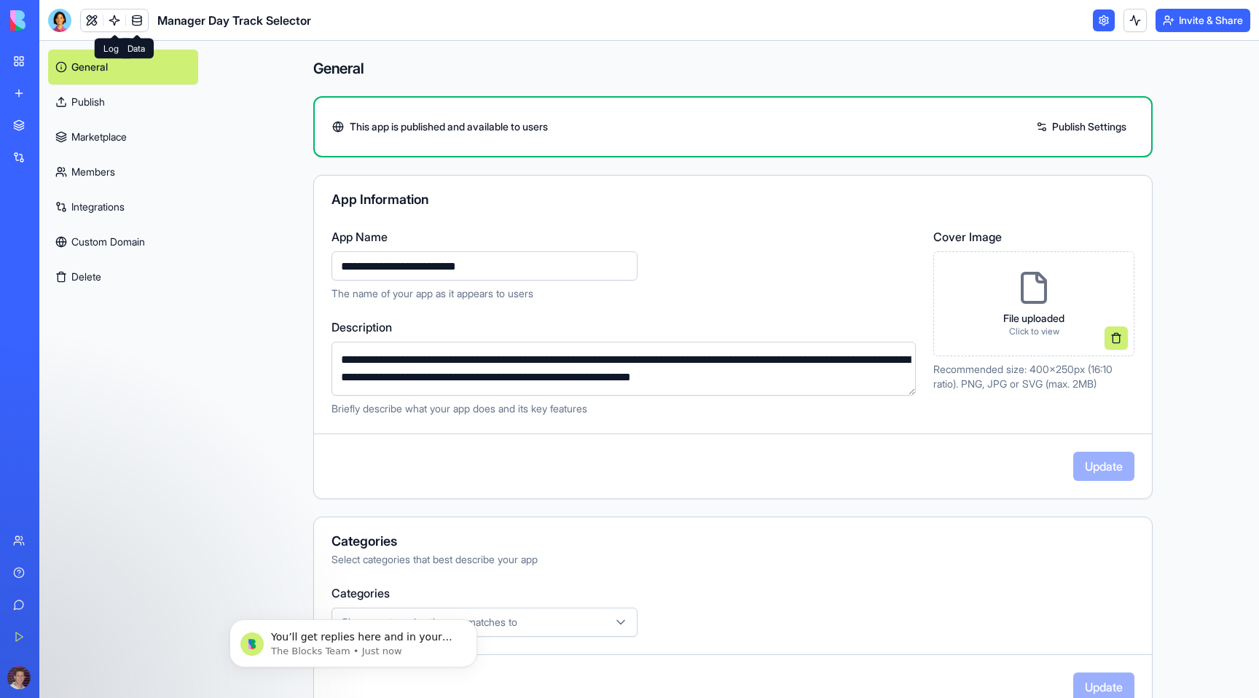
click at [139, 15] on link at bounding box center [137, 20] width 22 height 22
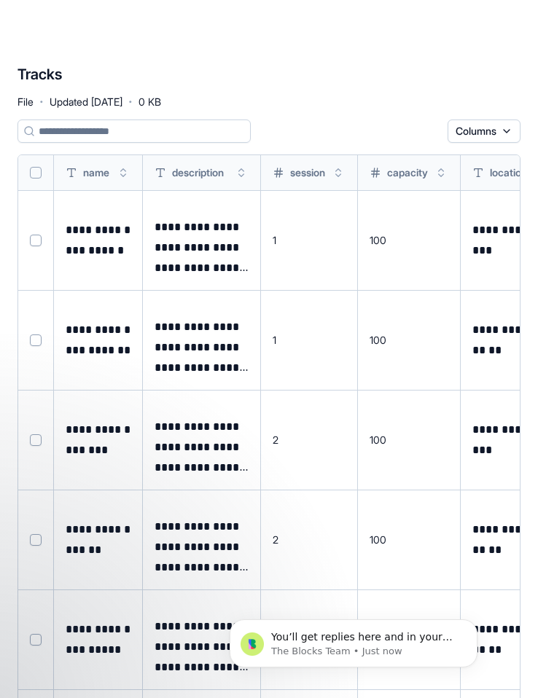
click at [537, 239] on div "**********" at bounding box center [269, 432] width 538 height 761
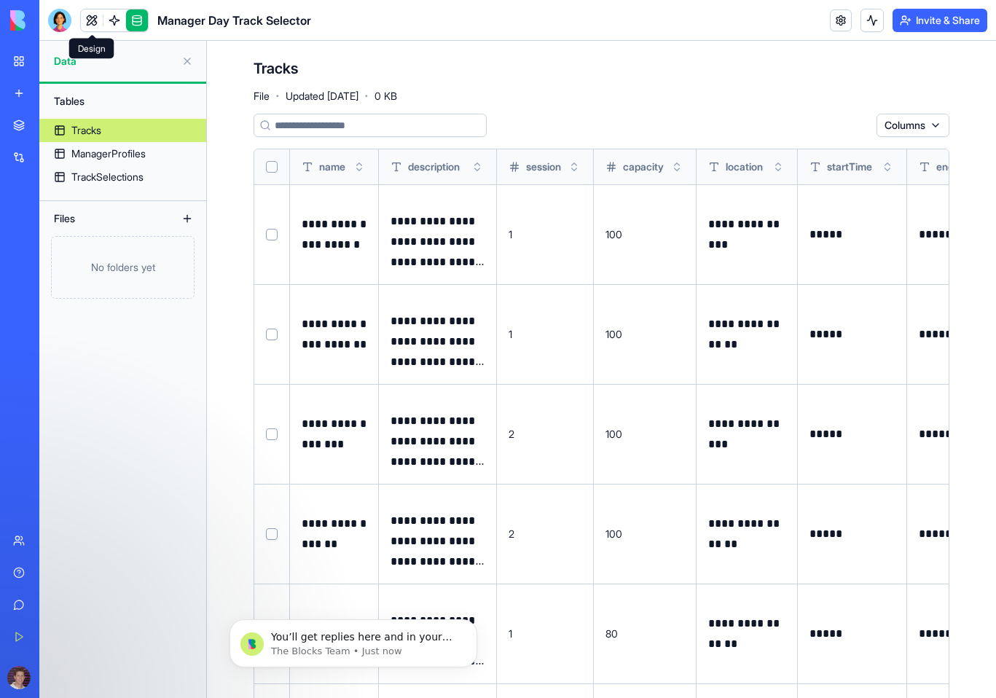
click at [89, 20] on link at bounding box center [92, 20] width 22 height 22
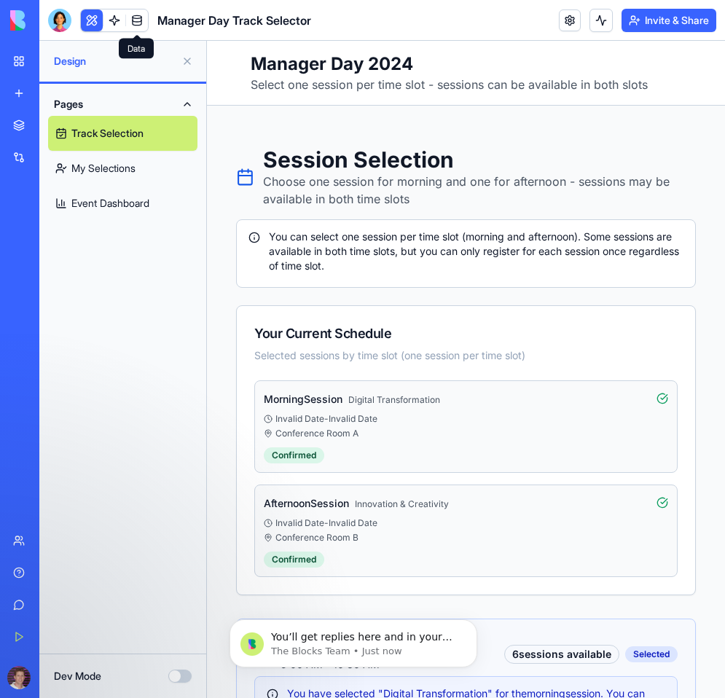
click at [138, 19] on link at bounding box center [137, 20] width 22 height 22
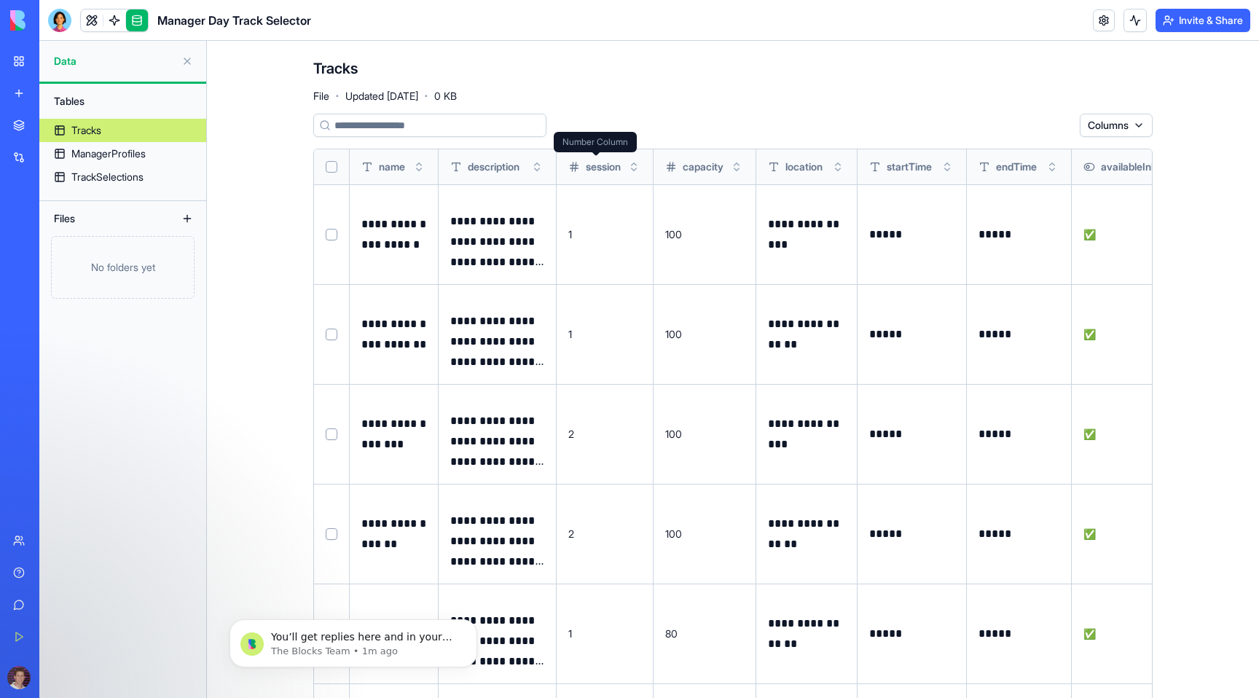
click at [598, 167] on span "session" at bounding box center [603, 167] width 35 height 15
click at [600, 163] on span "session" at bounding box center [603, 167] width 35 height 15
click at [1139, 125] on html "**********" at bounding box center [629, 349] width 1259 height 698
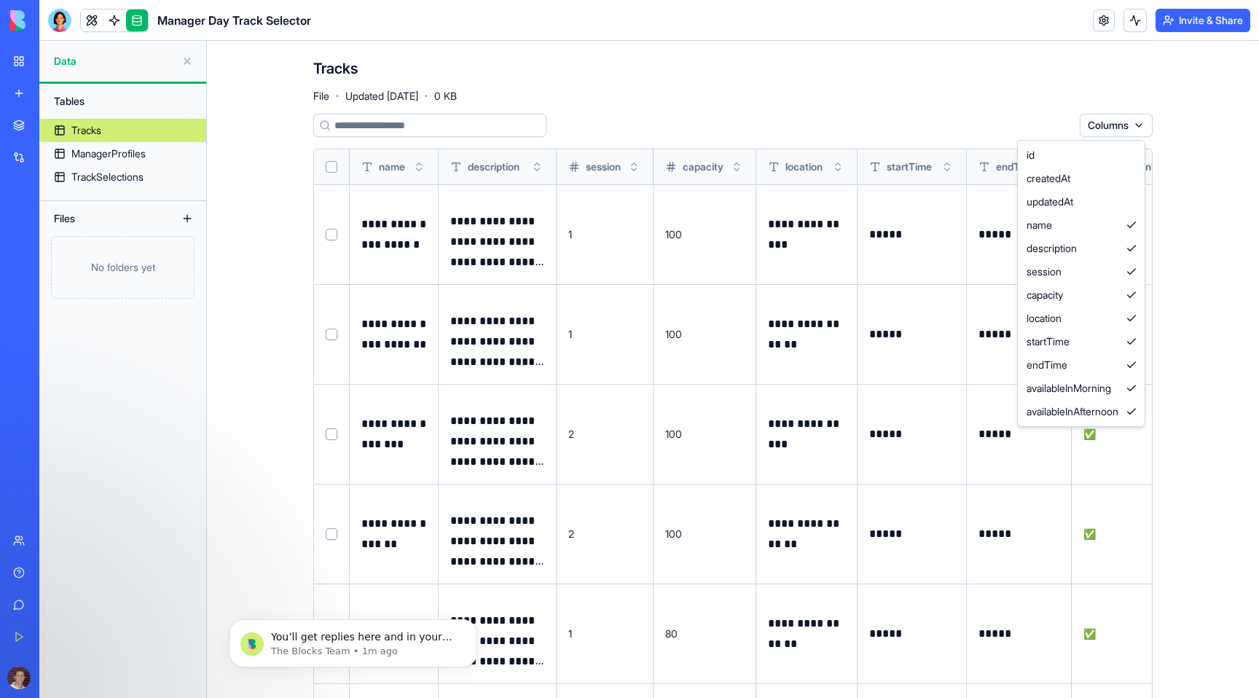
click at [1009, 80] on html "**********" at bounding box center [629, 349] width 1259 height 698
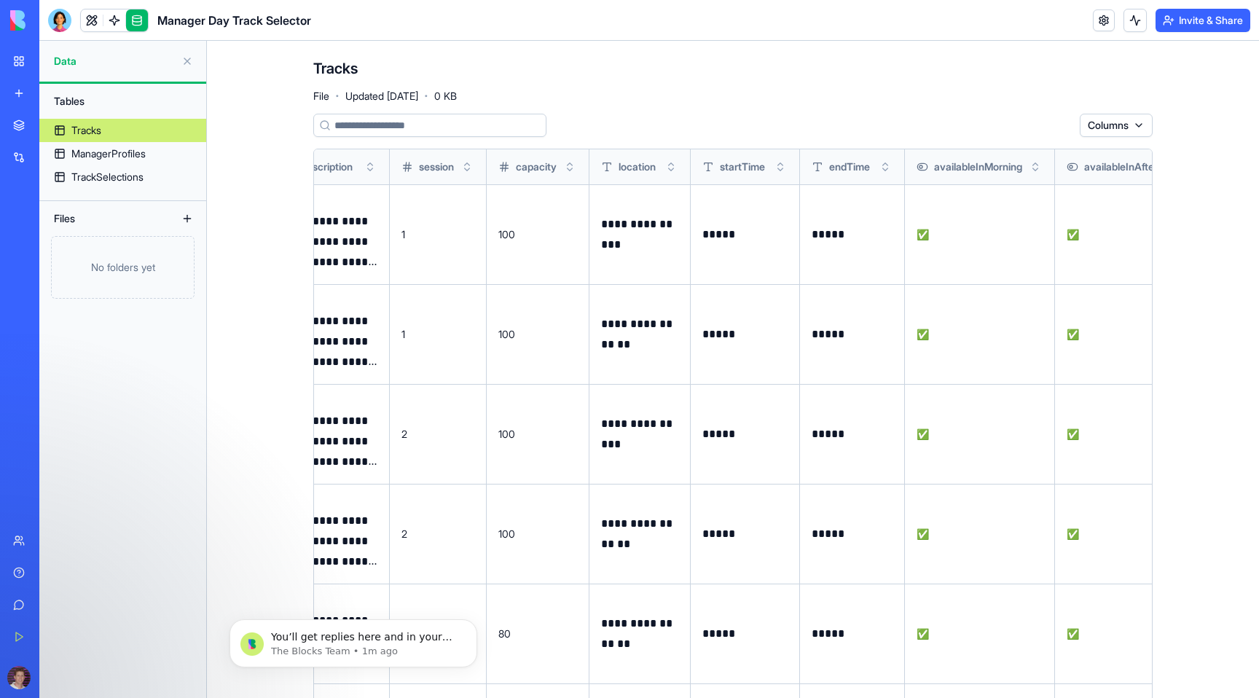
scroll to position [0, 268]
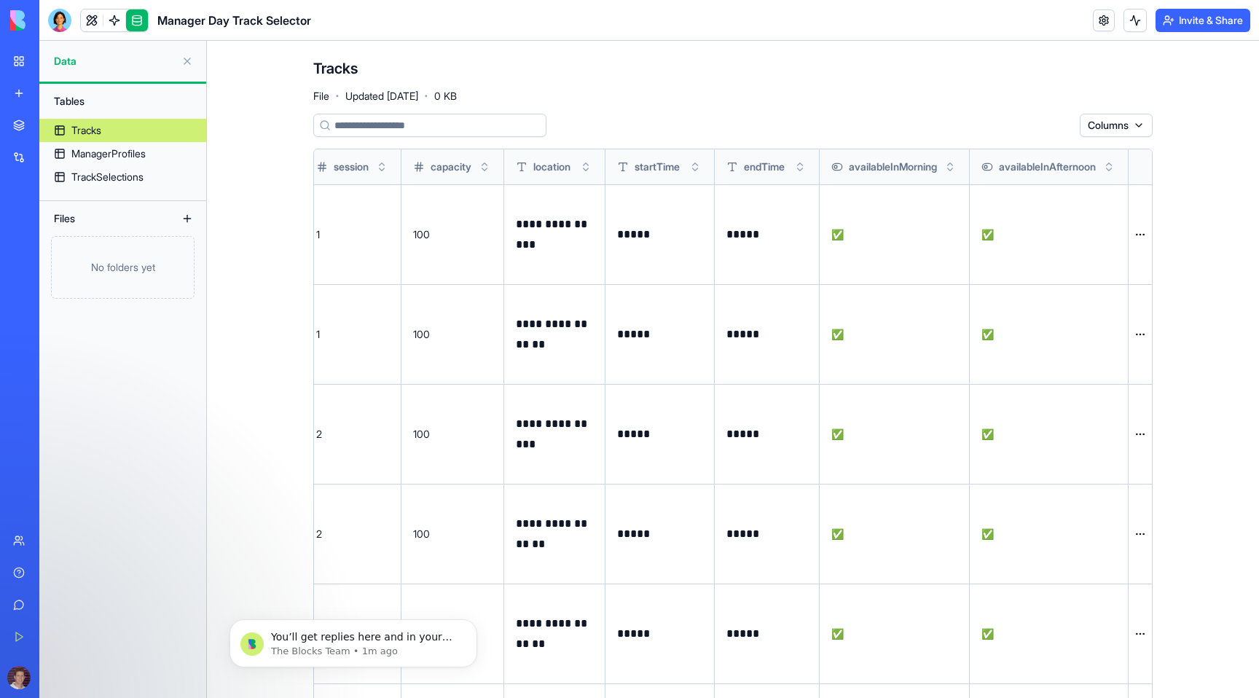
click at [1140, 230] on html "**********" at bounding box center [629, 349] width 1259 height 698
click at [1220, 203] on html "**********" at bounding box center [629, 349] width 1259 height 698
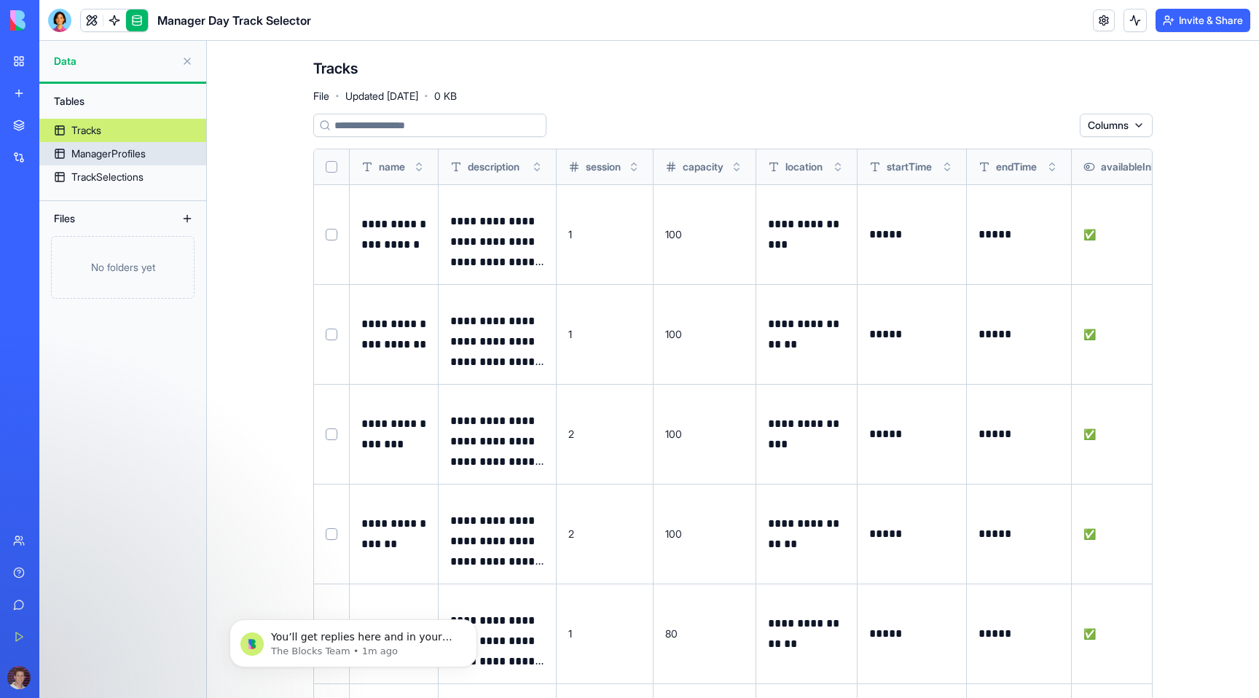
click at [125, 162] on link "ManagerProfiles" at bounding box center [122, 153] width 167 height 23
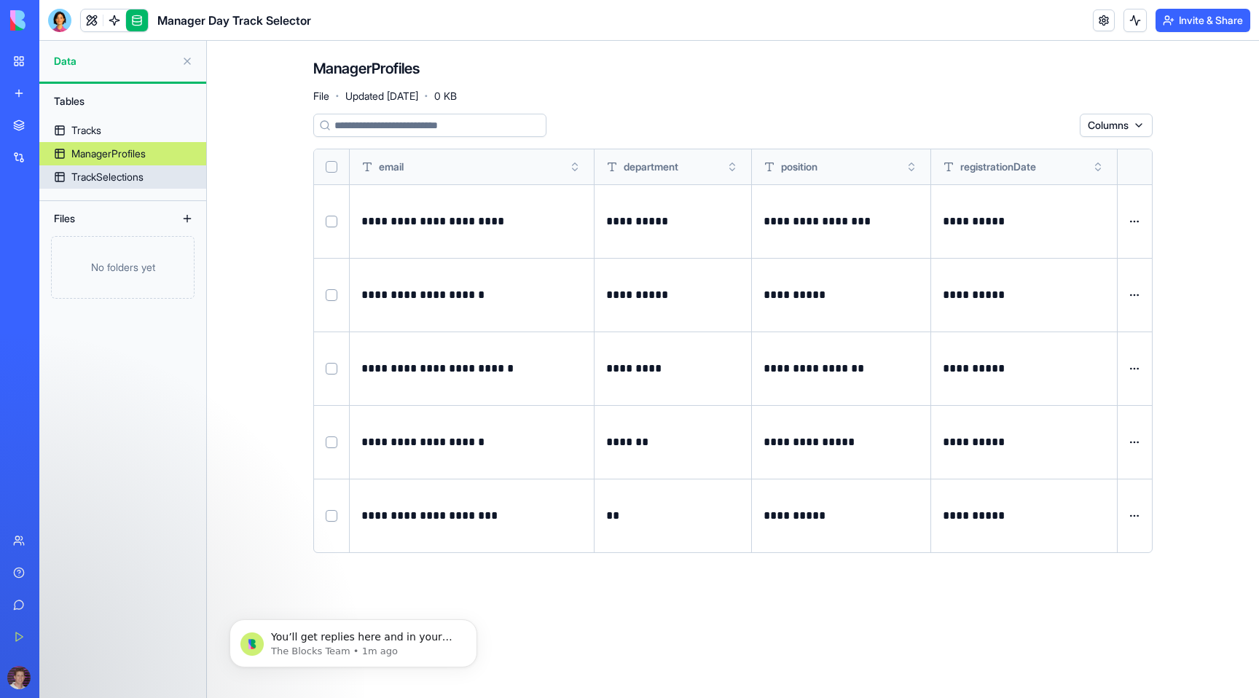
click at [117, 176] on div "TrackSelections" at bounding box center [107, 177] width 72 height 15
click at [91, 20] on link at bounding box center [92, 20] width 22 height 22
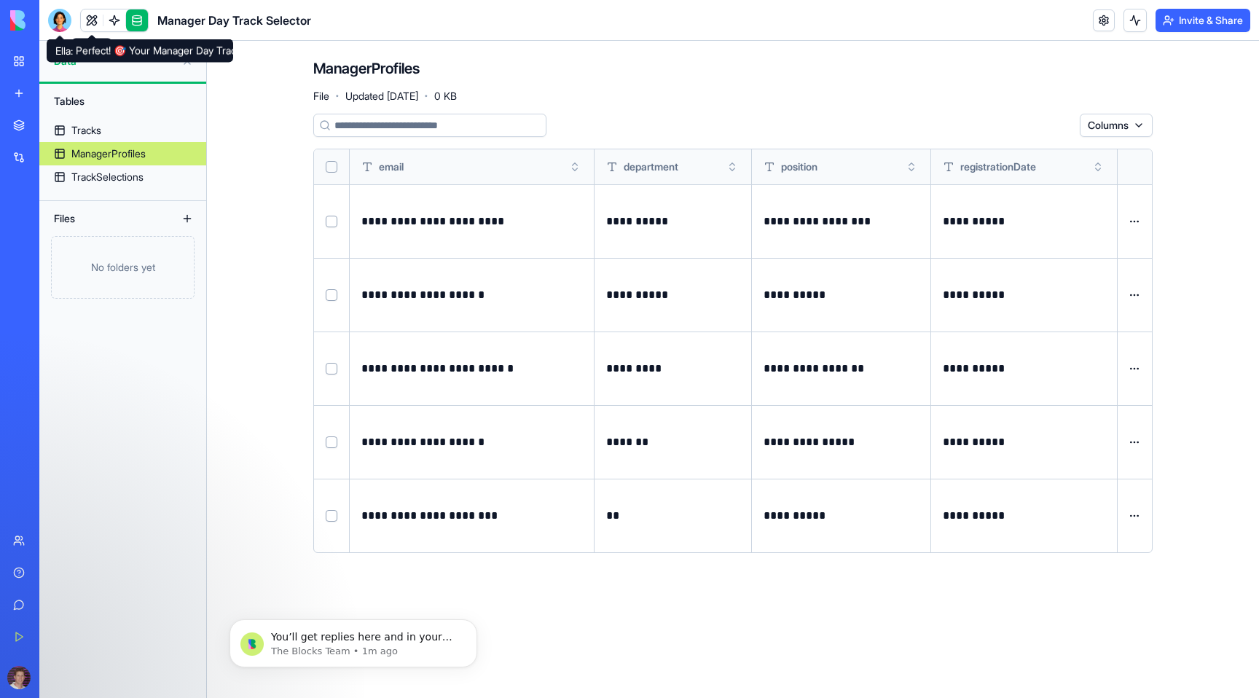
click at [63, 17] on div at bounding box center [59, 20] width 23 height 23
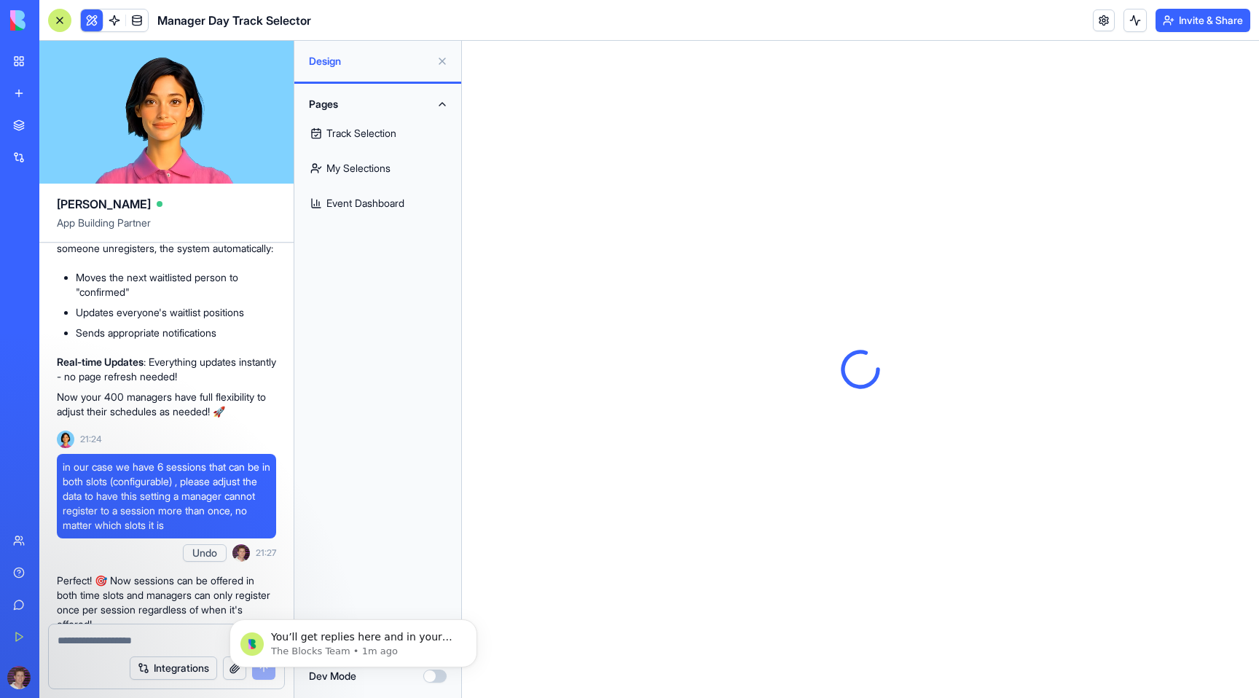
scroll to position [3181, 0]
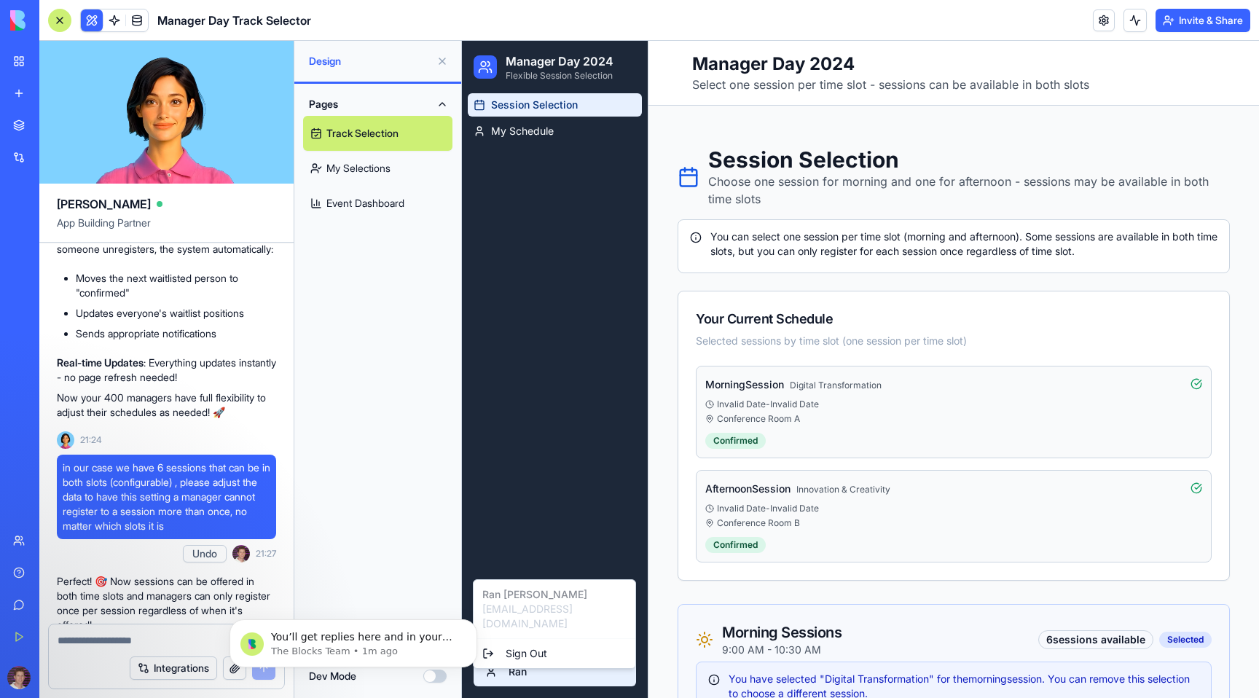
click at [528, 598] on div "[PERSON_NAME] [EMAIL_ADDRESS][PERSON_NAME][DOMAIN_NAME] Sign Out" at bounding box center [554, 624] width 163 height 90
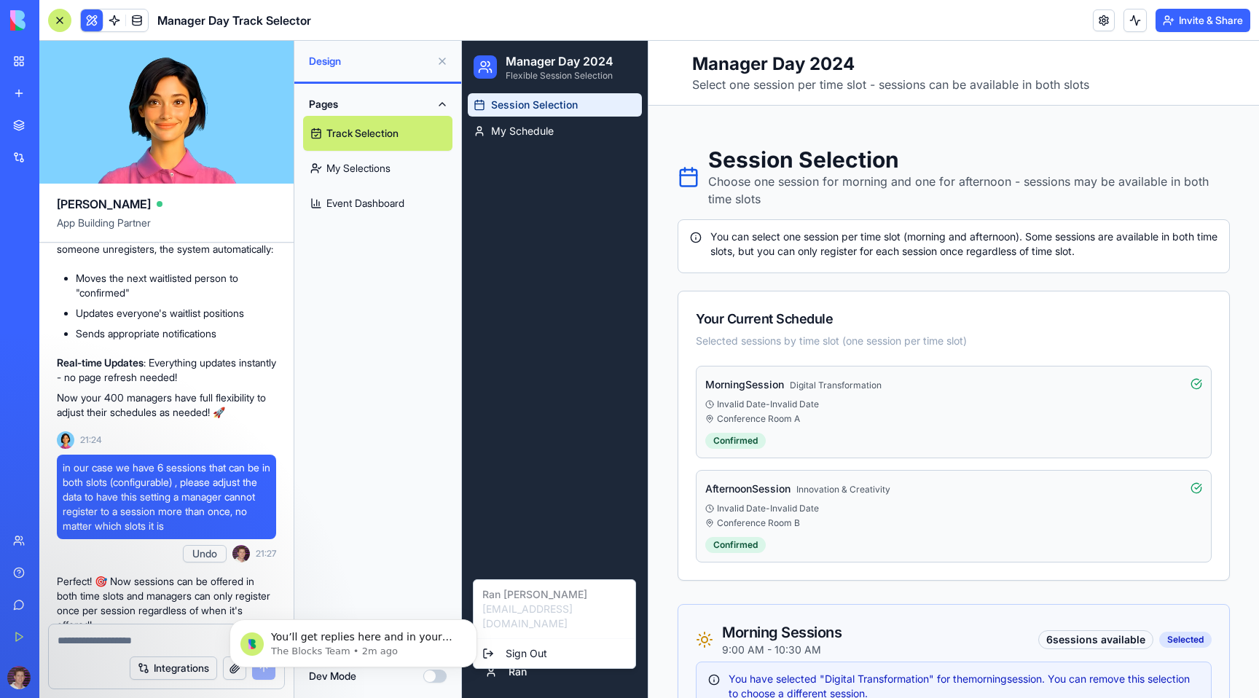
click at [528, 598] on div "[PERSON_NAME] [EMAIL_ADDRESS][PERSON_NAME][DOMAIN_NAME] Sign Out" at bounding box center [554, 624] width 163 height 90
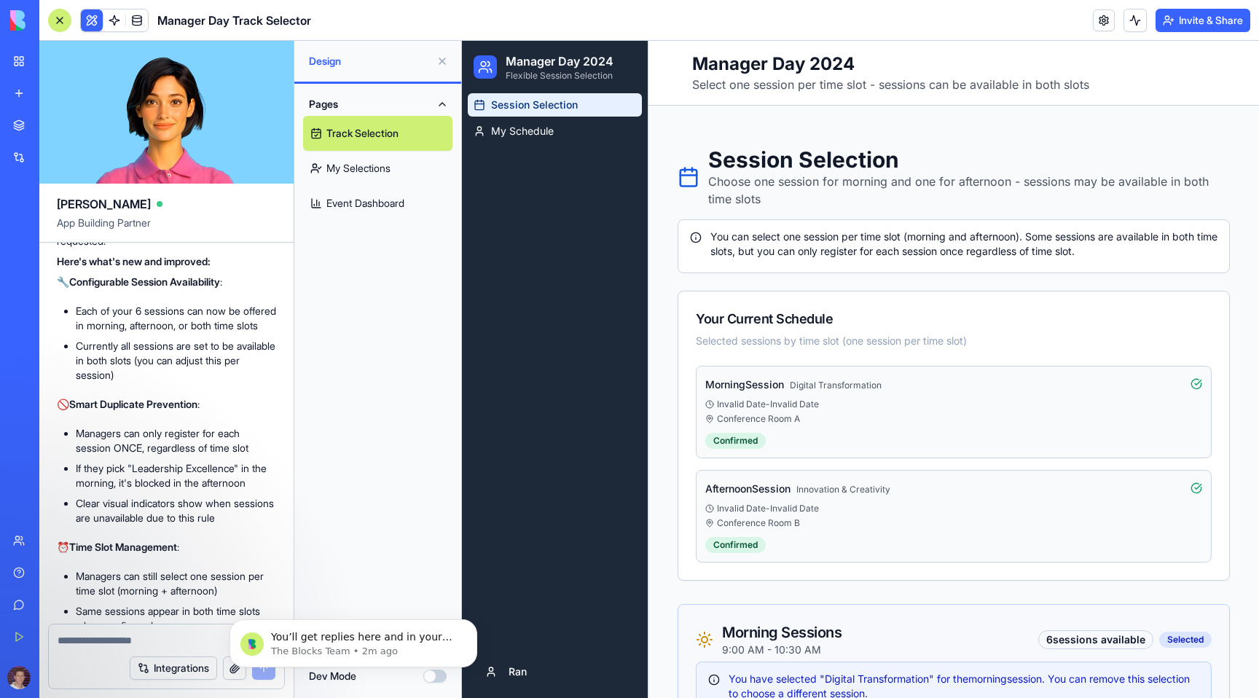
scroll to position [4201, 0]
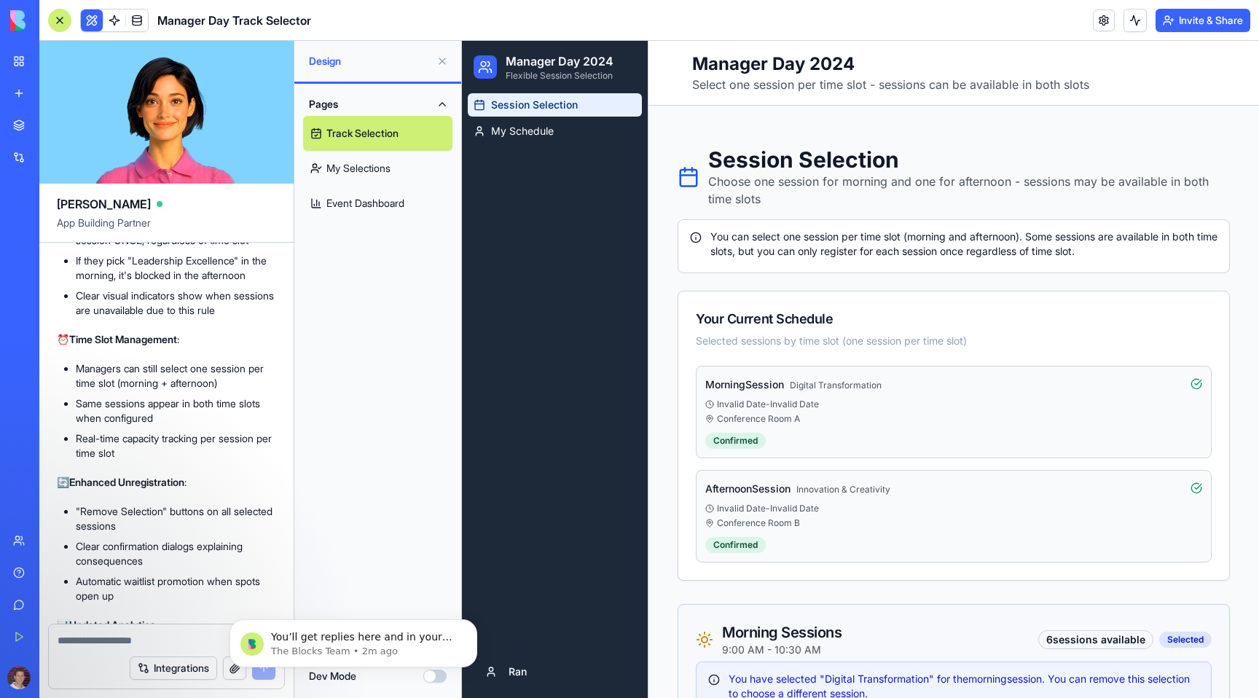
click at [361, 198] on link "Event Dashboard" at bounding box center [377, 203] width 149 height 35
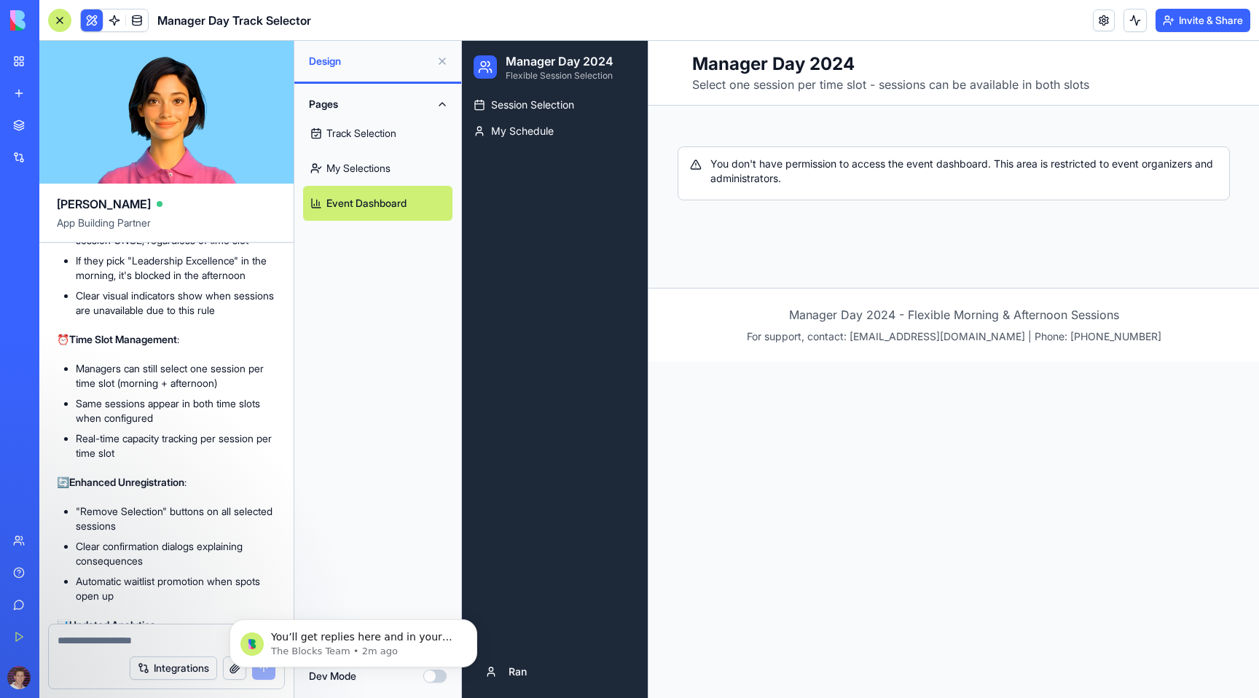
click at [123, 641] on textarea at bounding box center [167, 640] width 218 height 15
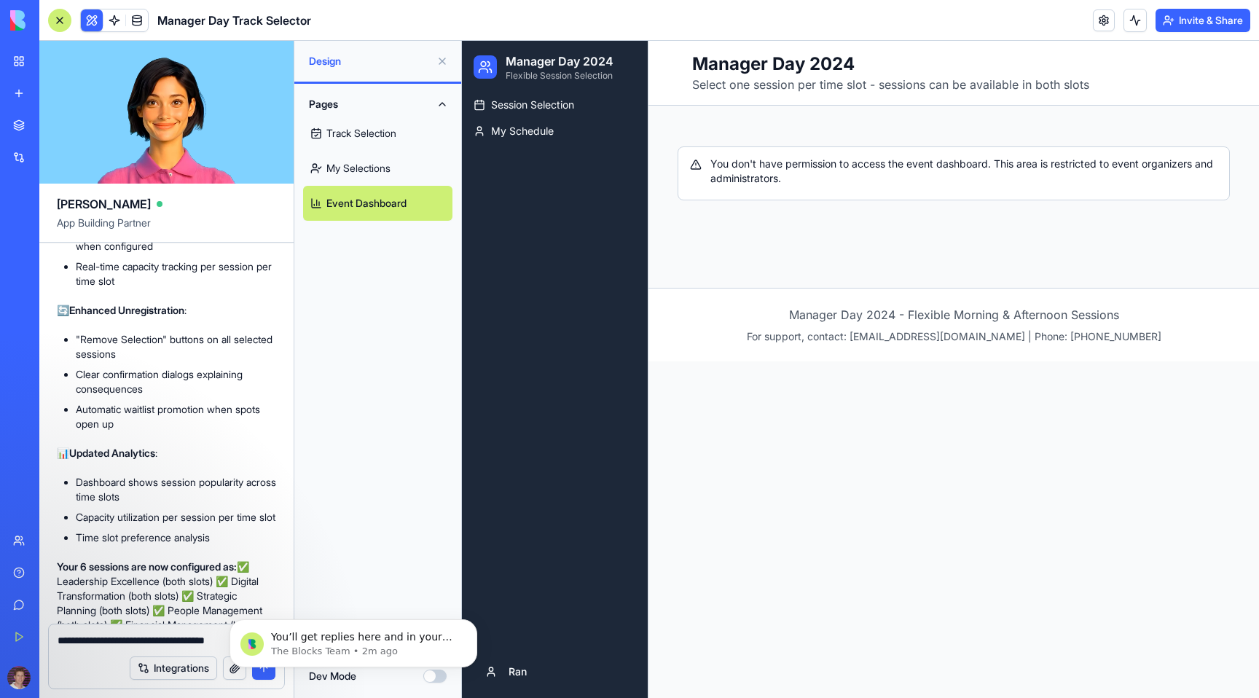
scroll to position [4385, 0]
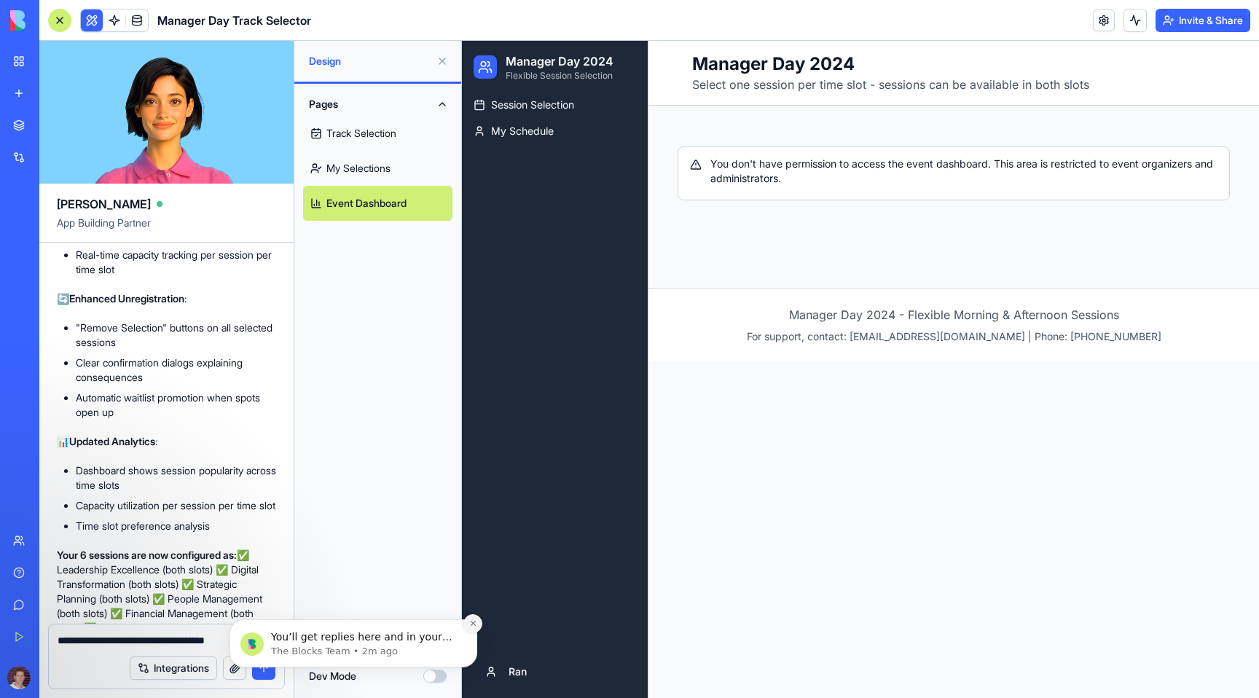
click at [470, 619] on icon "Dismiss notification" at bounding box center [473, 623] width 8 height 8
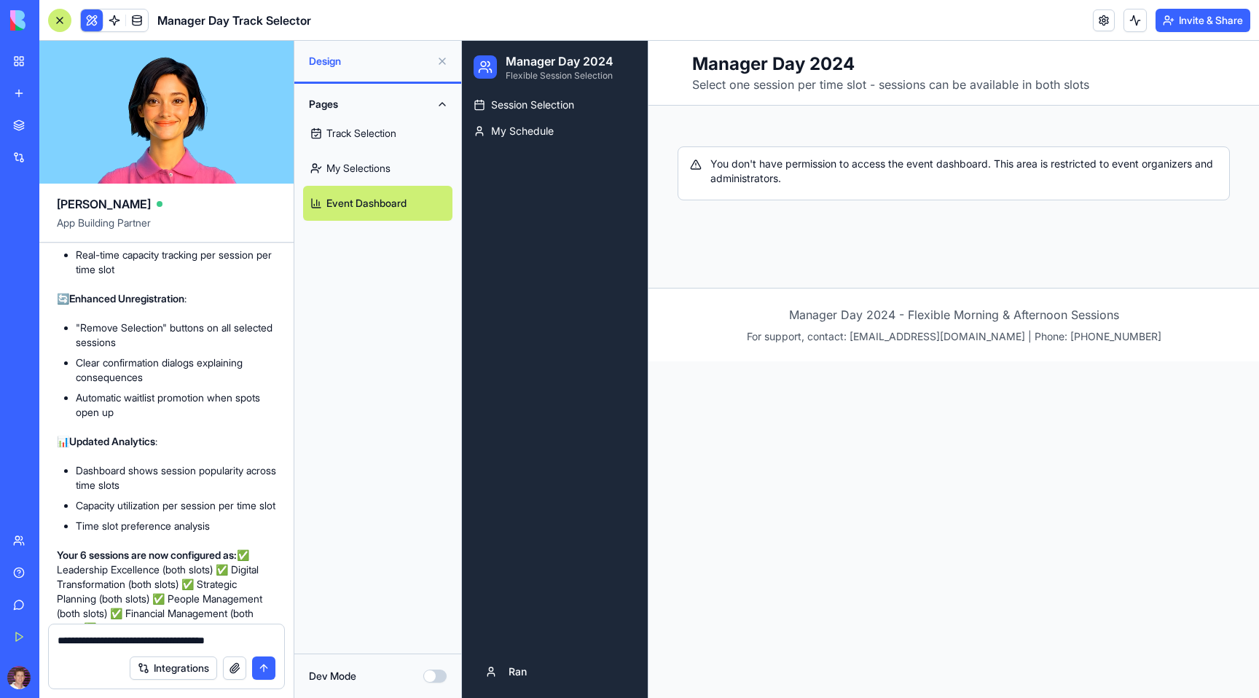
click at [264, 638] on textarea "**********" at bounding box center [167, 640] width 218 height 15
type textarea "**********"
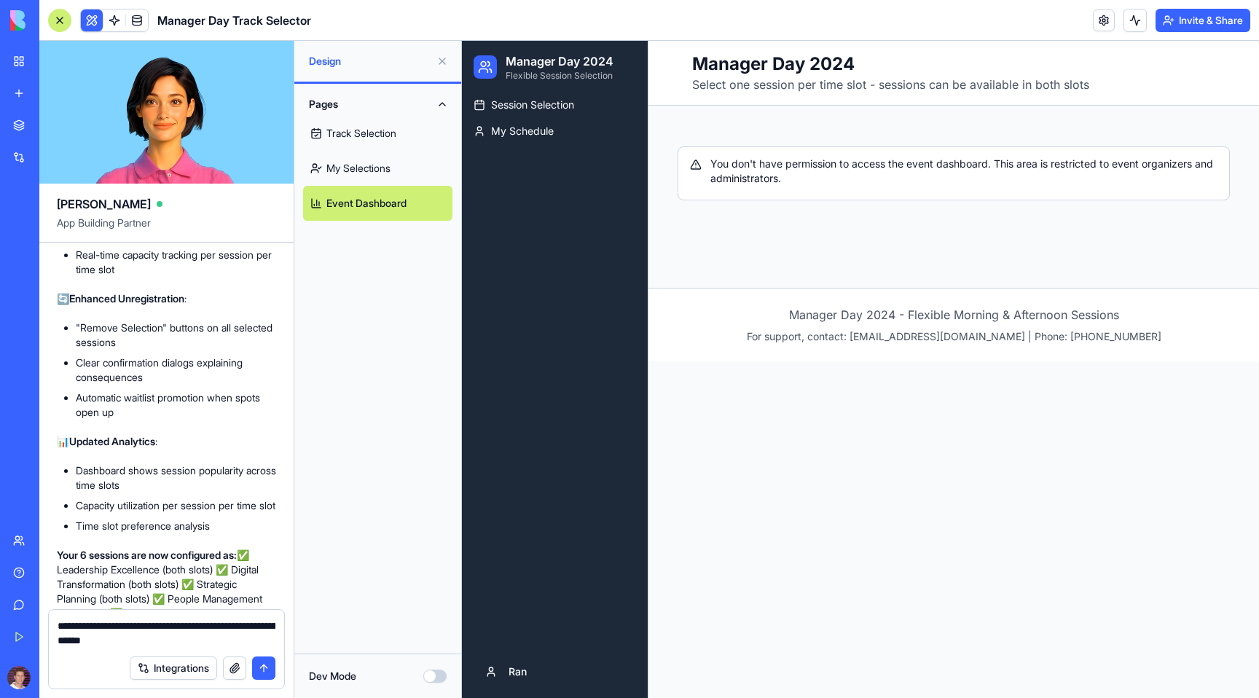
click at [266, 667] on button "submit" at bounding box center [263, 668] width 23 height 23
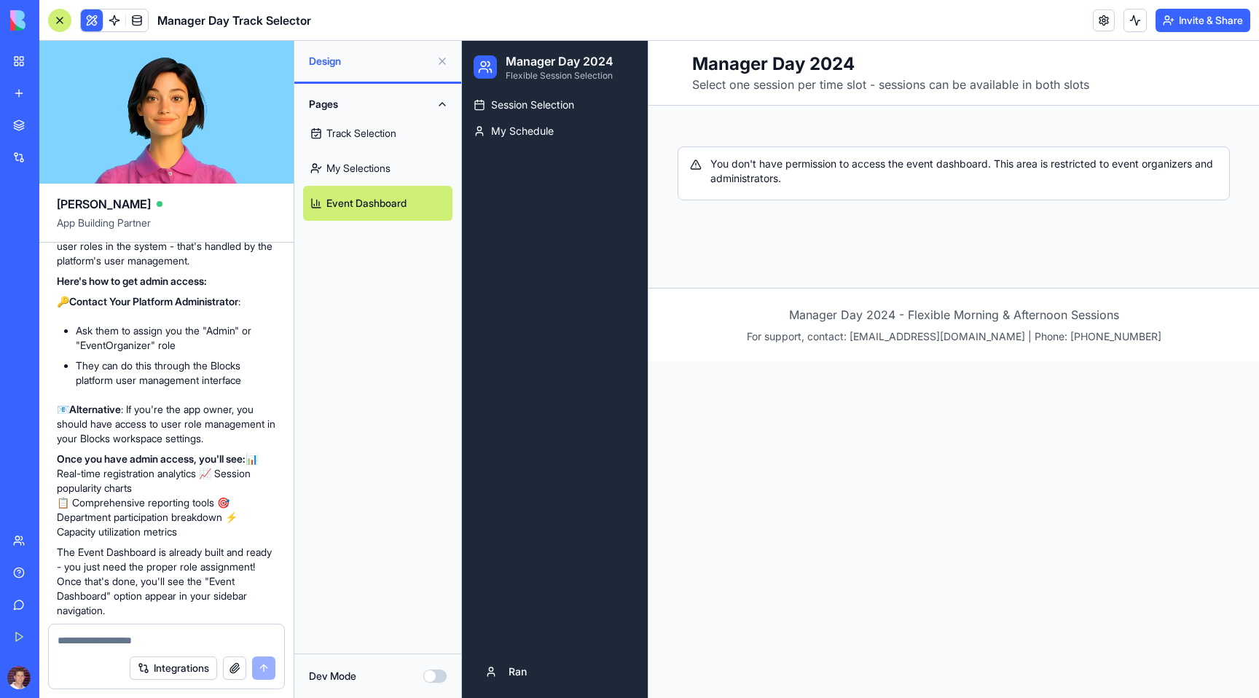
scroll to position [4952, 0]
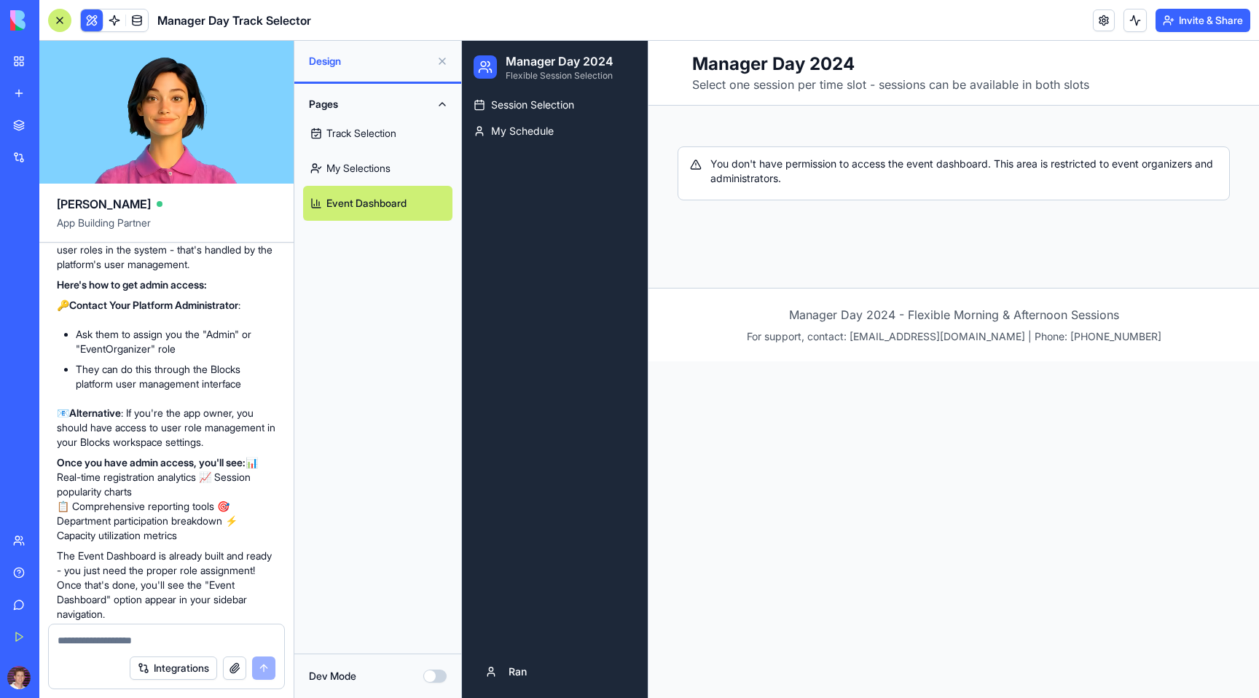
click at [103, 356] on li "Ask them to assign you the "Admin" or "EventOrganizer" role" at bounding box center [176, 341] width 200 height 29
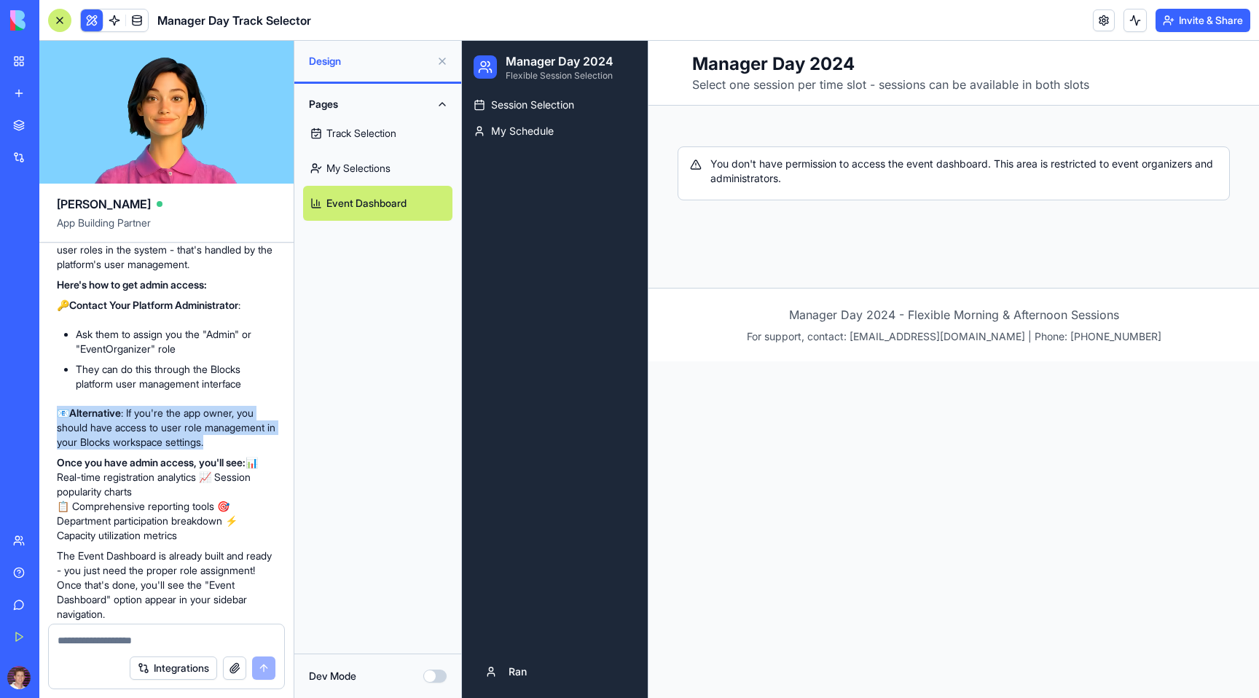
drag, startPoint x: 61, startPoint y: 549, endPoint x: 263, endPoint y: 584, distance: 205.0
click at [263, 584] on div "I'd love to help you access the Event Dashboard! 🎯 However, I can't directly mo…" at bounding box center [166, 443] width 219 height 458
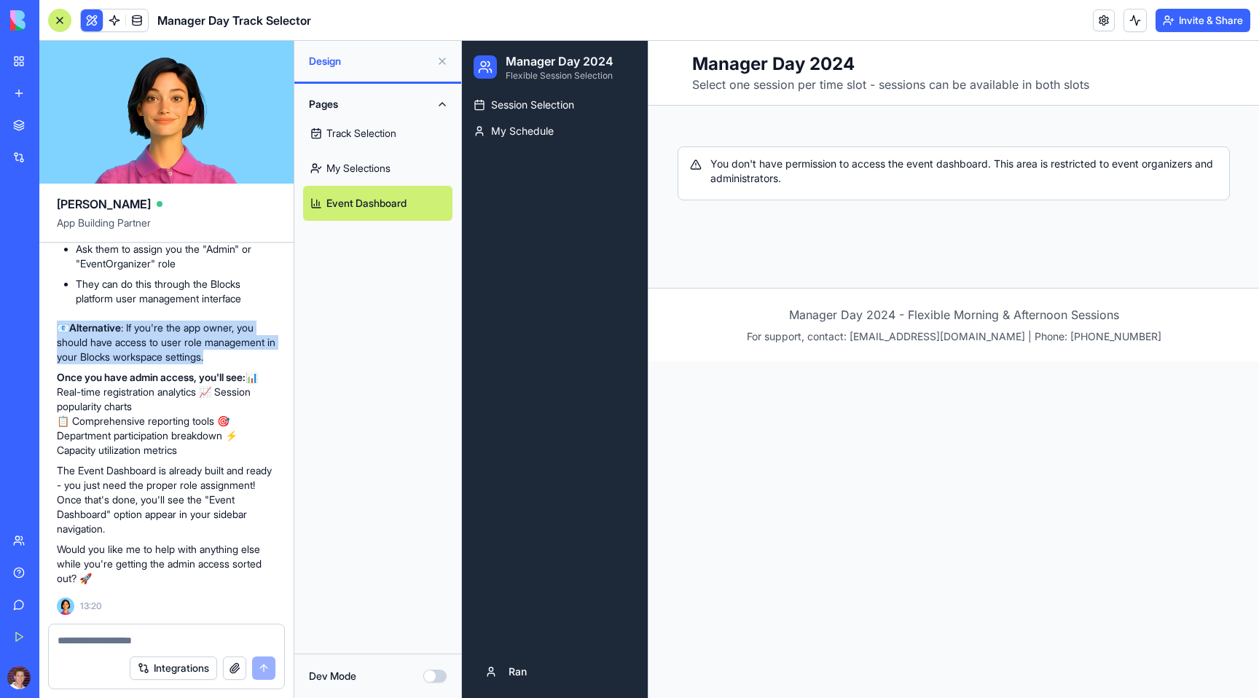
scroll to position [5123, 0]
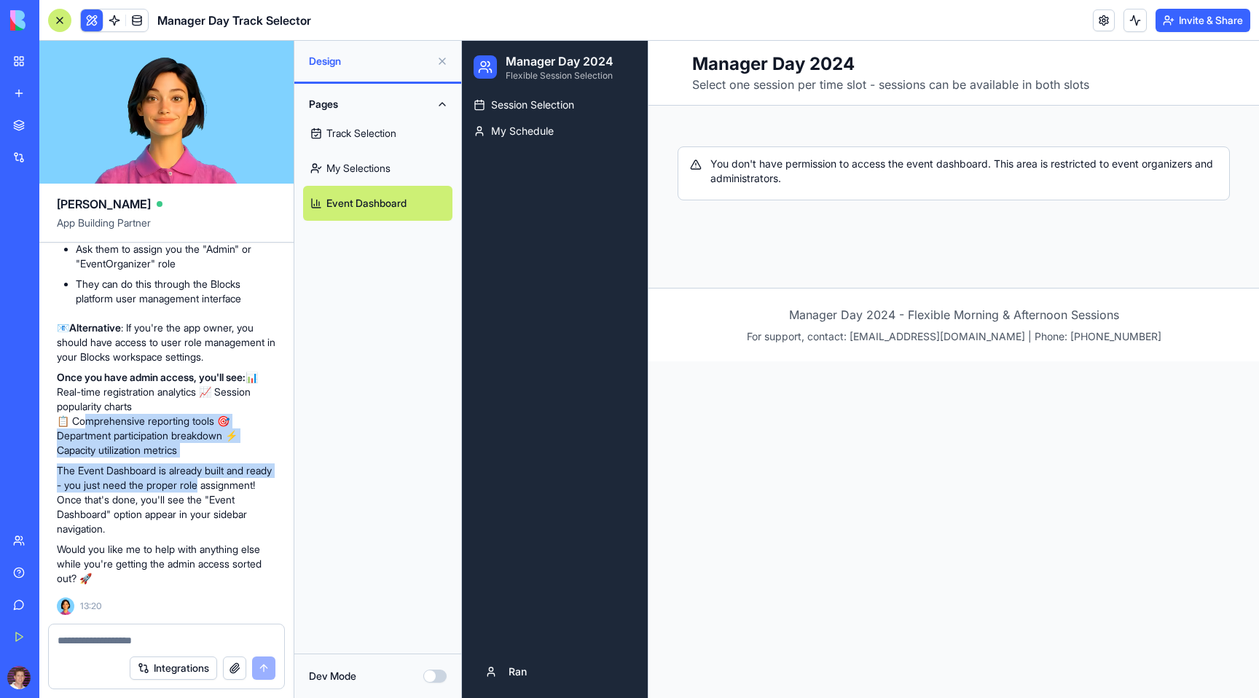
drag, startPoint x: 74, startPoint y: 465, endPoint x: 281, endPoint y: 536, distance: 218.2
click at [439, 107] on button "Pages" at bounding box center [377, 104] width 149 height 23
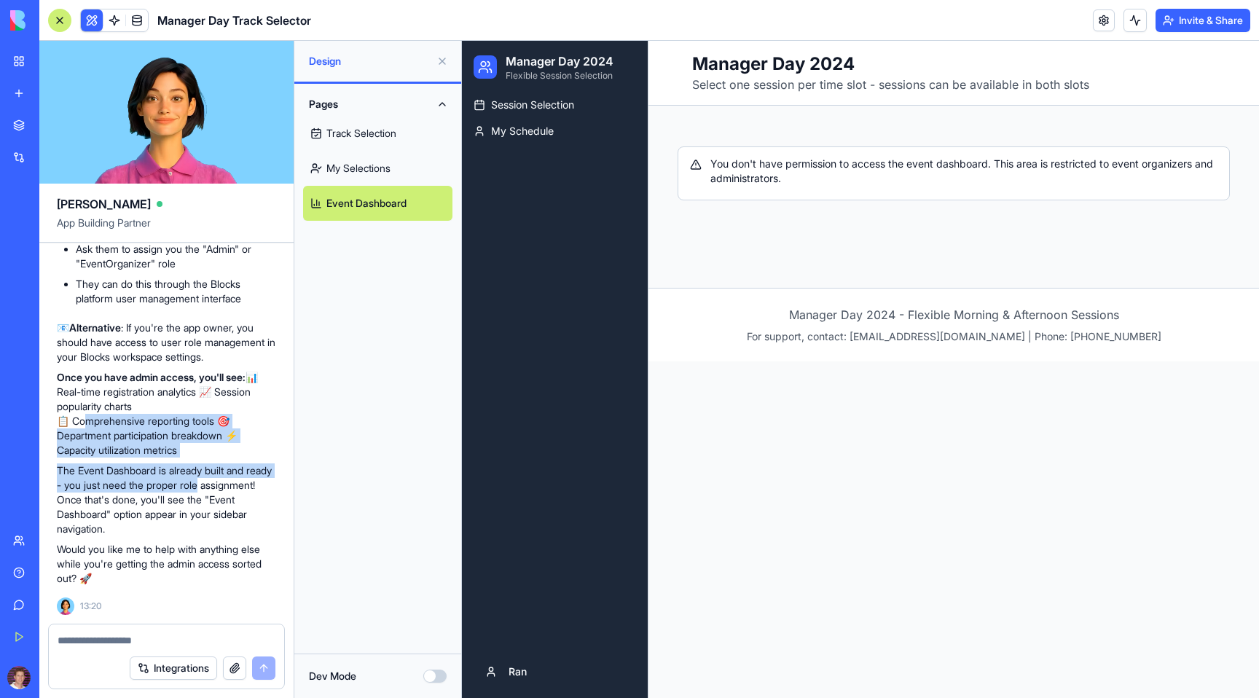
click at [354, 195] on link "Event Dashboard" at bounding box center [377, 203] width 149 height 35
click at [358, 167] on link "My Selections" at bounding box center [377, 168] width 149 height 35
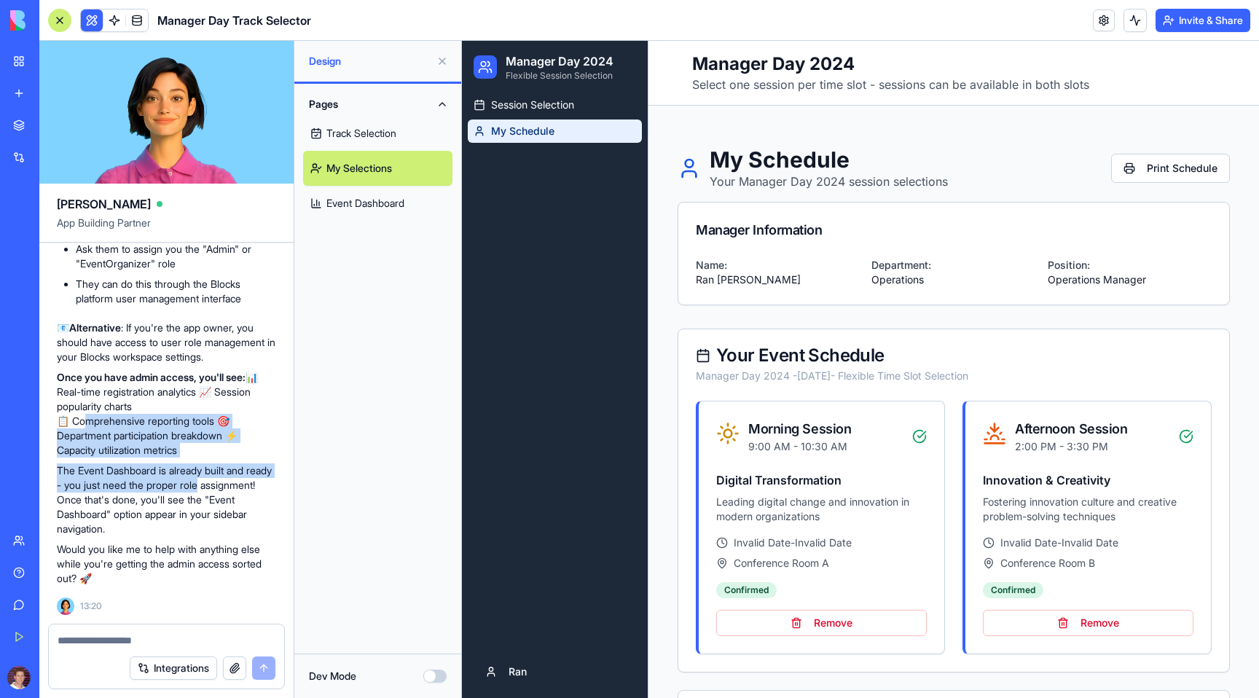
click at [348, 136] on link "Track Selection" at bounding box center [377, 133] width 149 height 35
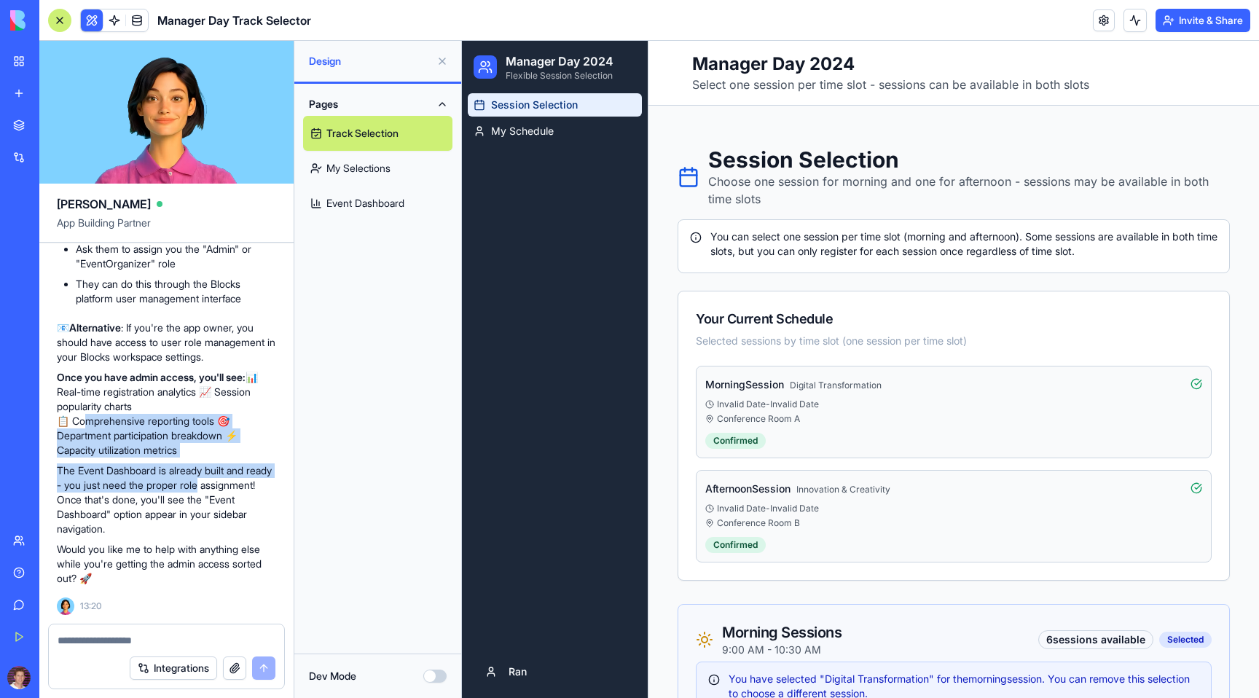
click at [358, 192] on link "Event Dashboard" at bounding box center [377, 203] width 149 height 35
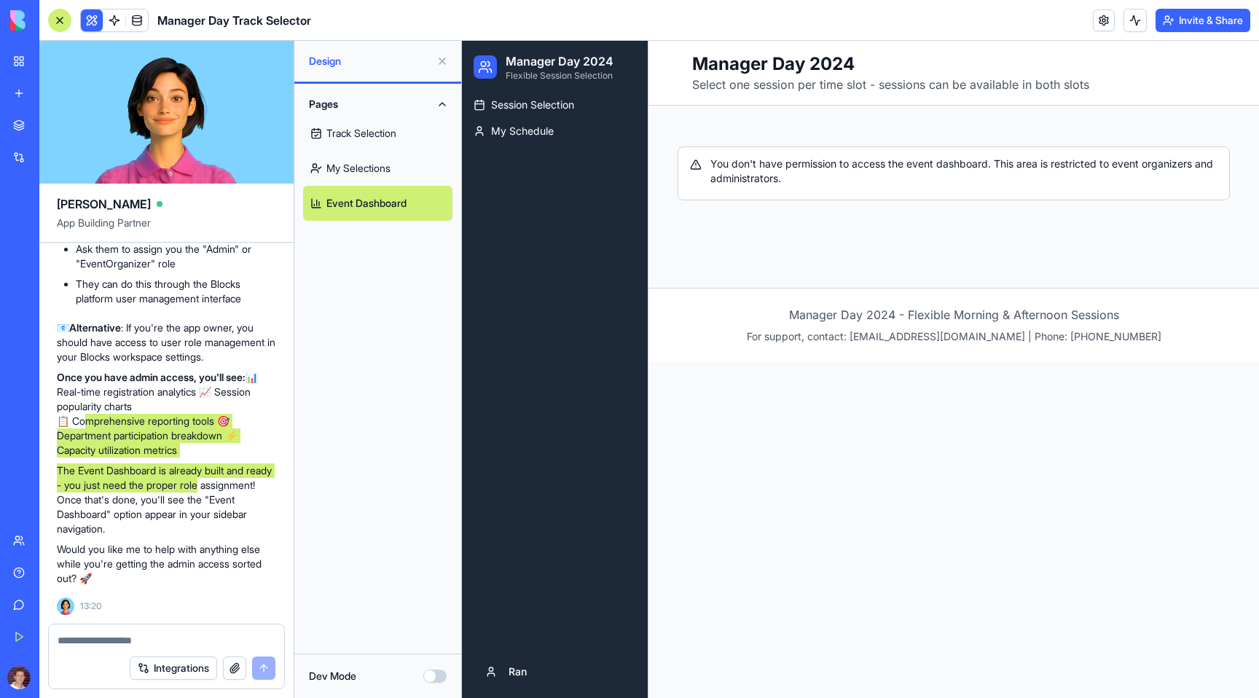
click at [485, 67] on icon at bounding box center [485, 67] width 15 height 15
click at [556, 285] on div "Session Selection My Schedule" at bounding box center [555, 369] width 186 height 552
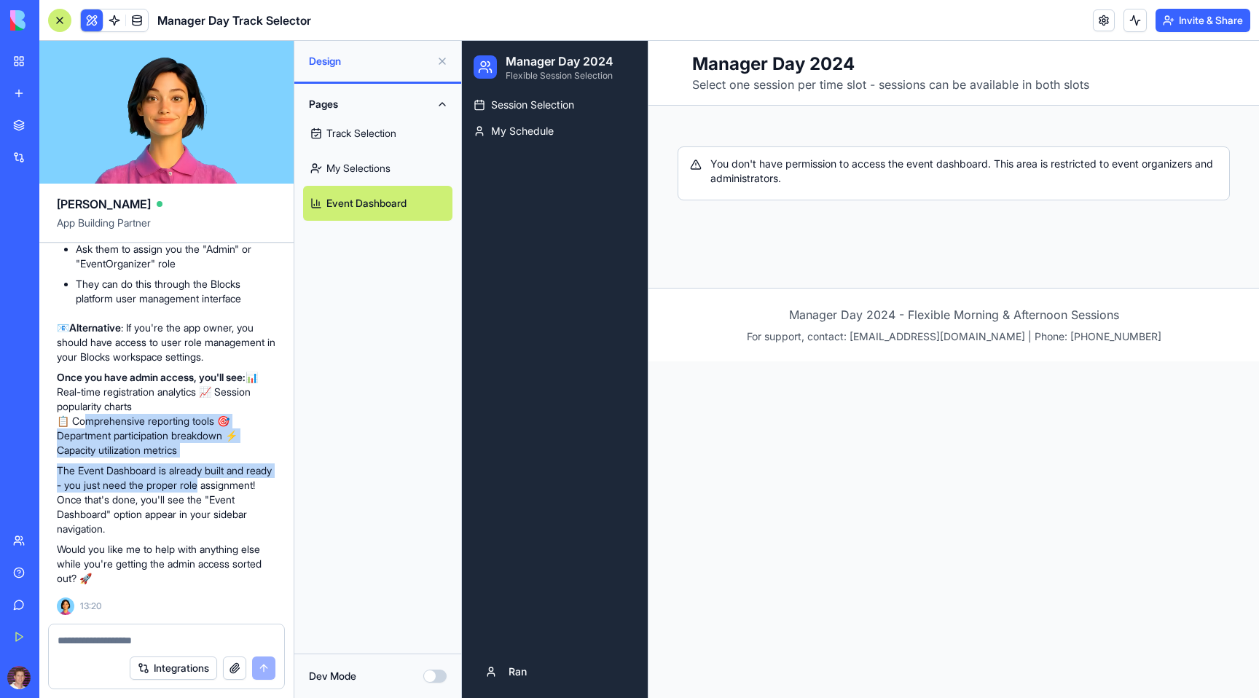
click at [428, 679] on button "Dev Mode" at bounding box center [434, 676] width 23 height 13
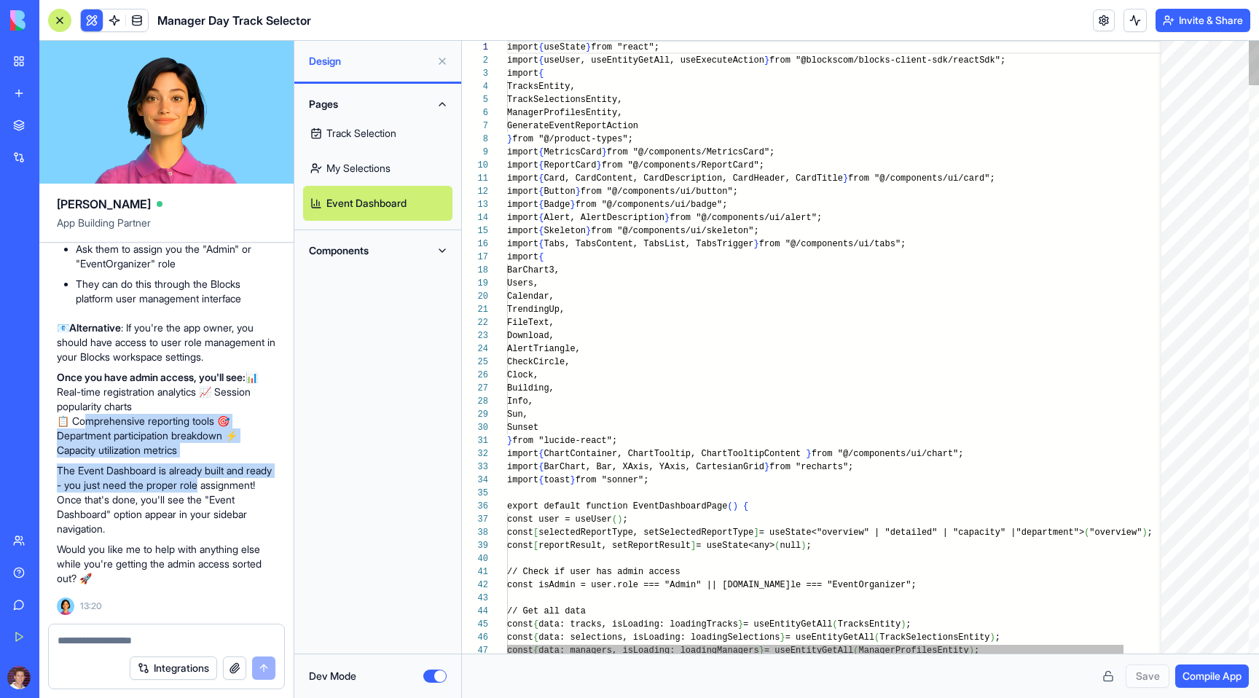
scroll to position [131, 0]
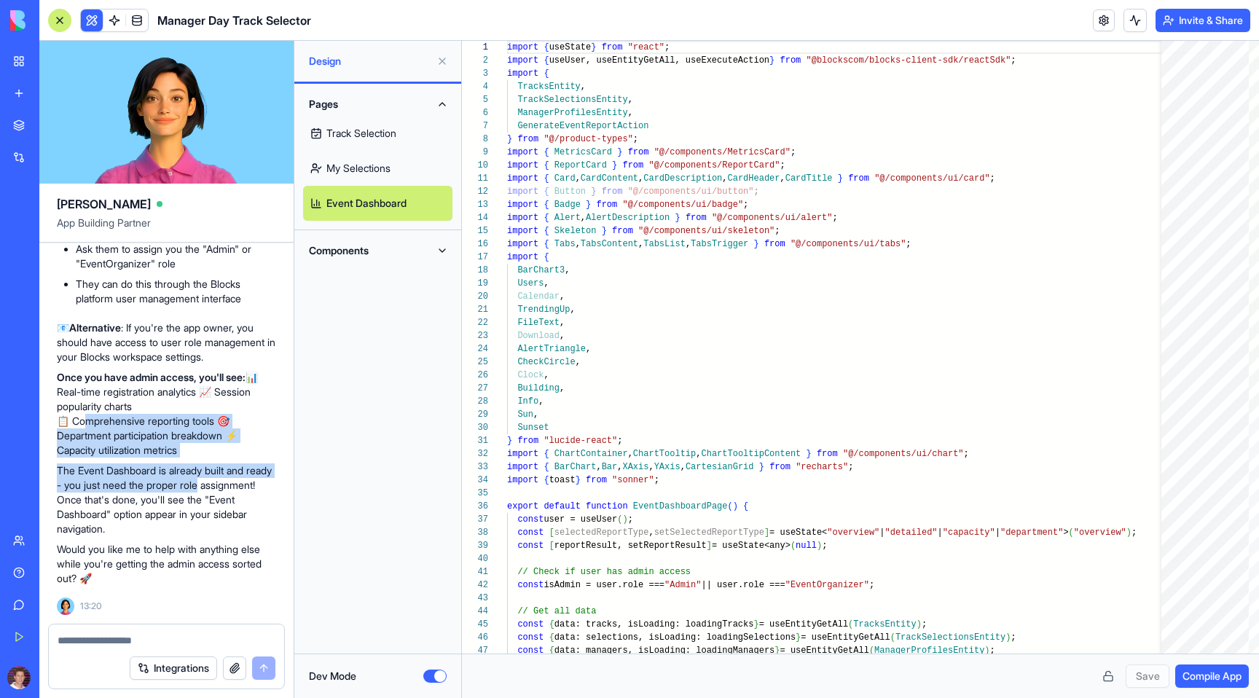
click at [428, 246] on button "Components" at bounding box center [377, 250] width 149 height 23
click at [436, 245] on button "Components" at bounding box center [377, 250] width 149 height 23
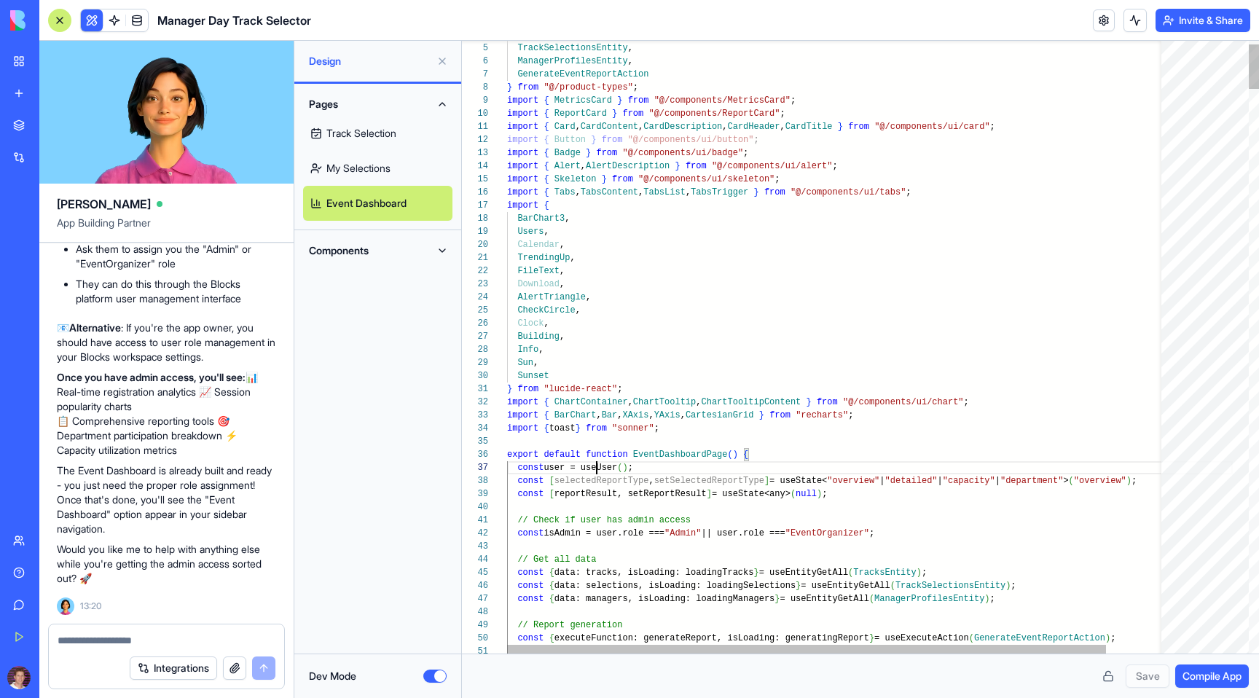
scroll to position [79, 90]
type textarea "**********"
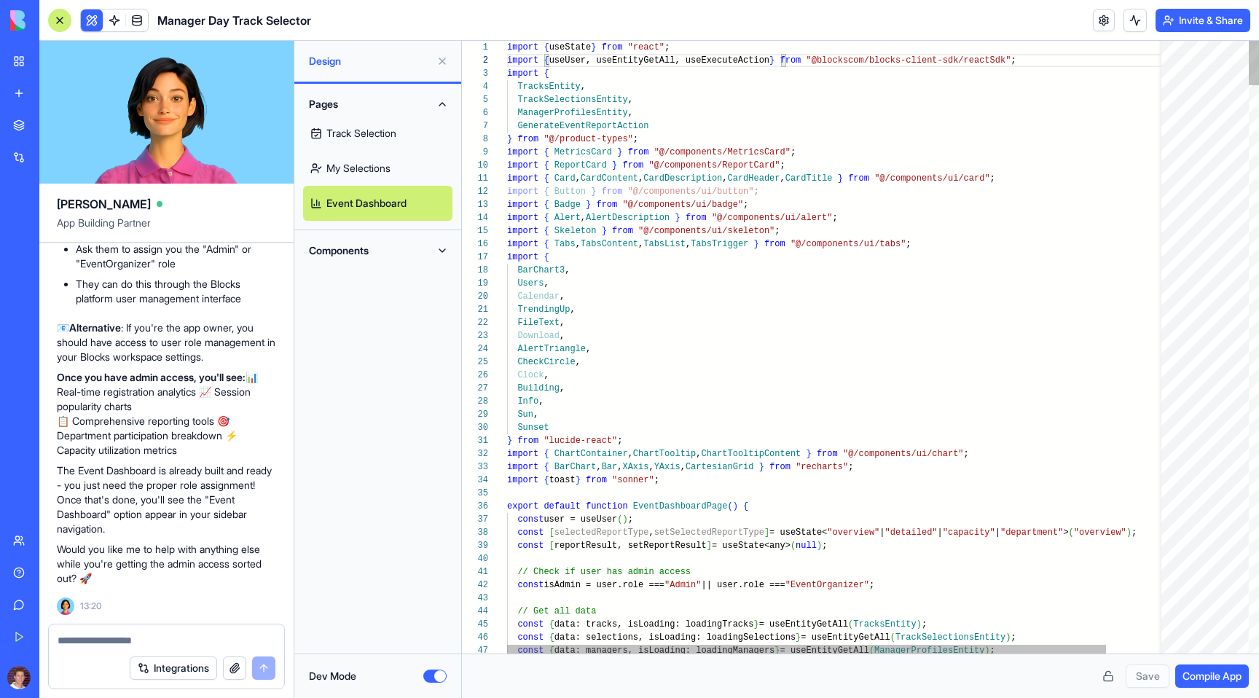
scroll to position [13, 479]
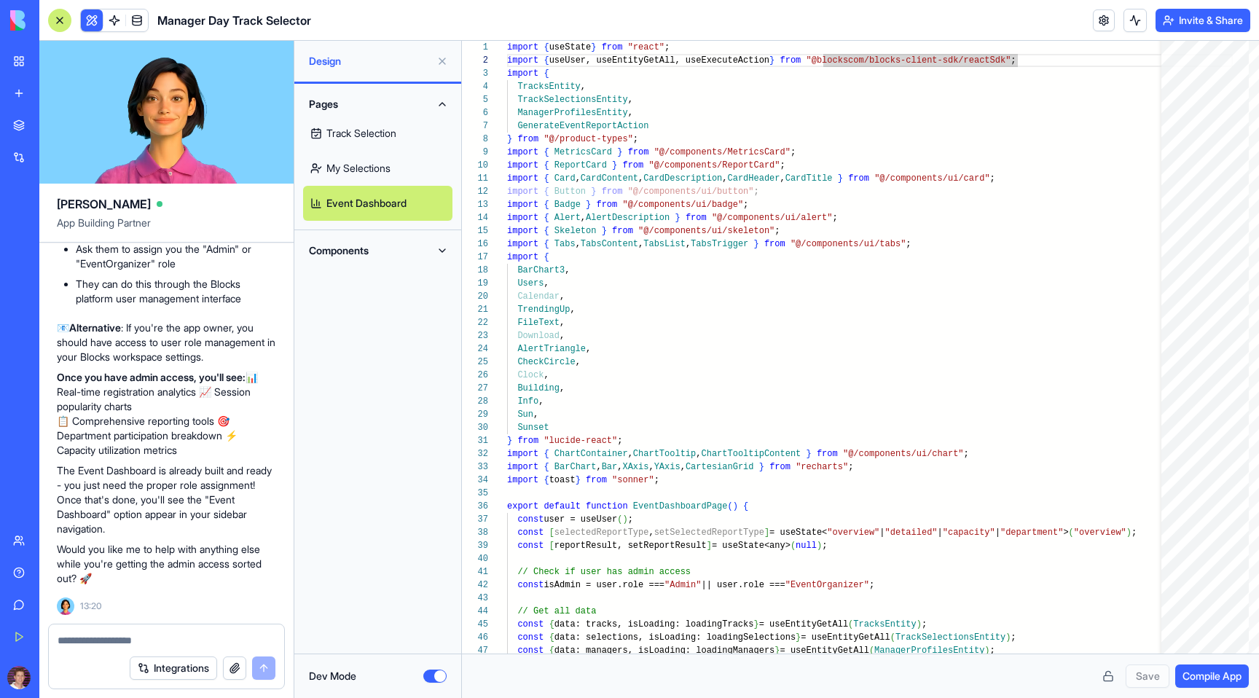
click at [416, 254] on button "Components" at bounding box center [377, 250] width 149 height 23
click at [438, 673] on button "Dev Mode" at bounding box center [434, 676] width 23 height 13
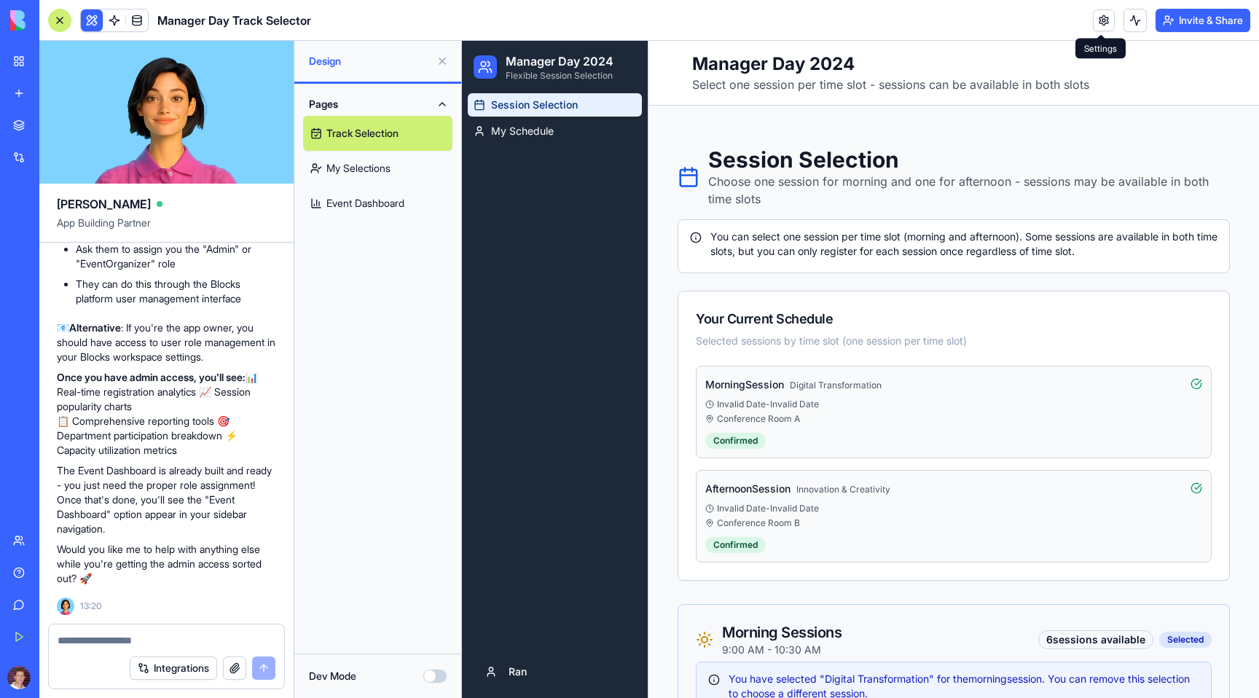
click at [1103, 23] on link at bounding box center [1104, 20] width 22 height 22
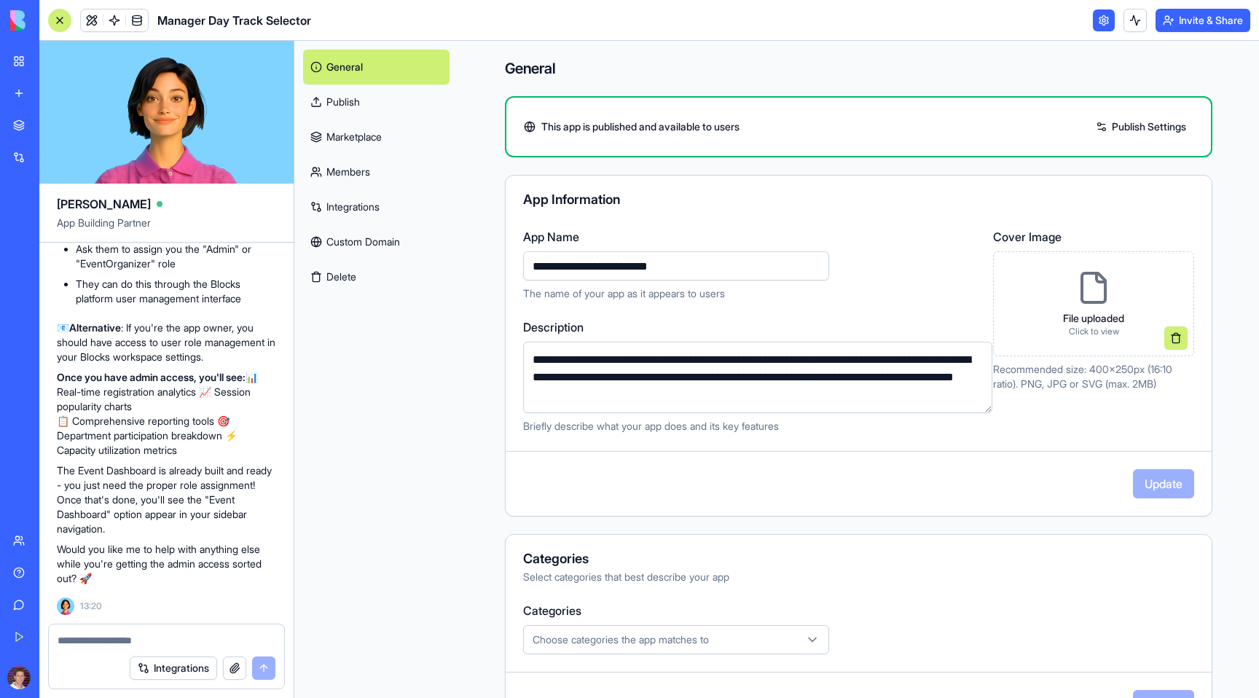
scroll to position [208, 0]
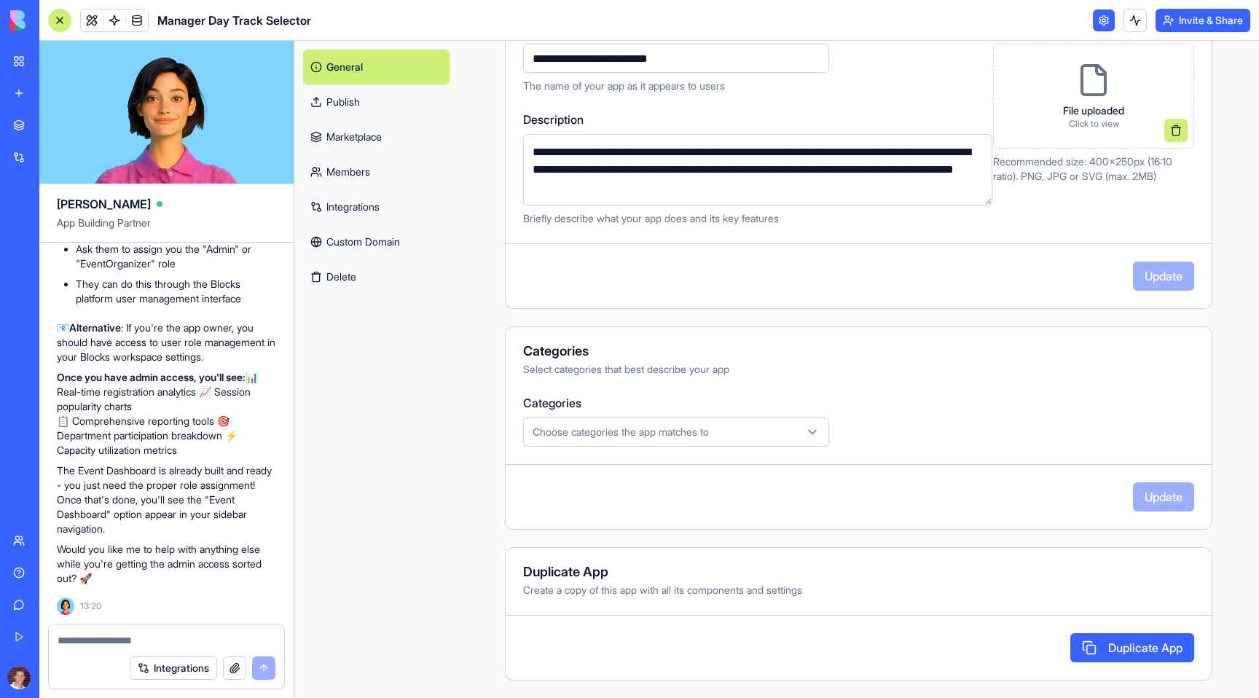
click at [343, 161] on link "Members" at bounding box center [376, 171] width 146 height 35
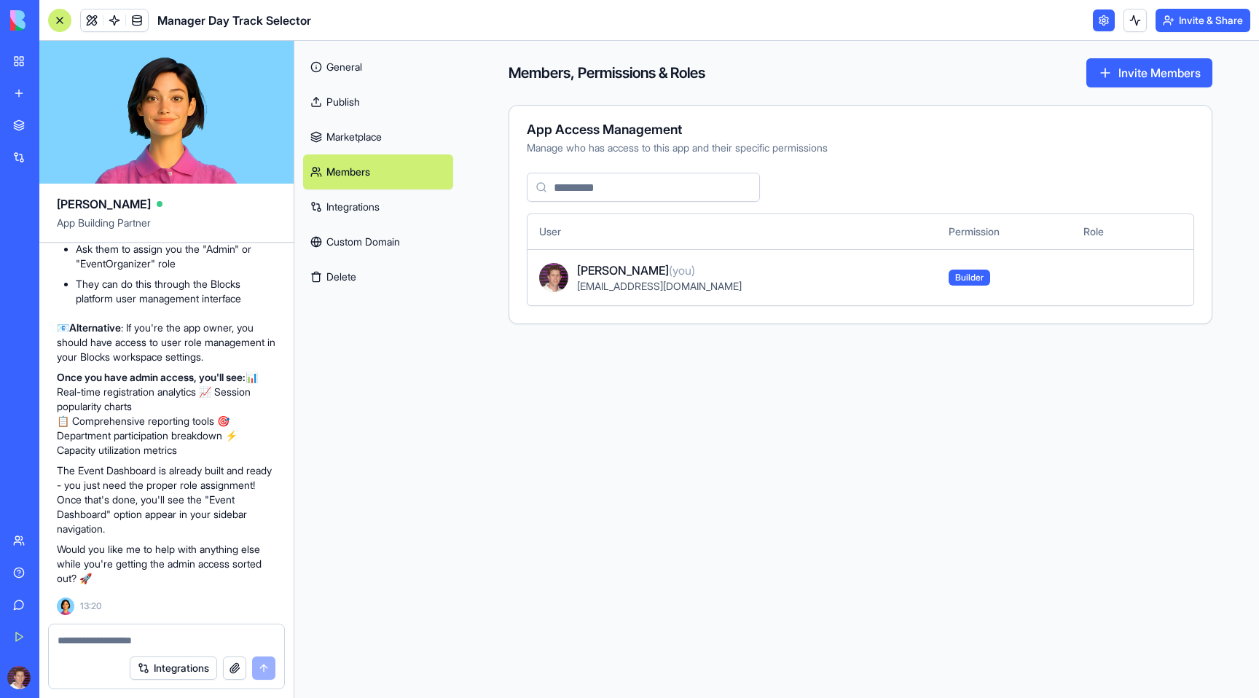
click at [1072, 262] on td at bounding box center [1111, 277] width 79 height 56
click at [659, 322] on div "App Access Management Manage who has access to this app and their specific perm…" at bounding box center [861, 214] width 704 height 219
click at [655, 270] on span "[PERSON_NAME] (you)" at bounding box center [636, 270] width 118 height 17
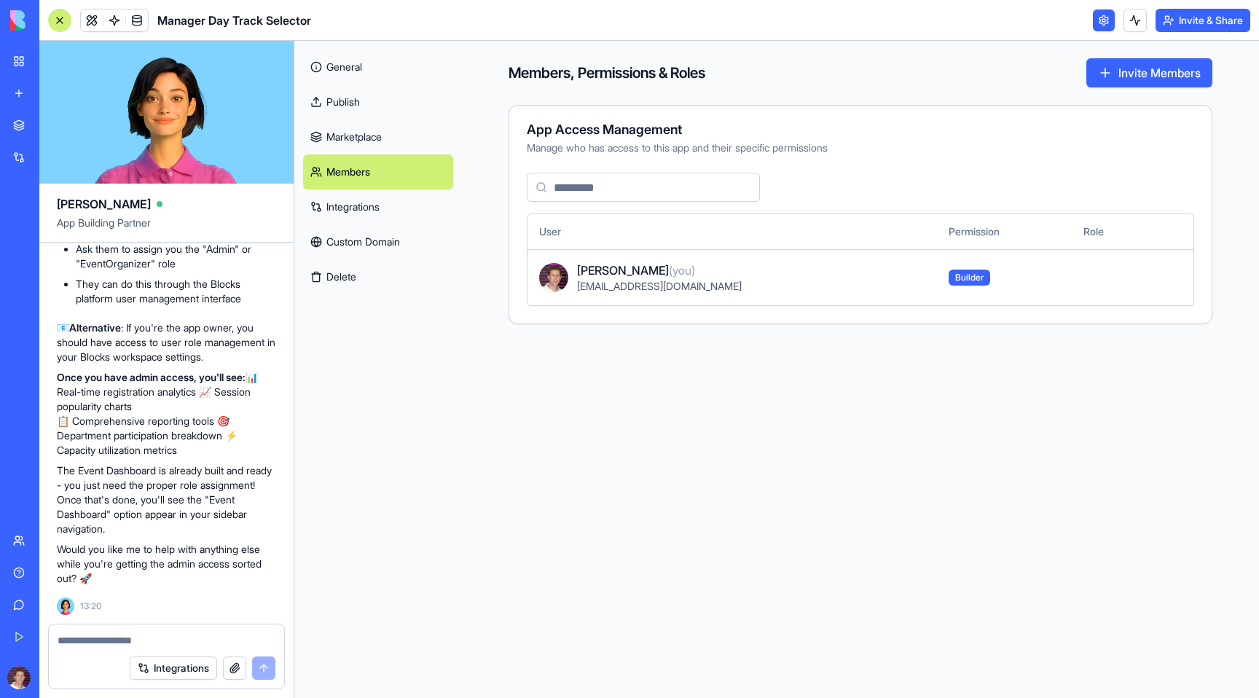
click at [595, 192] on input at bounding box center [643, 187] width 233 height 29
click at [682, 306] on div "App Access Management Manage who has access to this app and their specific perm…" at bounding box center [861, 214] width 704 height 219
click at [664, 289] on span "[EMAIL_ADDRESS][DOMAIN_NAME]" at bounding box center [659, 286] width 165 height 12
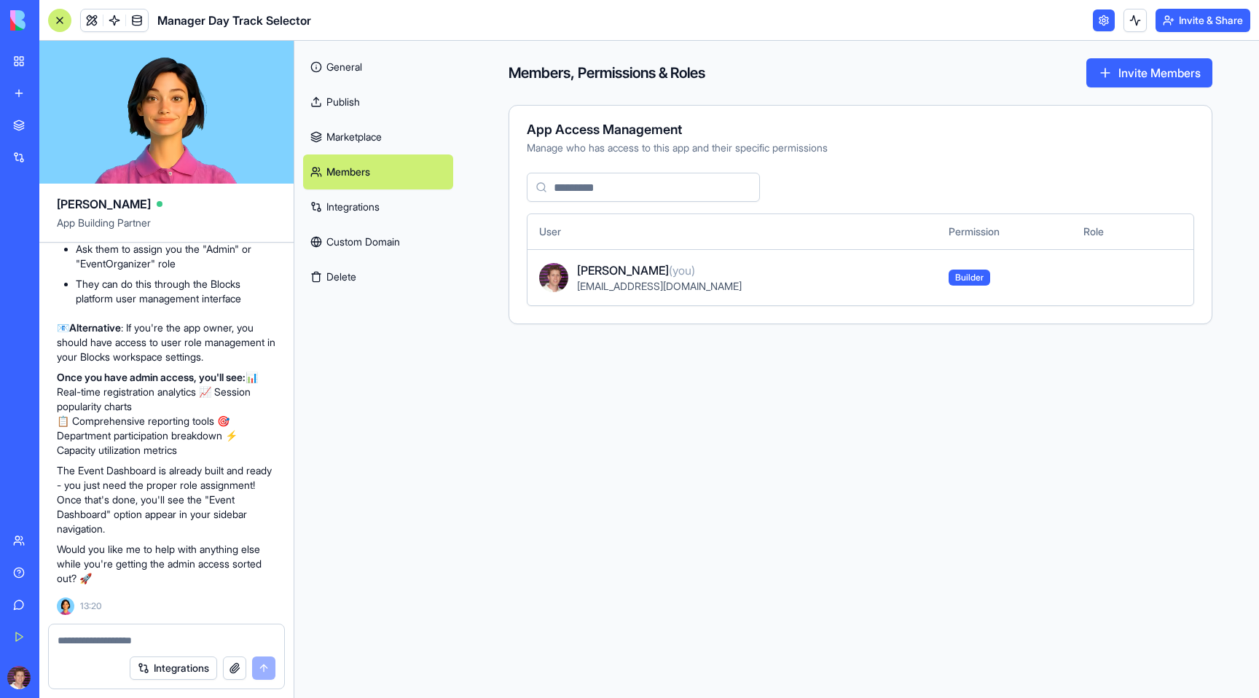
click at [51, 565] on div "Help" at bounding box center [44, 572] width 19 height 15
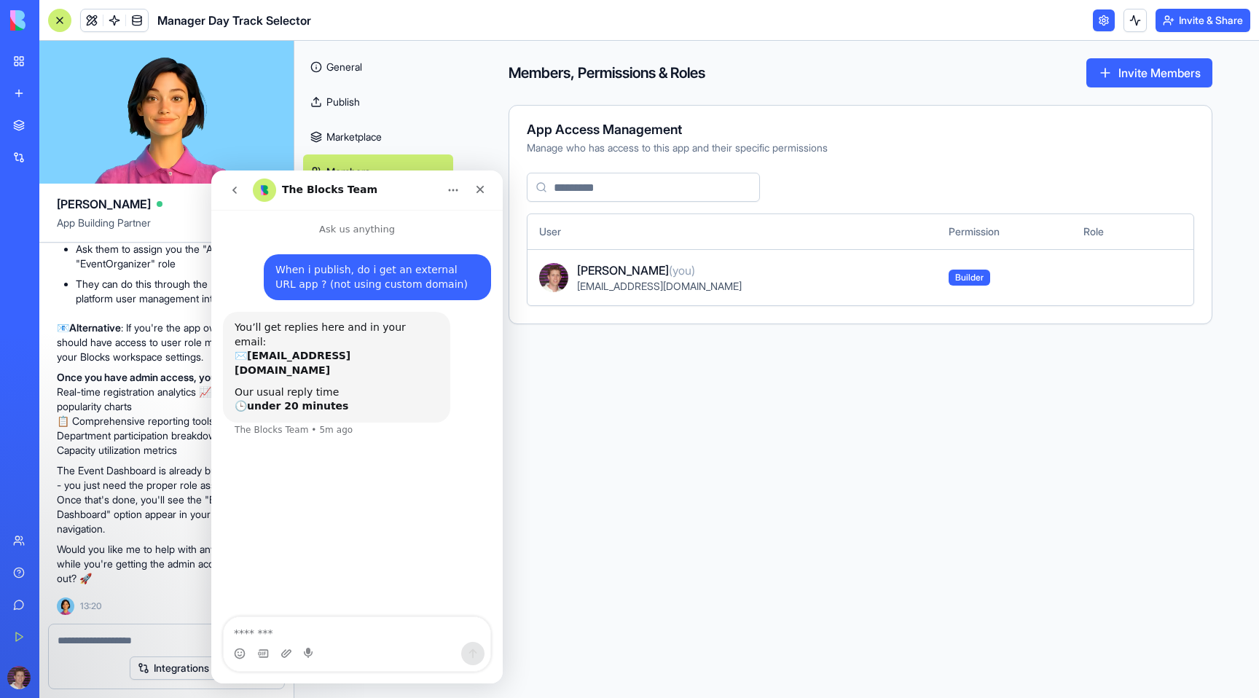
click at [238, 180] on button "go back" at bounding box center [235, 190] width 28 height 28
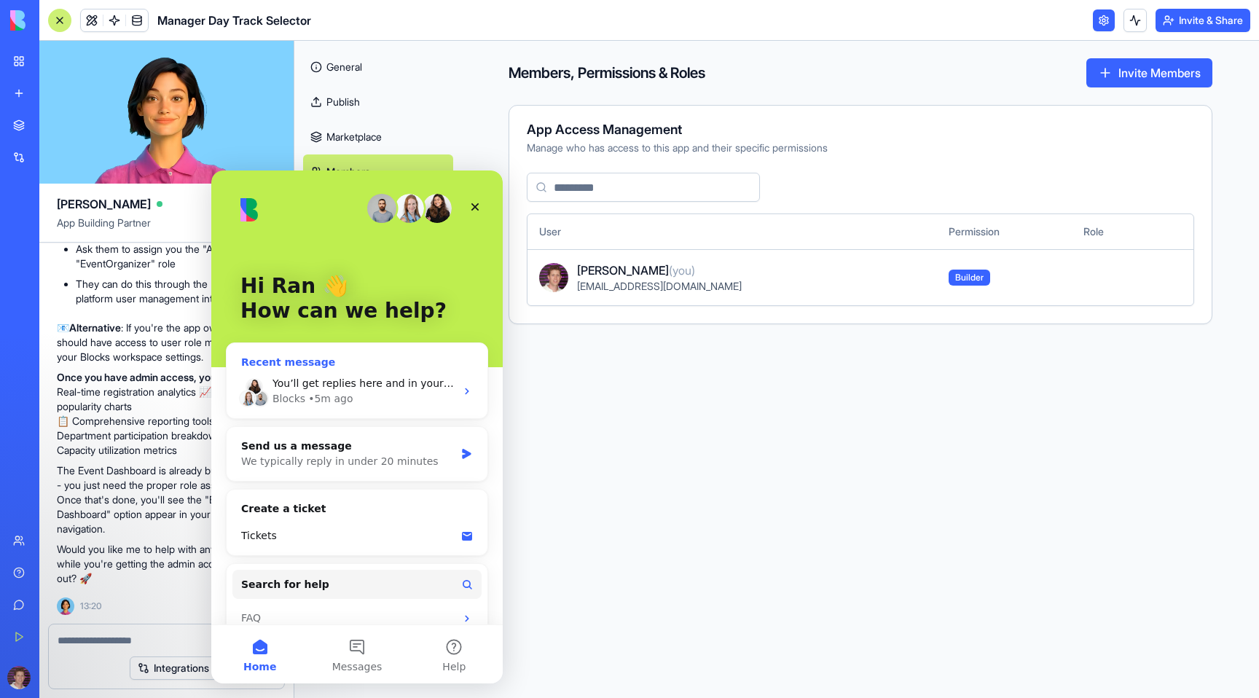
click at [330, 396] on div "• 5m ago" at bounding box center [330, 398] width 44 height 15
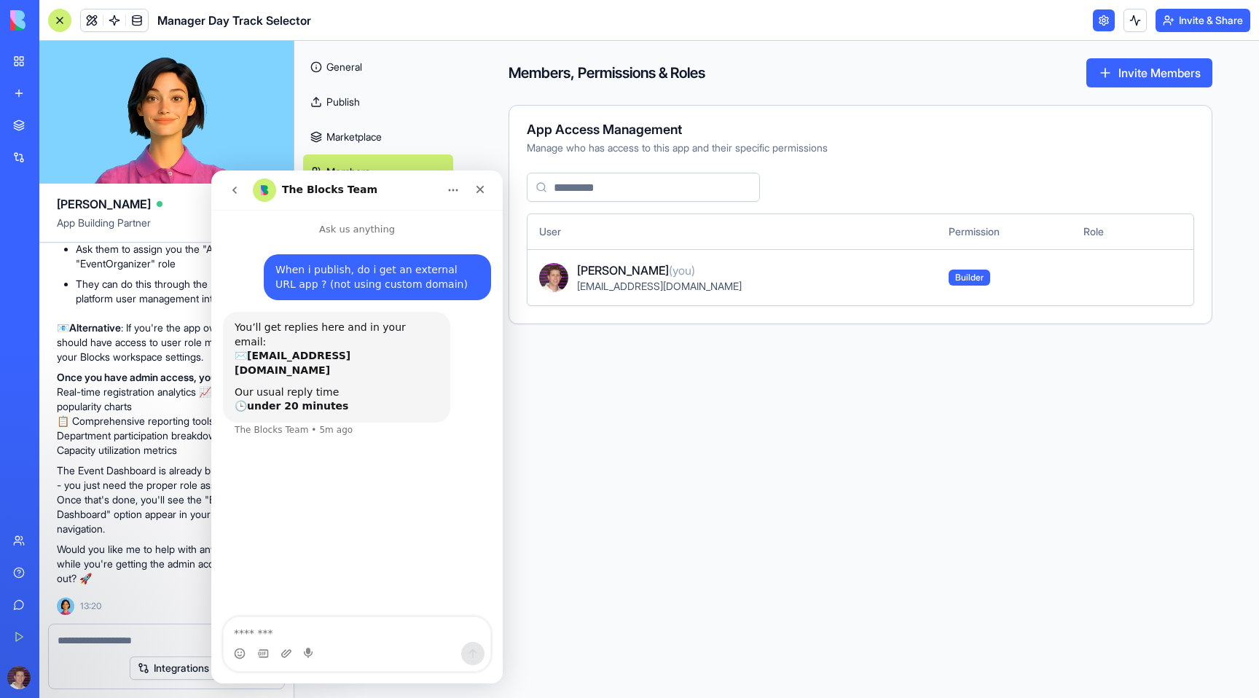
click at [229, 183] on button "go back" at bounding box center [235, 190] width 28 height 28
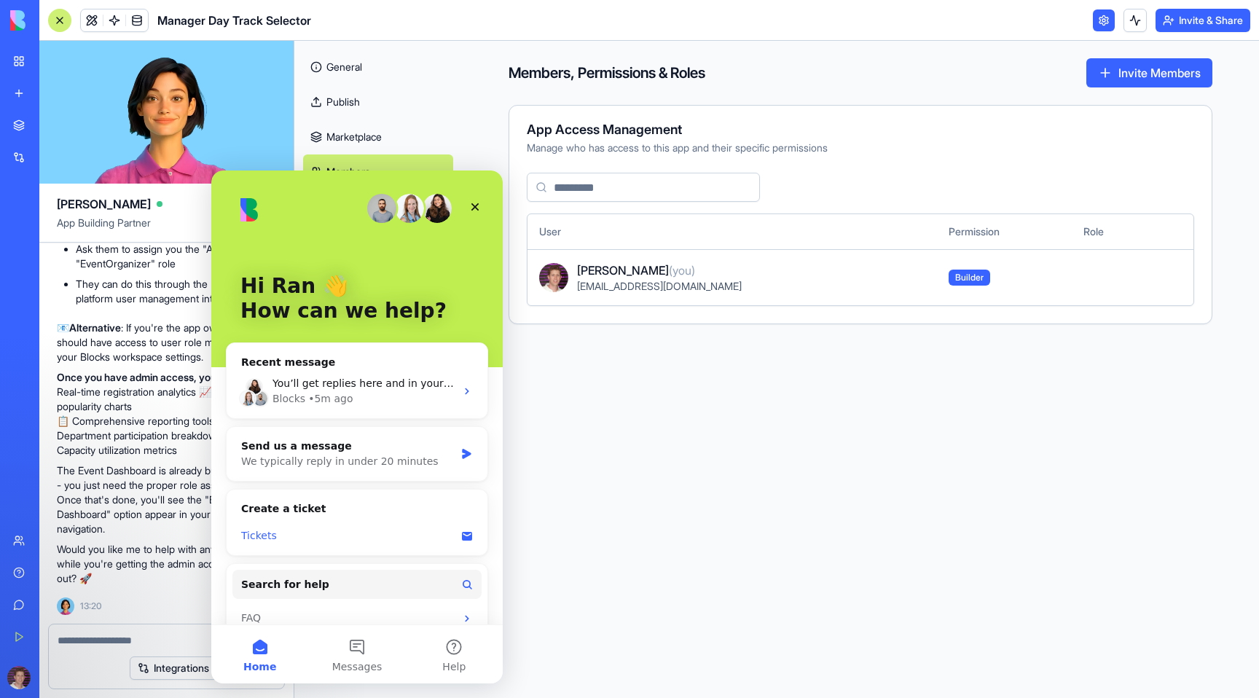
click at [270, 529] on div "Tickets" at bounding box center [348, 535] width 214 height 15
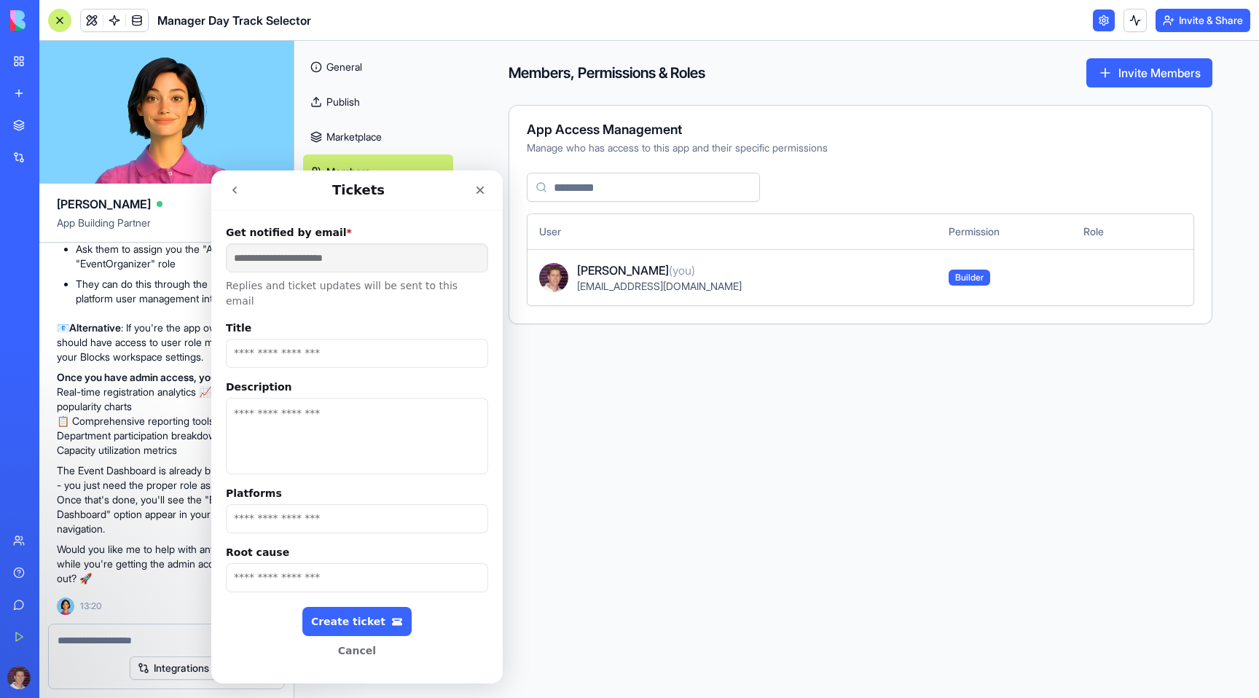
click at [273, 342] on input "Title" at bounding box center [357, 353] width 262 height 29
type input "**********"
click at [278, 438] on textarea "Description" at bounding box center [357, 436] width 262 height 77
click at [317, 515] on input "Platforms" at bounding box center [357, 518] width 262 height 29
click at [308, 504] on input "Platforms" at bounding box center [357, 518] width 262 height 29
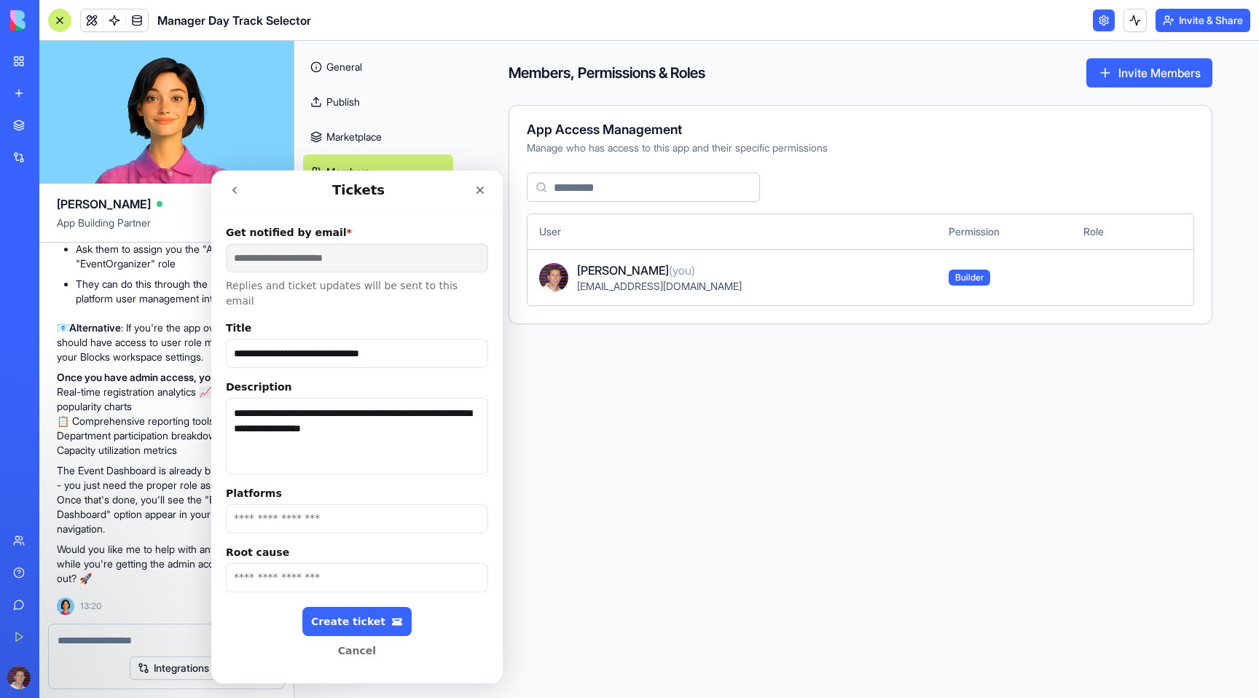
click at [308, 504] on input "Platforms" at bounding box center [357, 518] width 262 height 29
click at [288, 566] on input "Root cause" at bounding box center [357, 577] width 262 height 29
click at [388, 439] on textarea "**********" at bounding box center [357, 436] width 262 height 77
type textarea "**********"
click at [369, 616] on div "Create ticket" at bounding box center [357, 622] width 92 height 12
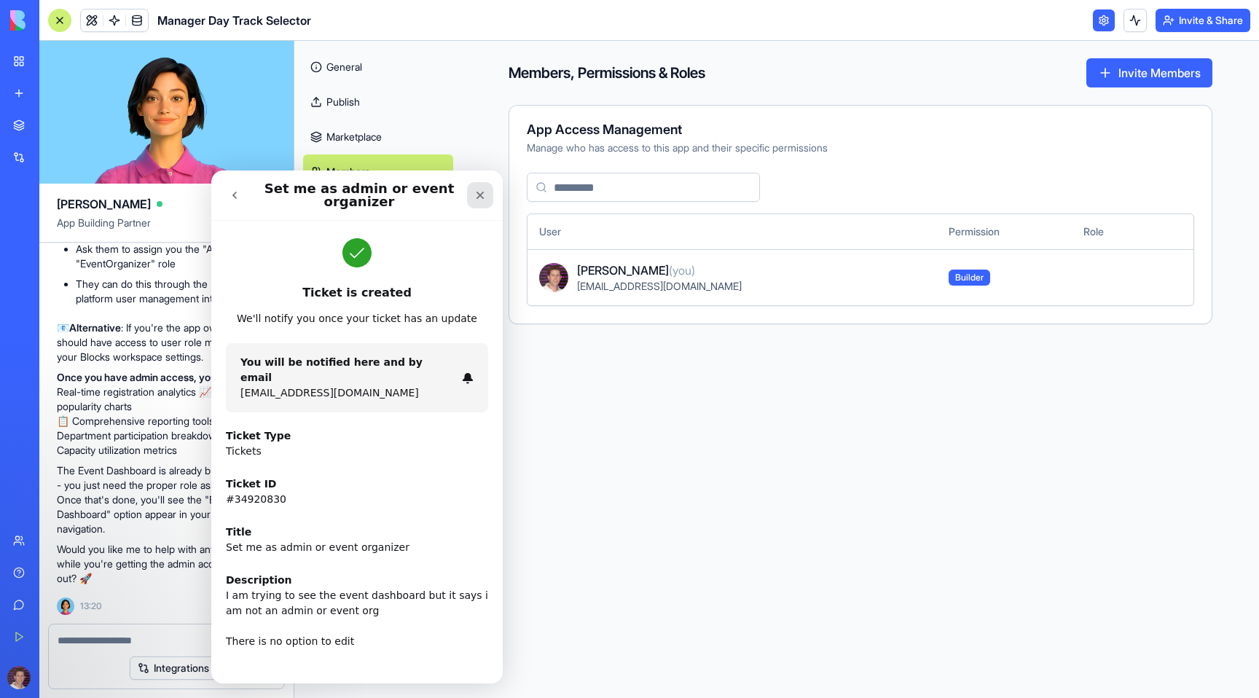
click at [478, 197] on icon "Close" at bounding box center [480, 195] width 12 height 12
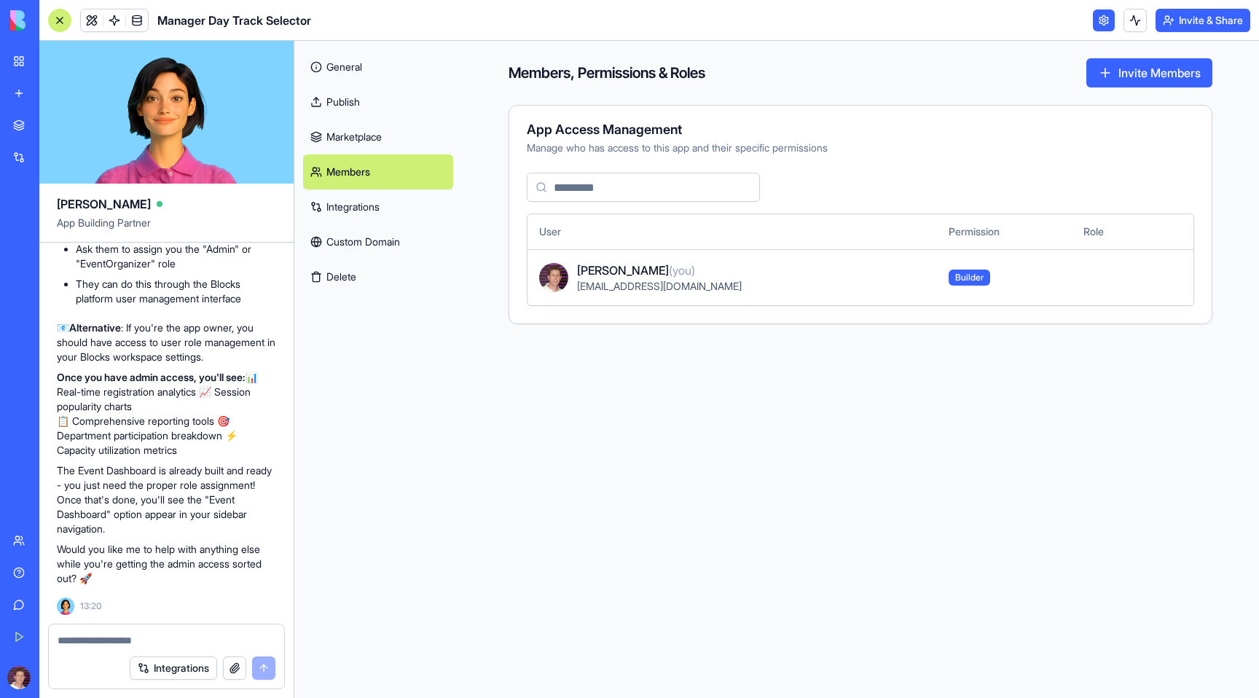
click at [114, 638] on textarea at bounding box center [167, 640] width 218 height 15
click at [1199, 21] on button "Invite & Share" at bounding box center [1203, 20] width 95 height 23
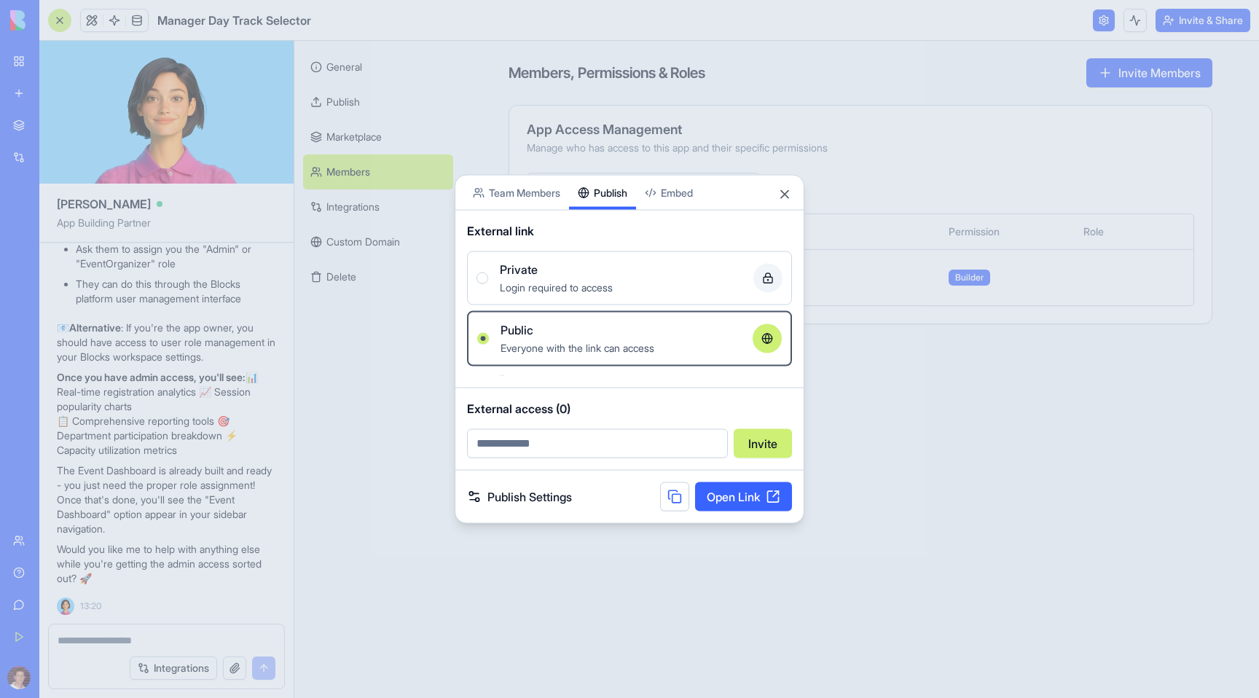
click at [610, 217] on div "Share App Team Members Publish Embed External link Private Login required to ac…" at bounding box center [630, 349] width 350 height 349
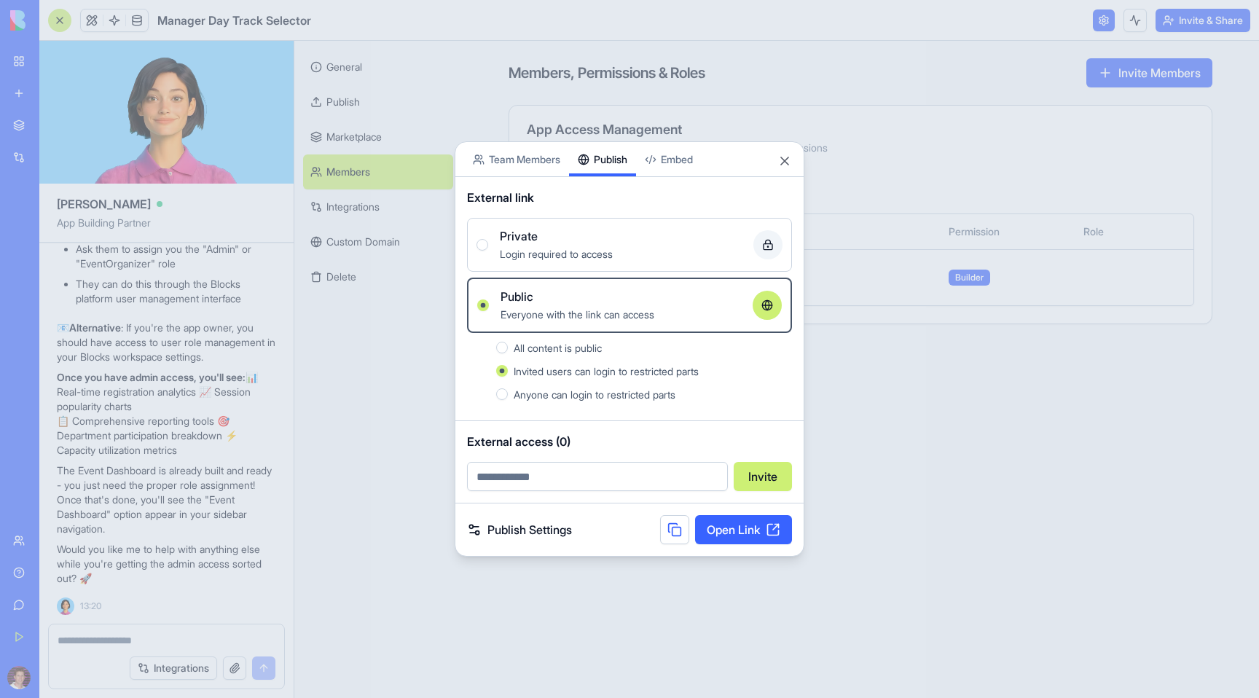
click at [746, 530] on link "Open Link" at bounding box center [743, 529] width 97 height 29
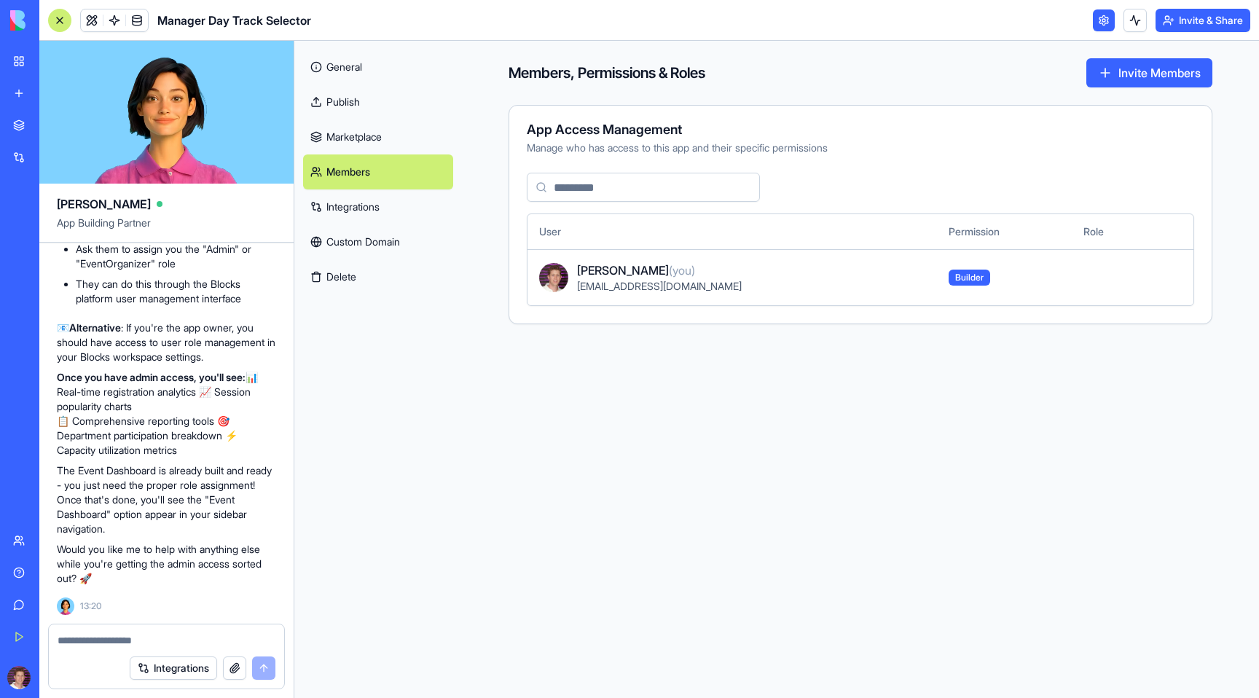
click at [50, 571] on div "Help" at bounding box center [44, 572] width 19 height 15
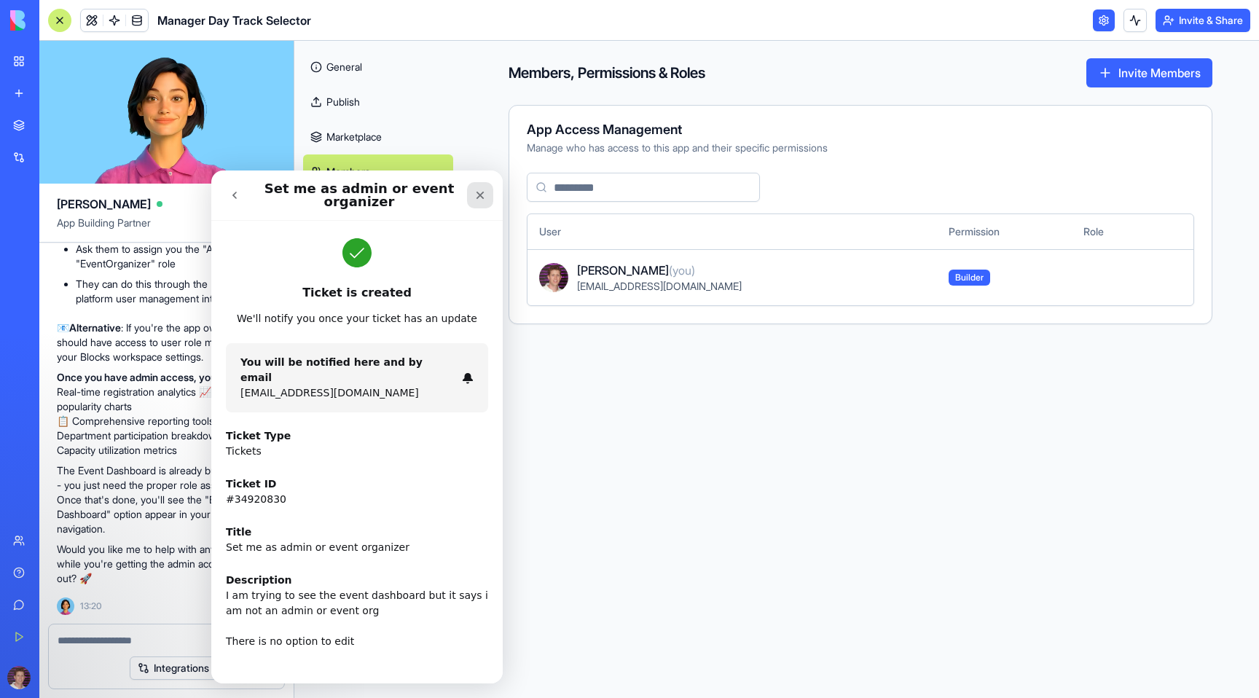
click at [478, 191] on icon "Close" at bounding box center [480, 195] width 12 height 12
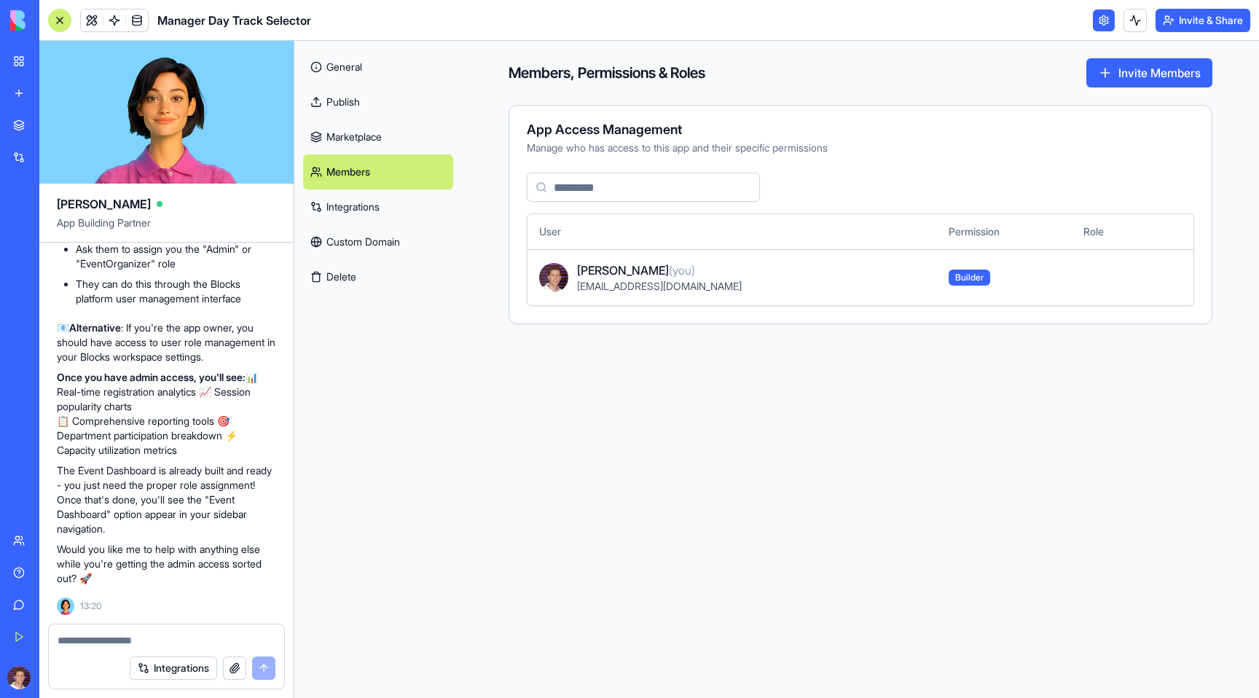
click at [53, 571] on div "Help" at bounding box center [44, 572] width 19 height 15
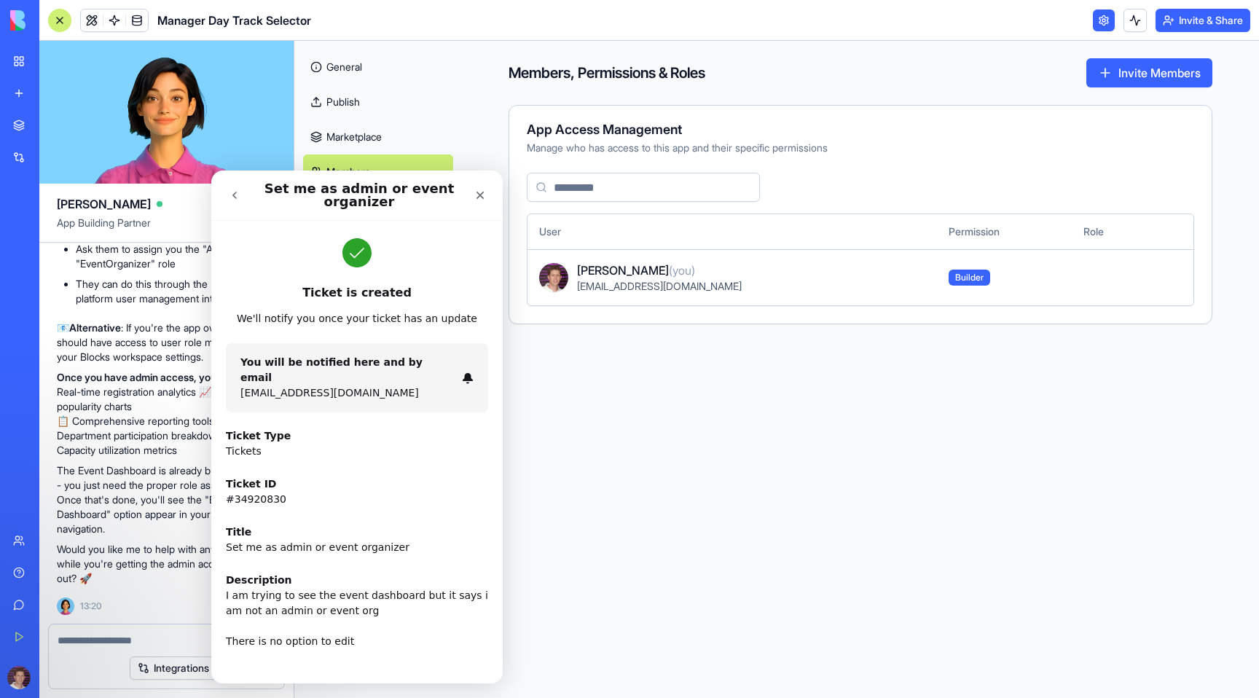
click at [242, 195] on button "go back" at bounding box center [235, 195] width 28 height 28
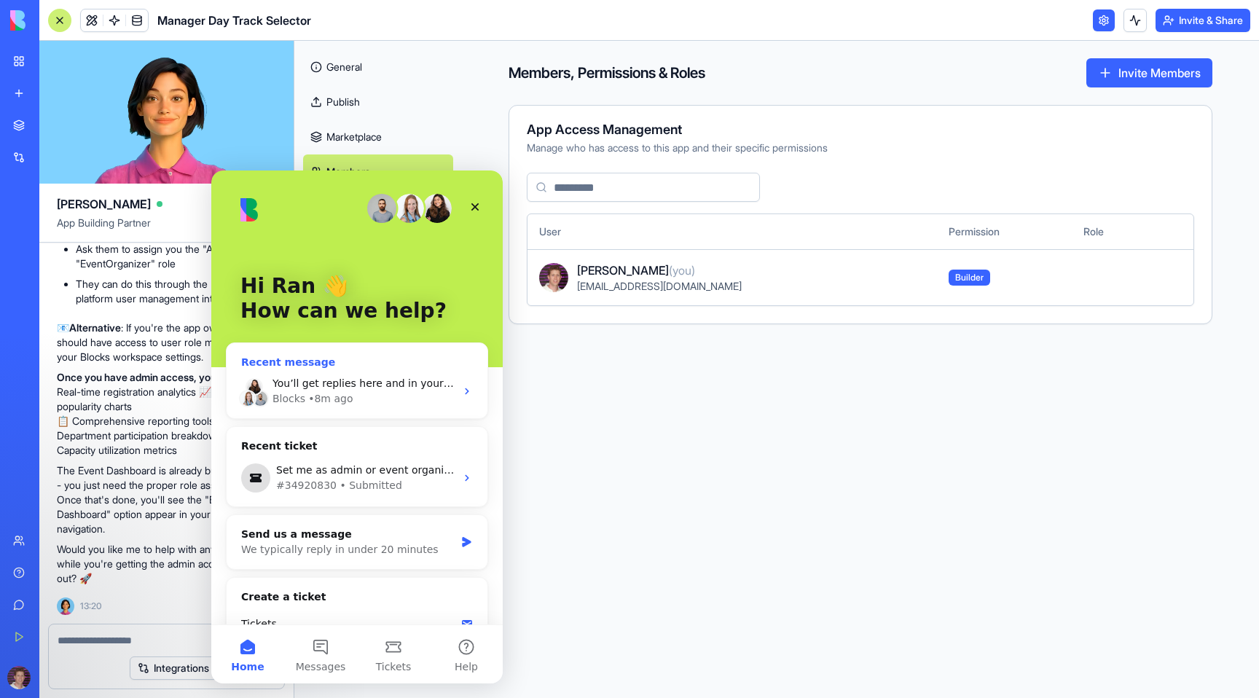
click at [321, 386] on span "You’ll get replies here and in your email: ✉️ [EMAIL_ADDRESS][DOMAIN_NAME] Our …" at bounding box center [583, 383] width 620 height 12
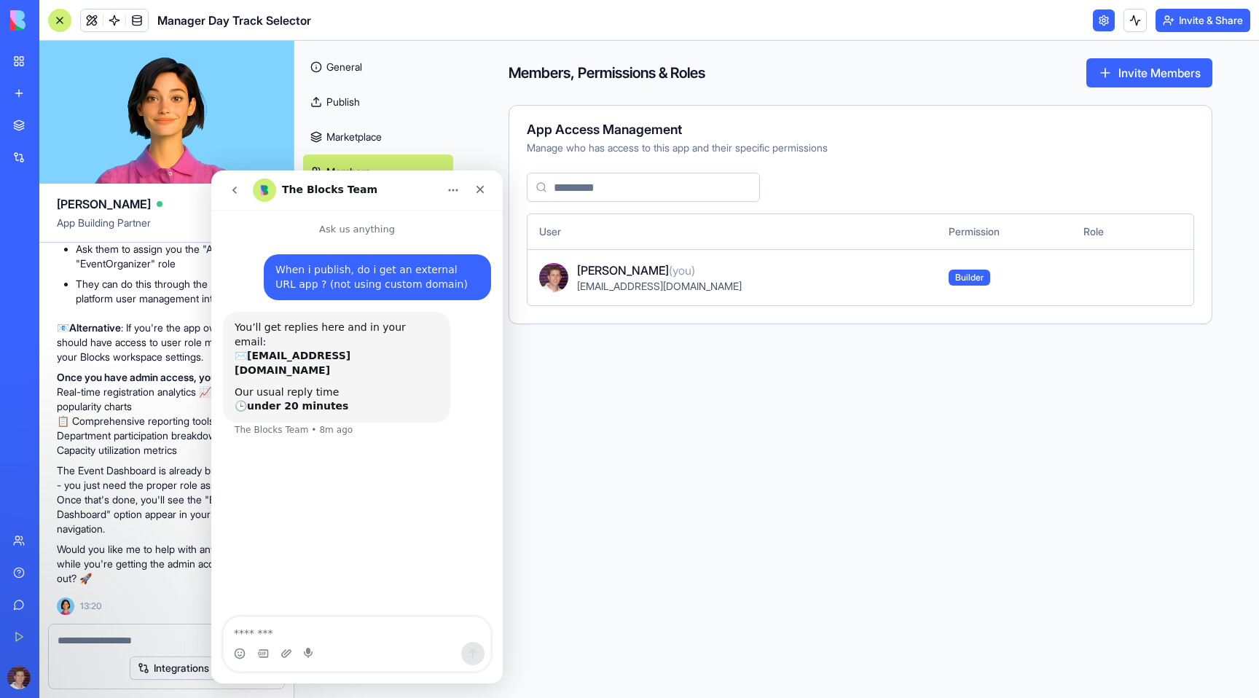
click at [321, 627] on textarea "Message…" at bounding box center [357, 629] width 267 height 25
type textarea "*"
type textarea "**********"
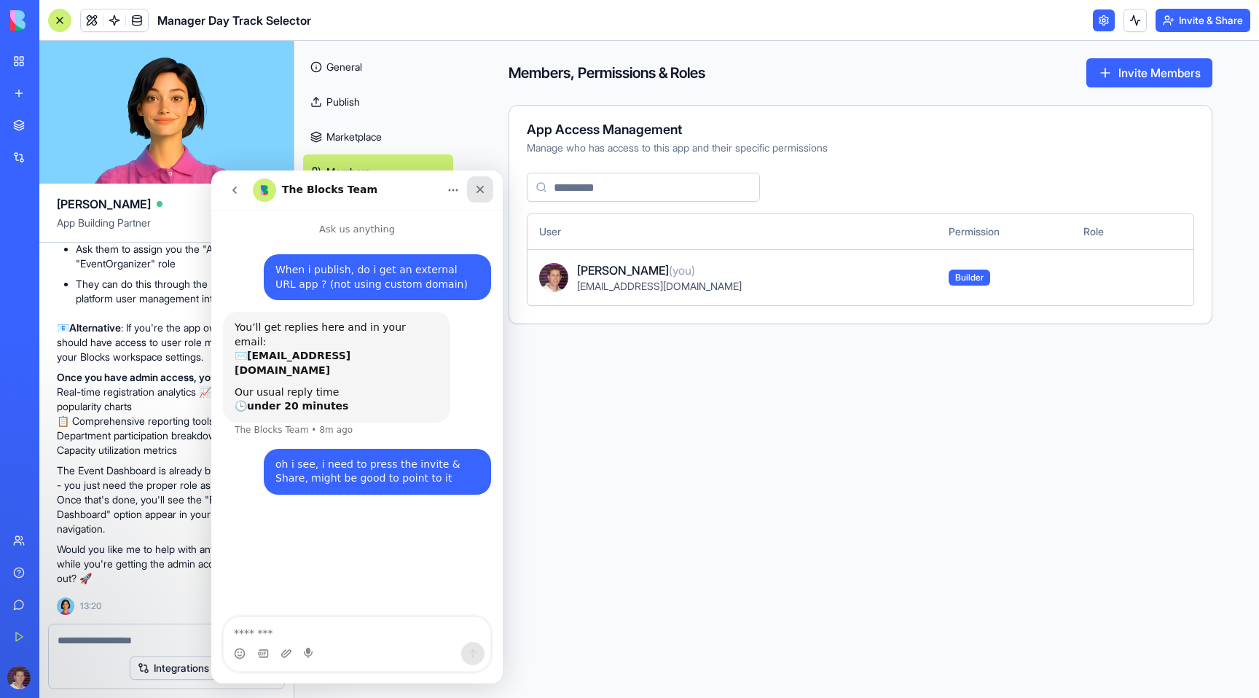
click at [478, 186] on icon "Close" at bounding box center [480, 190] width 12 height 12
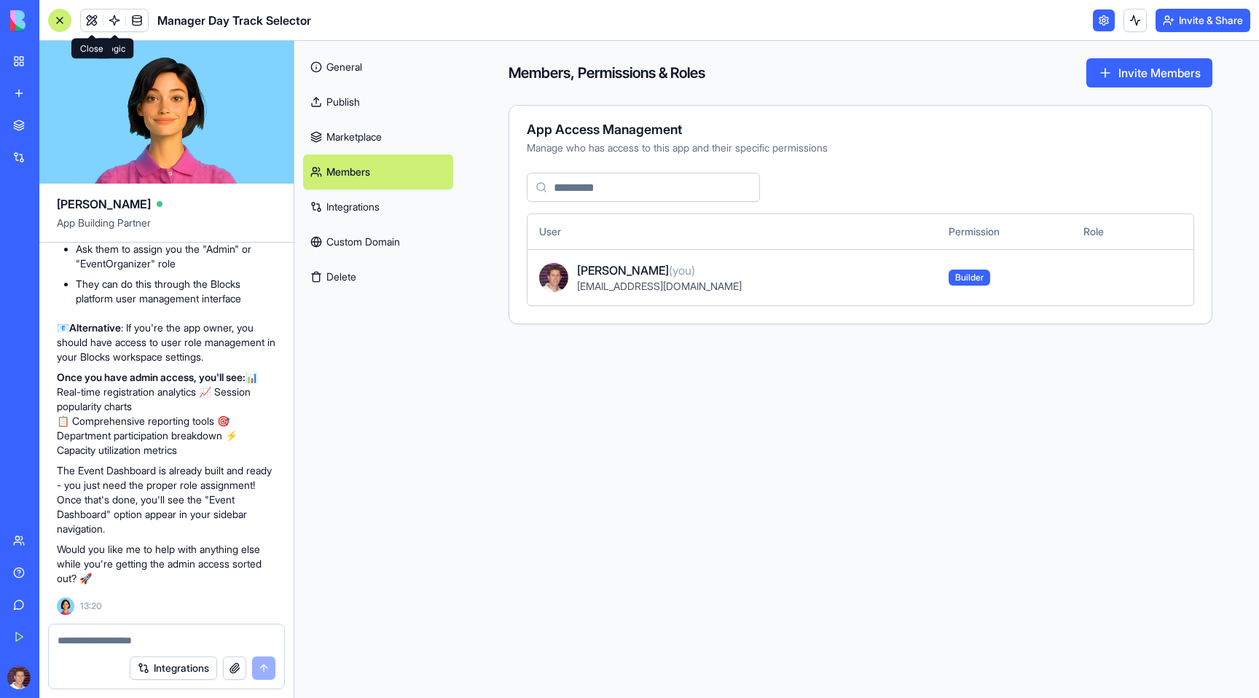
click at [90, 20] on link at bounding box center [92, 20] width 22 height 22
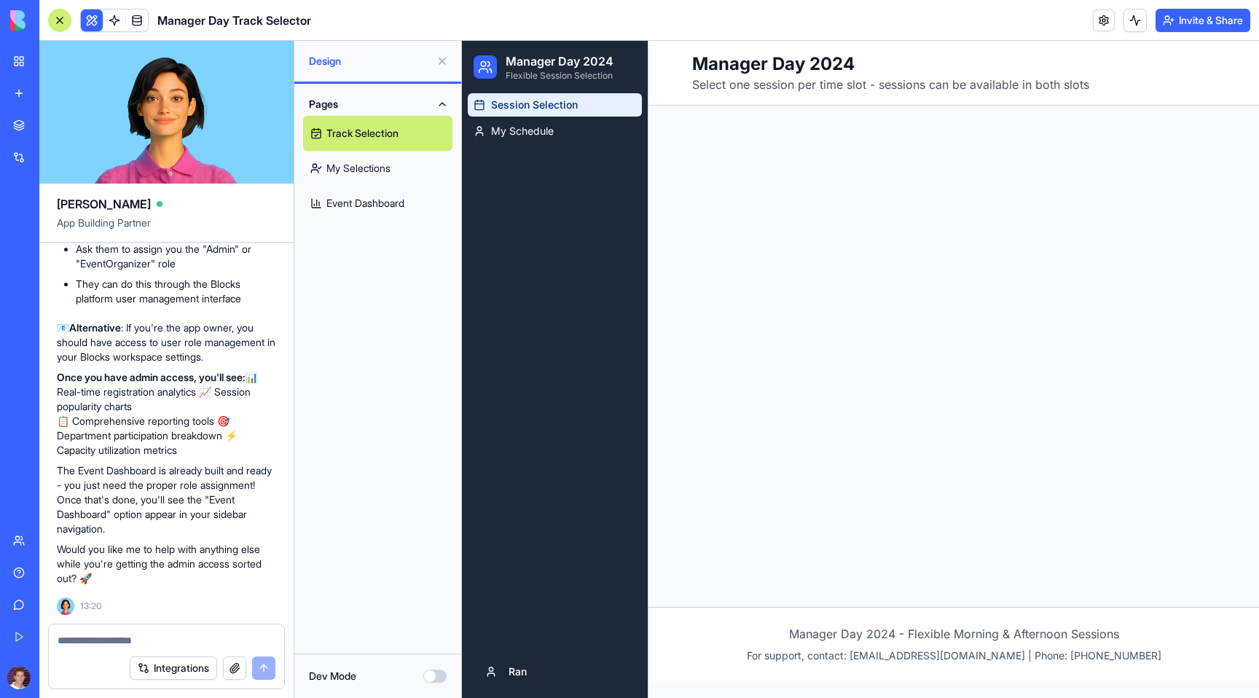
click at [1216, 16] on button "Invite & Share" at bounding box center [1203, 20] width 95 height 23
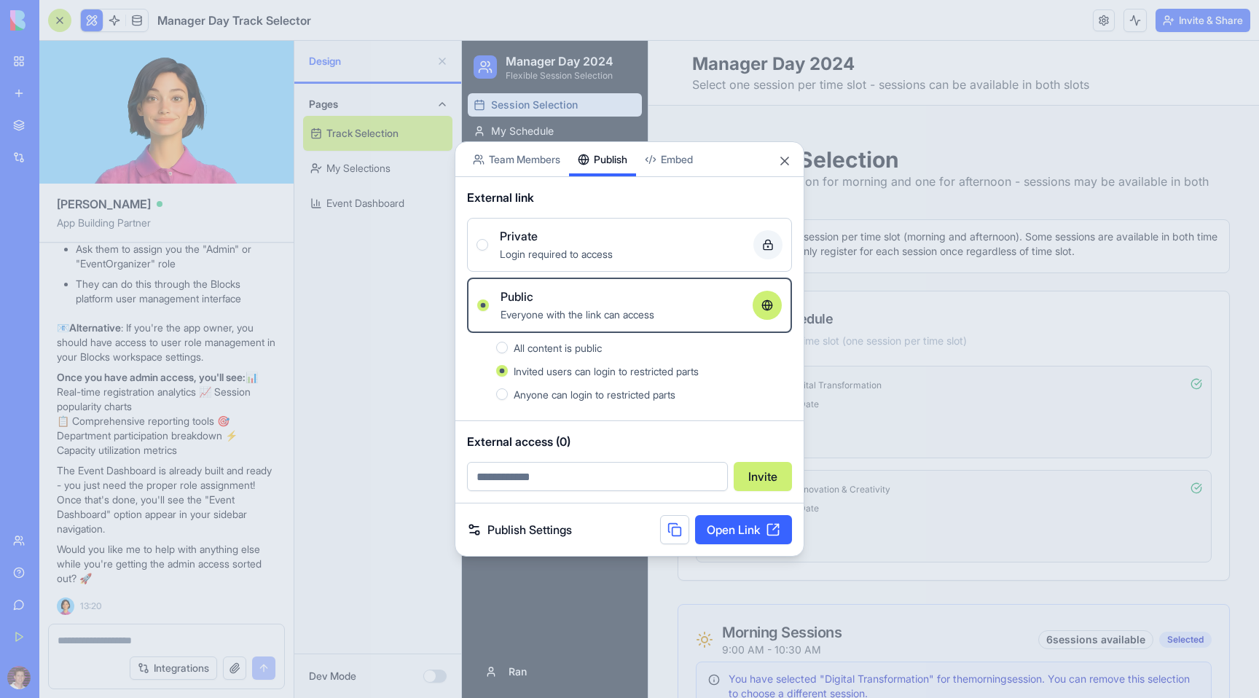
click at [746, 528] on link "Open Link" at bounding box center [743, 529] width 97 height 29
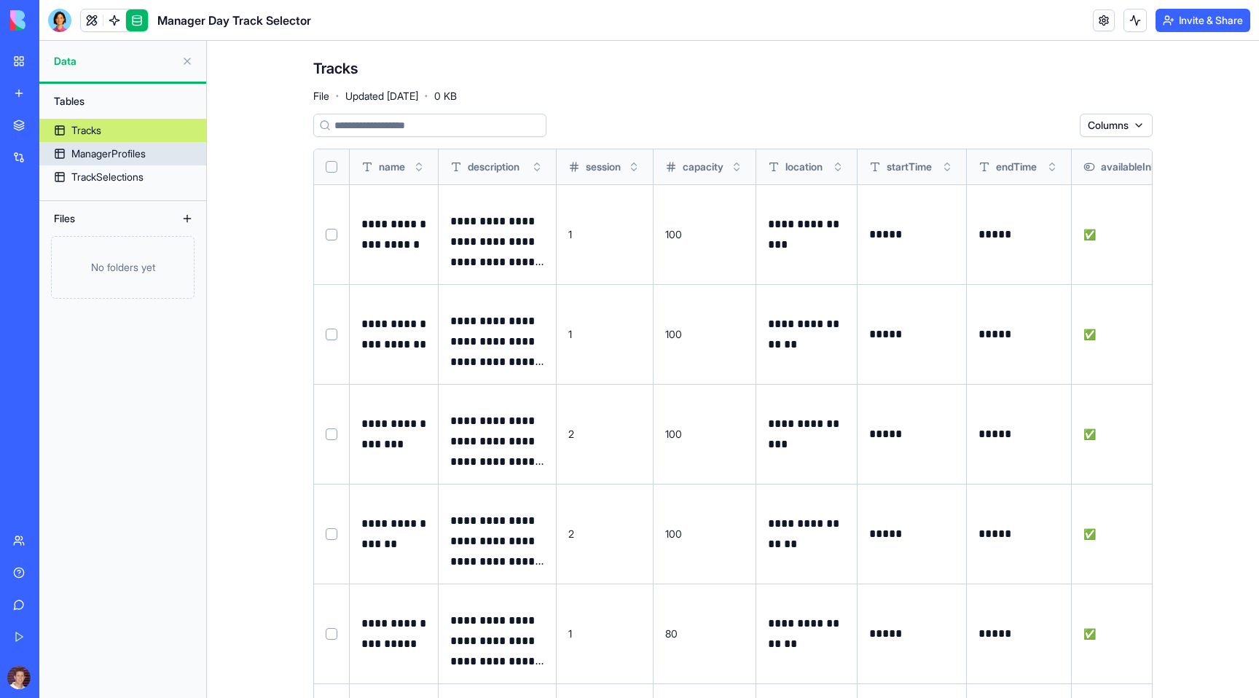
click at [138, 147] on div "ManagerProfiles" at bounding box center [108, 153] width 74 height 15
click at [120, 170] on div "TrackSelections" at bounding box center [107, 177] width 72 height 15
click at [122, 151] on div "ManagerProfiles" at bounding box center [108, 153] width 74 height 15
click at [114, 136] on link "Tracks" at bounding box center [122, 130] width 167 height 23
